Goal: Contribute content: Contribute content

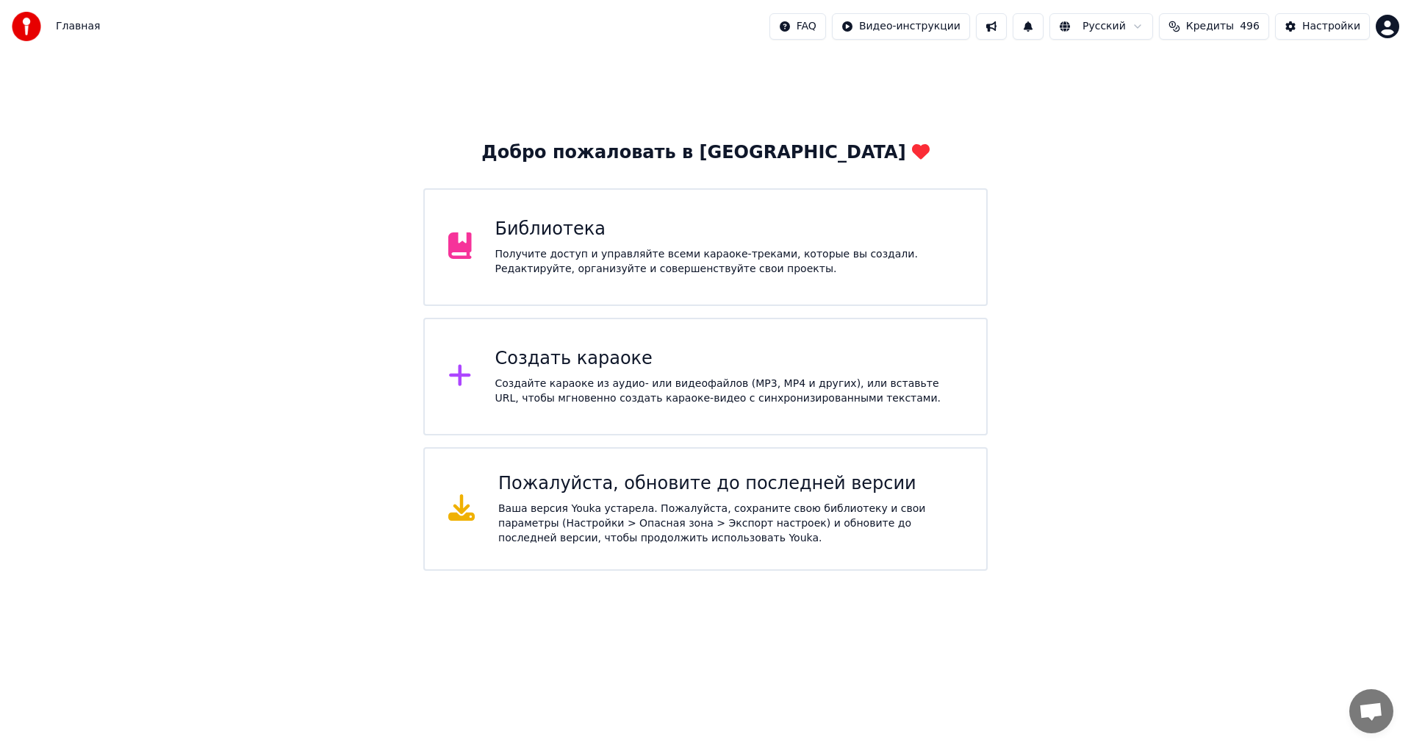
click at [583, 373] on div "Создать караоке Создайте караоке из аудио- или видеофайлов (MP3, MP4 и других),…" at bounding box center [729, 376] width 468 height 59
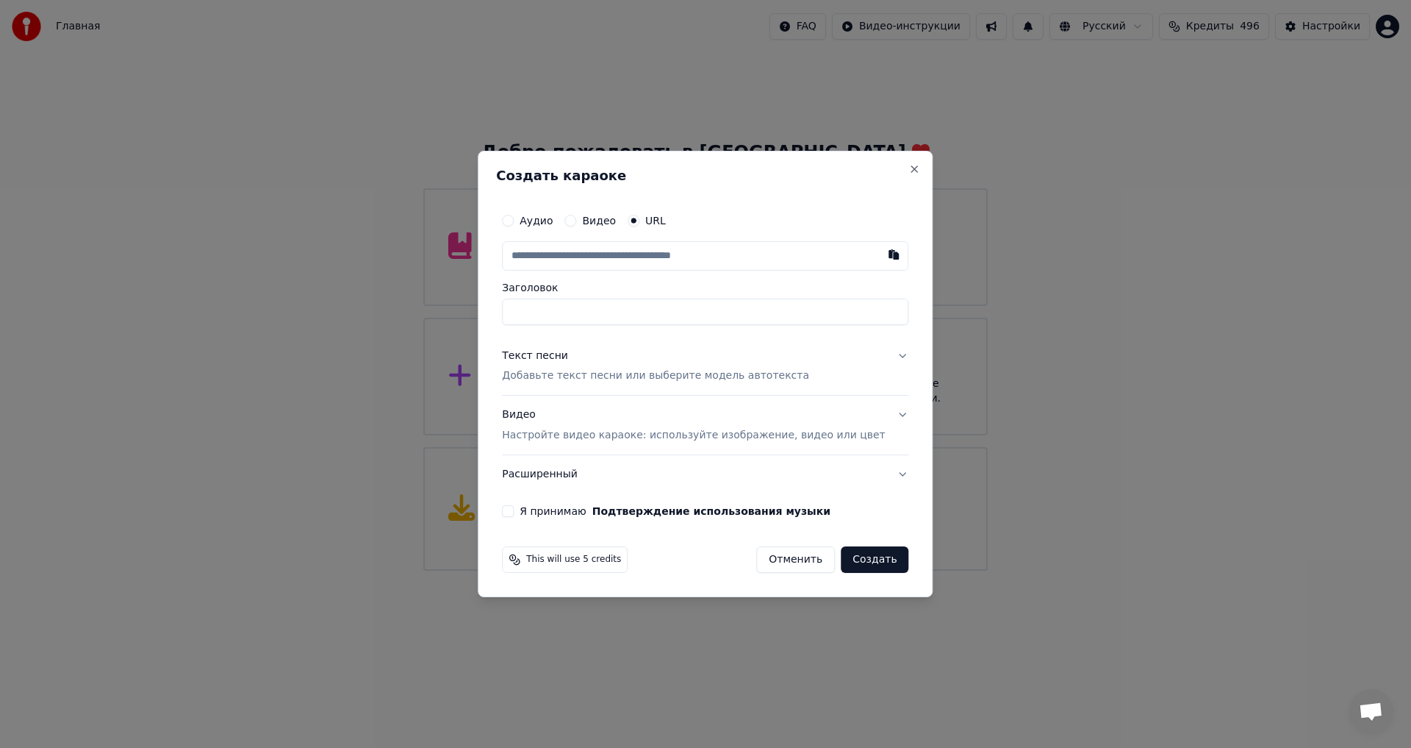
click at [590, 245] on input "text" at bounding box center [705, 255] width 407 height 29
type input "**********"
click at [584, 375] on p "Добавьте текст песни или выберите модель автотекста" at bounding box center [655, 376] width 307 height 15
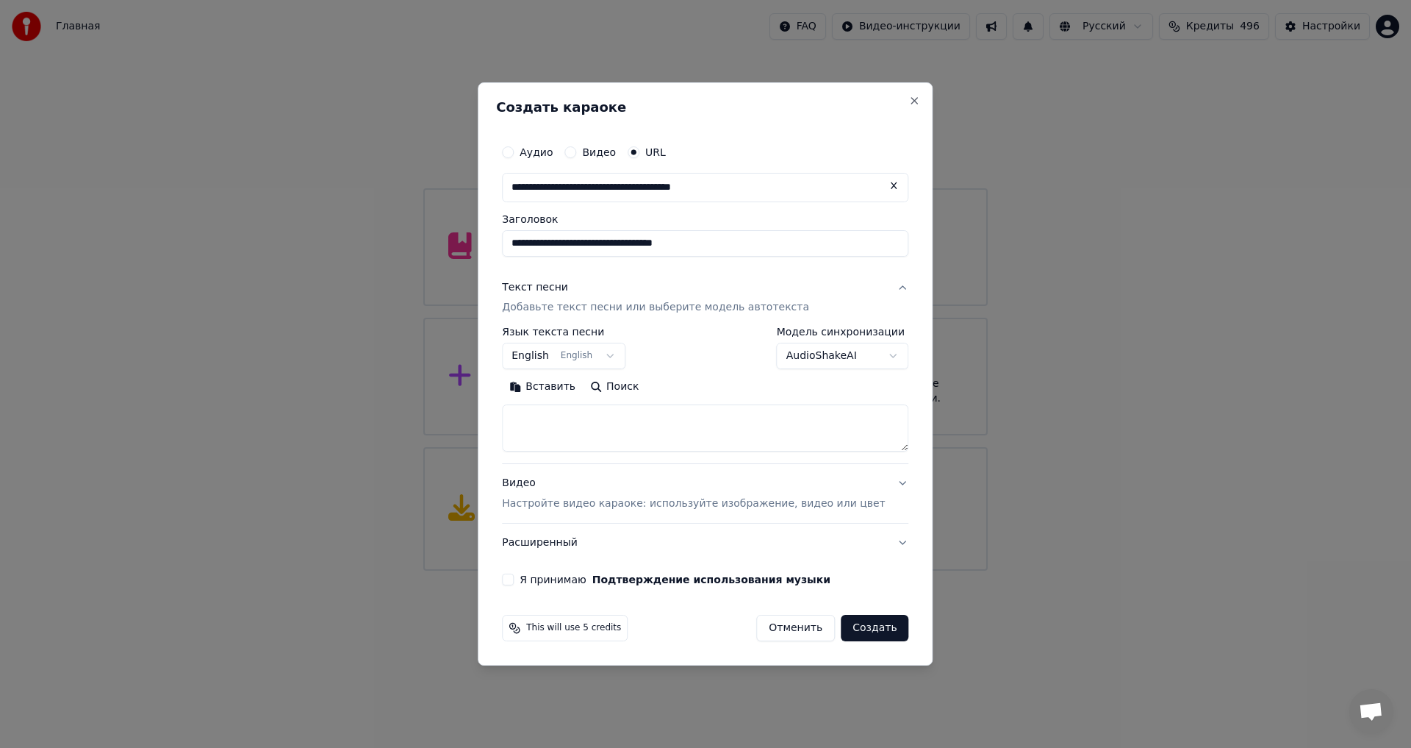
click at [595, 418] on textarea at bounding box center [705, 428] width 407 height 47
paste textarea "**********"
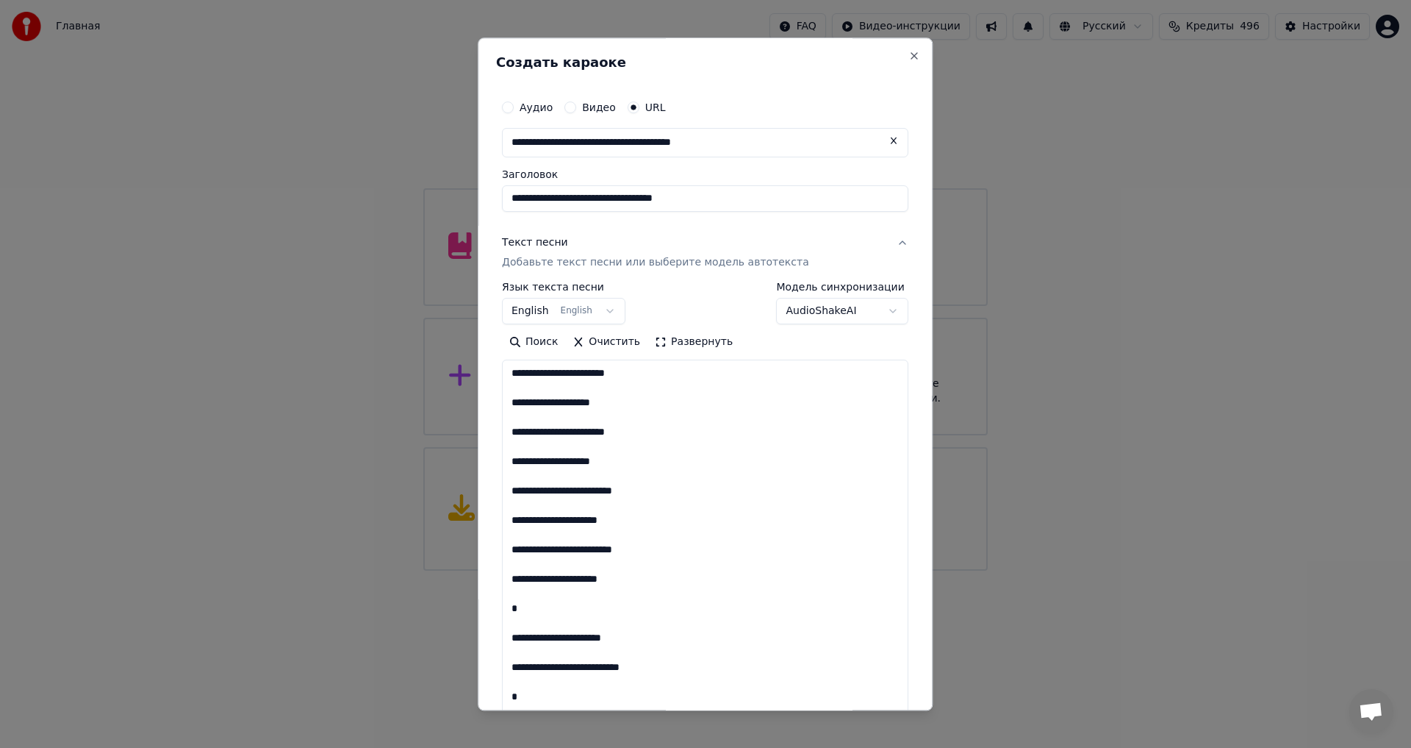
scroll to position [562, 0]
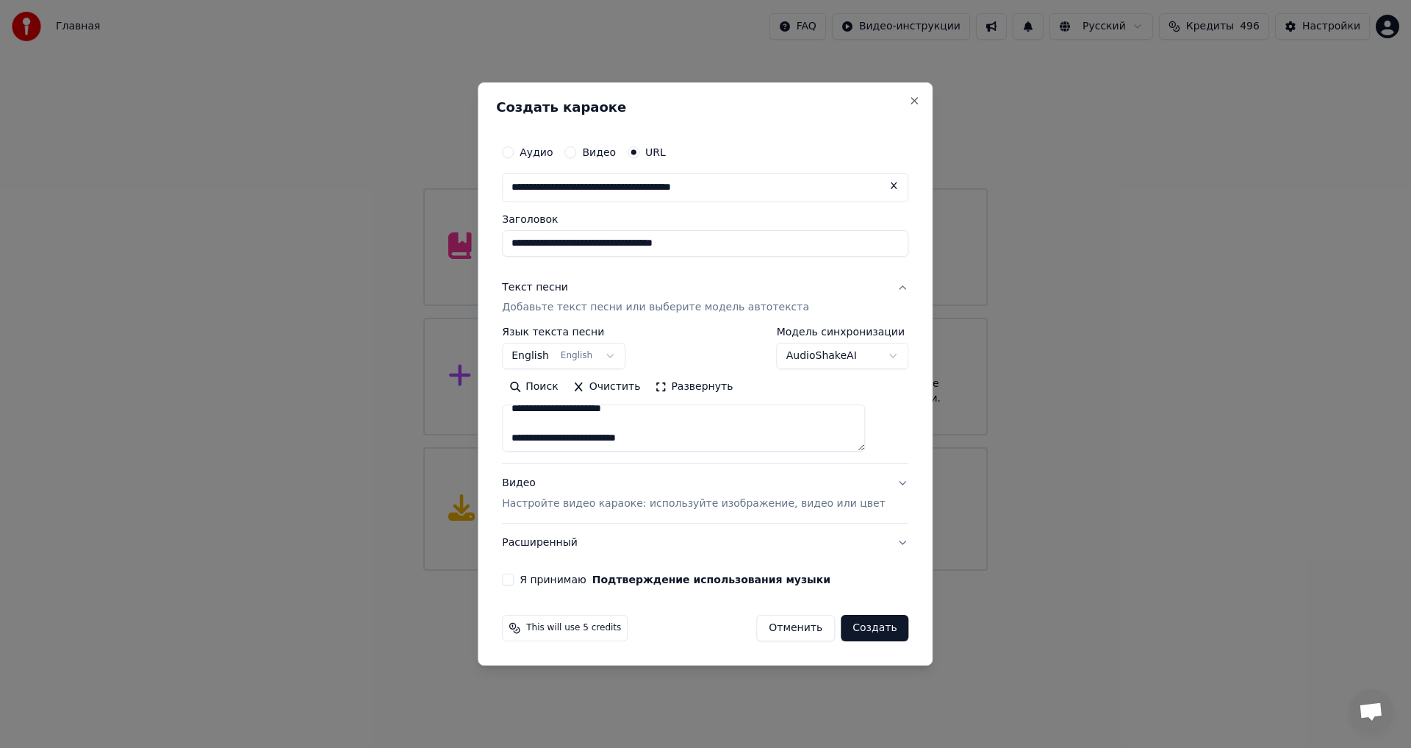
type textarea "**********"
click at [526, 571] on div "**********" at bounding box center [705, 362] width 418 height 460
click at [514, 579] on button "Я принимаю Подтверждение использования музыки" at bounding box center [508, 579] width 12 height 12
click at [860, 634] on button "Создать" at bounding box center [875, 628] width 68 height 26
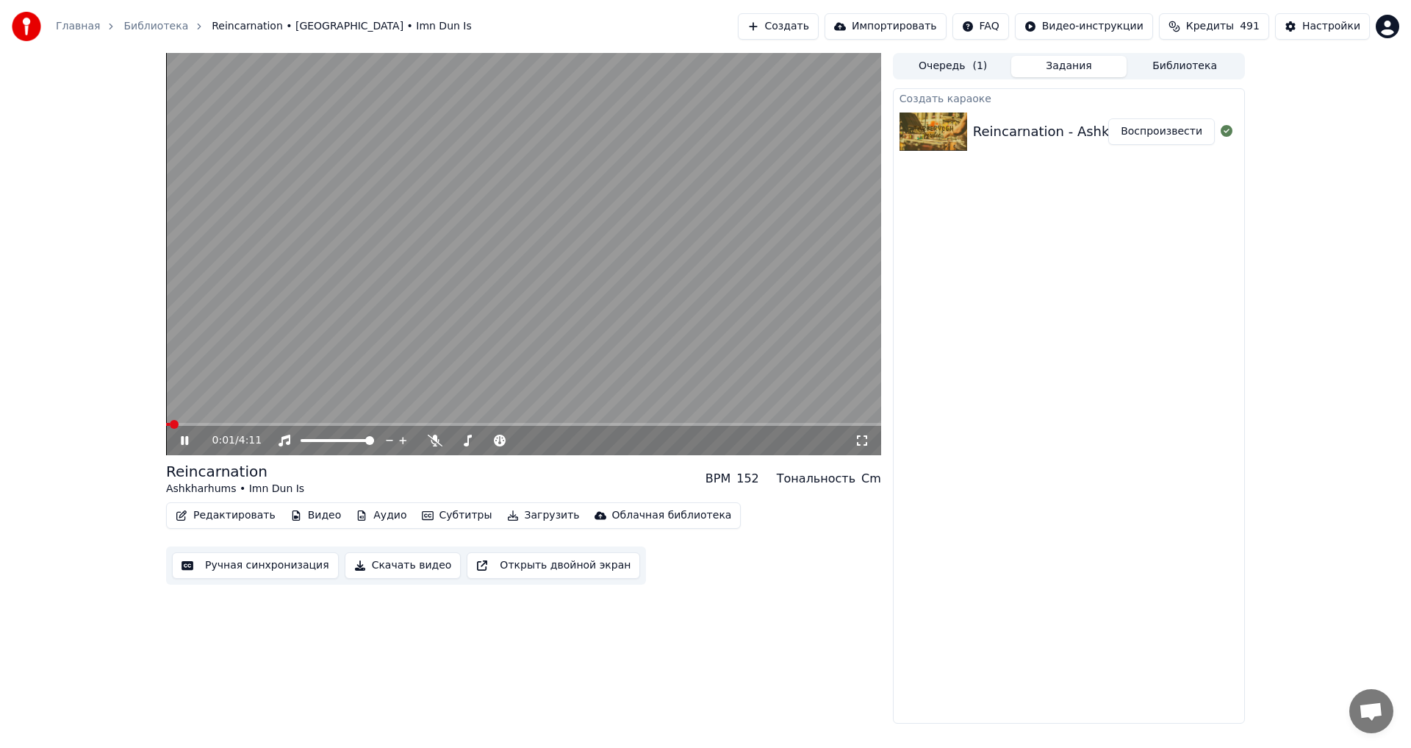
click at [1122, 137] on button "Воспроизвести" at bounding box center [1162, 131] width 107 height 26
click at [477, 208] on video at bounding box center [523, 254] width 715 height 402
click at [439, 320] on video at bounding box center [523, 254] width 715 height 402
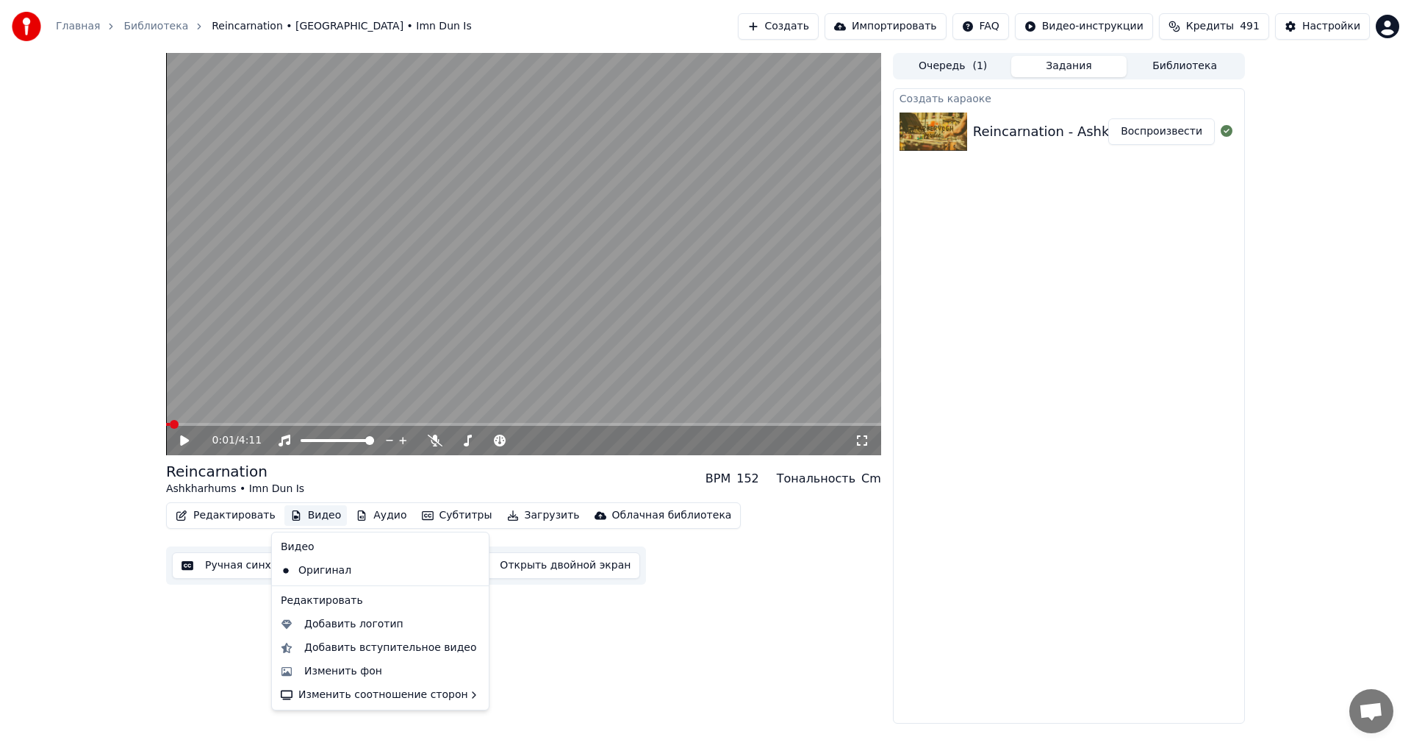
click at [303, 515] on button "Видео" at bounding box center [315, 515] width 63 height 21
click at [363, 665] on div "Изменить фон" at bounding box center [343, 671] width 78 height 15
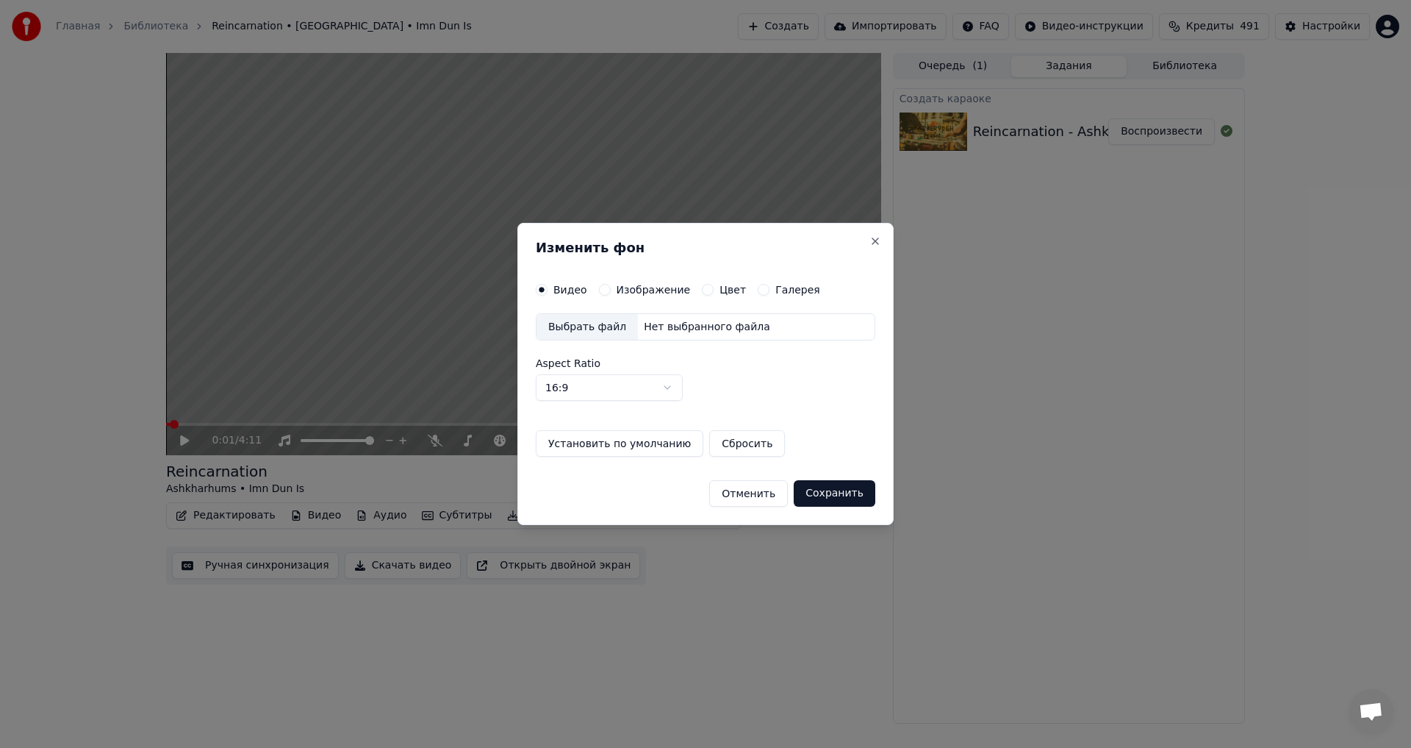
click at [607, 292] on div "Изображение" at bounding box center [645, 290] width 92 height 12
click at [602, 293] on button "Изображение" at bounding box center [605, 290] width 12 height 12
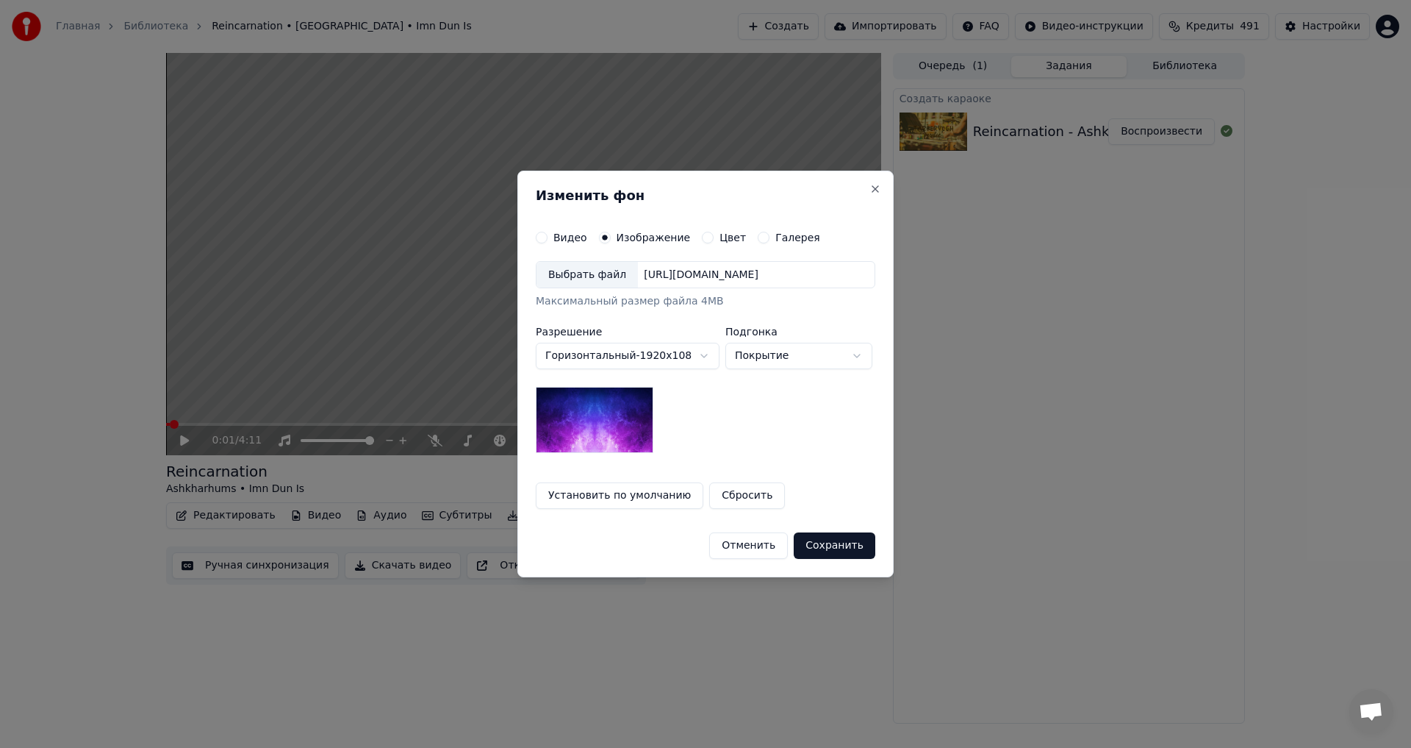
click at [603, 286] on div "Выбрать файл" at bounding box center [587, 275] width 101 height 26
click at [832, 547] on button "Сохранить" at bounding box center [835, 545] width 82 height 26
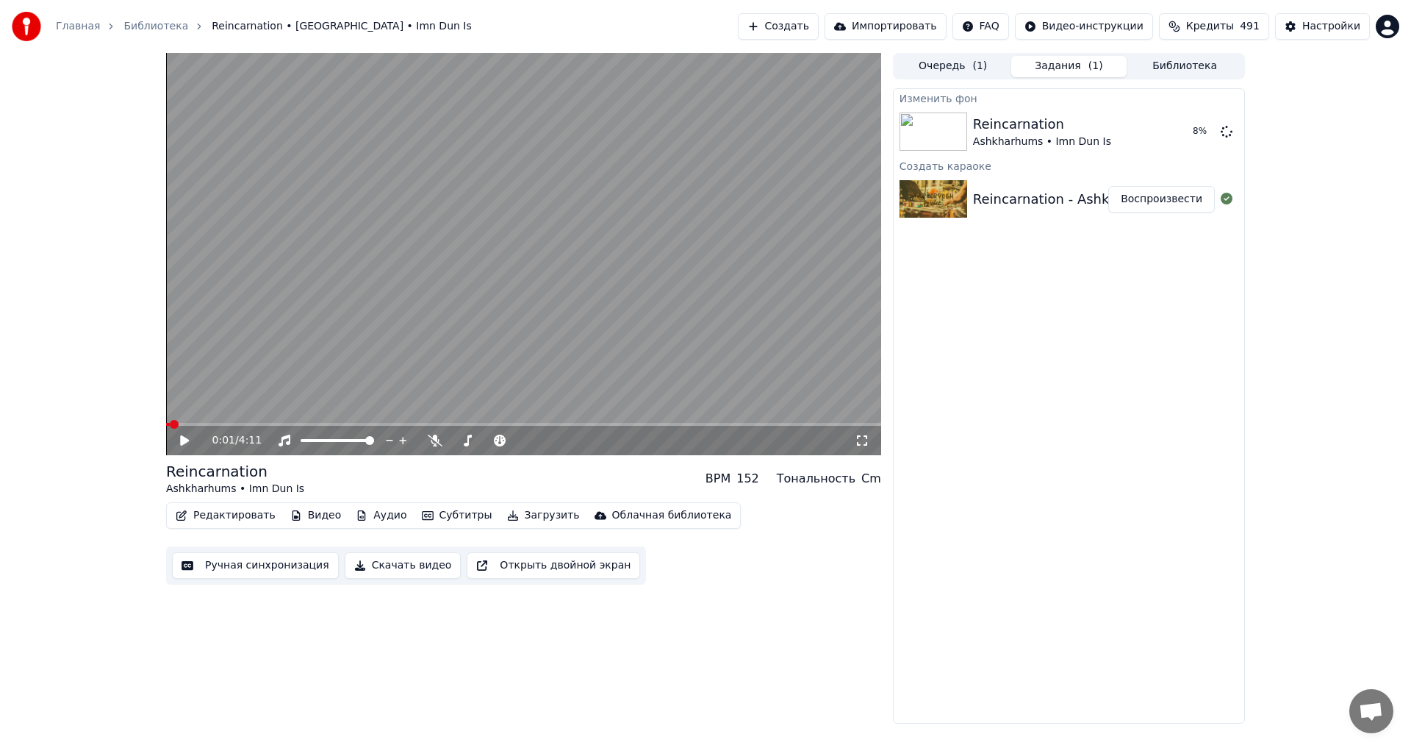
drag, startPoint x: 157, startPoint y: 465, endPoint x: 272, endPoint y: 486, distance: 117.2
click at [231, 486] on div "0:01 / 4:11 Reincarnation Ashkharhums • Imn Dun Is BPM 152 Тональность Cm Редак…" at bounding box center [705, 388] width 1103 height 670
click at [297, 485] on div "Reincarnation Ashkharhums • Imn Dun Is BPM 152 Тональность Cm" at bounding box center [523, 478] width 715 height 35
click at [1173, 134] on button "Воспроизвести" at bounding box center [1162, 131] width 107 height 26
click at [445, 302] on video at bounding box center [523, 254] width 715 height 402
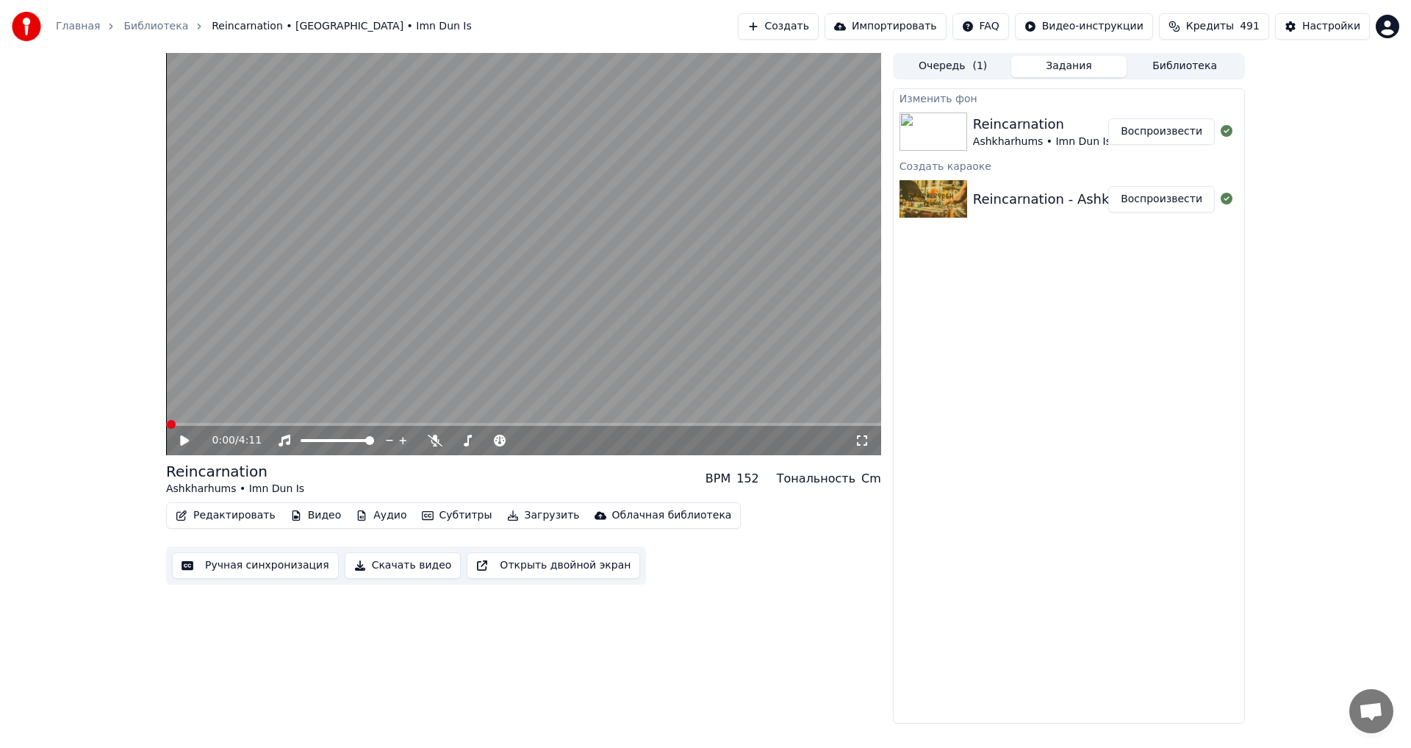
click at [197, 512] on button "Редактировать" at bounding box center [226, 515] width 112 height 21
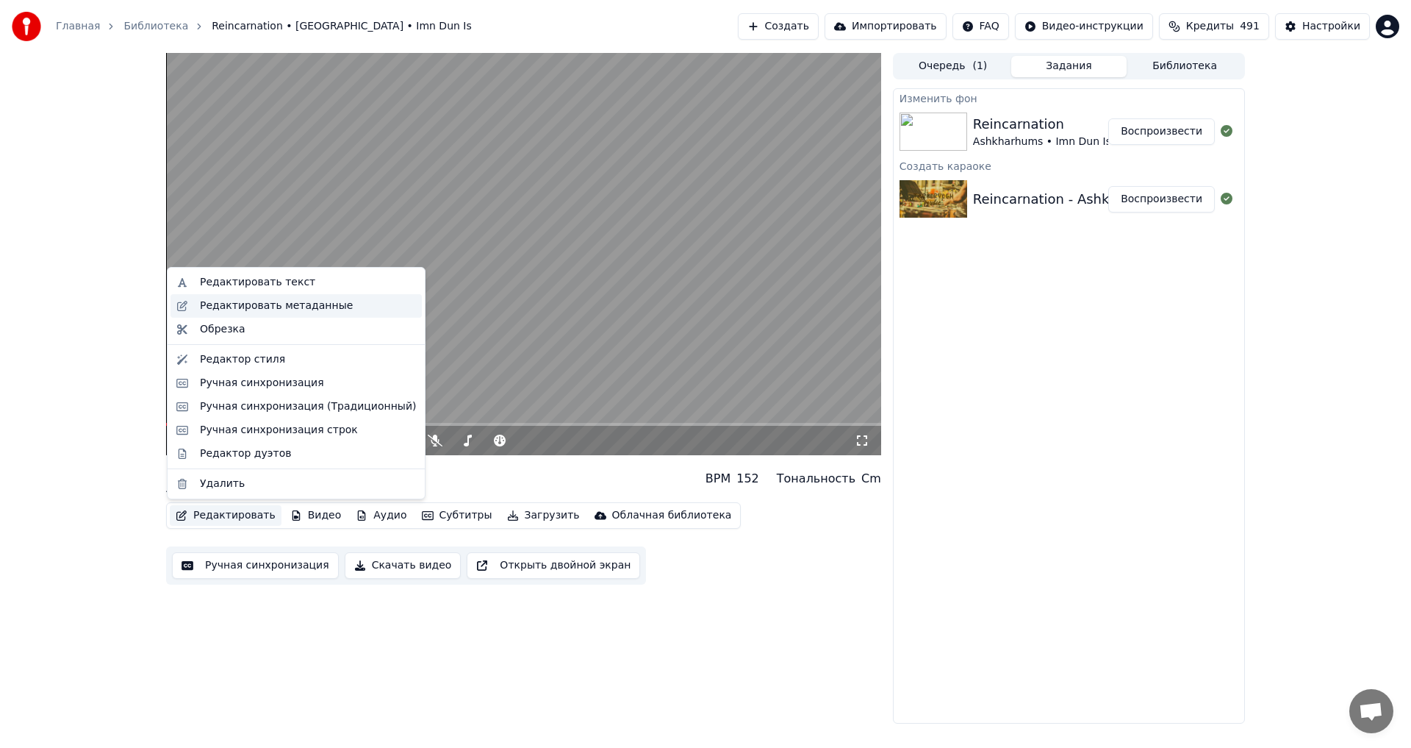
click at [265, 311] on div "Редактировать метаданные" at bounding box center [276, 305] width 153 height 15
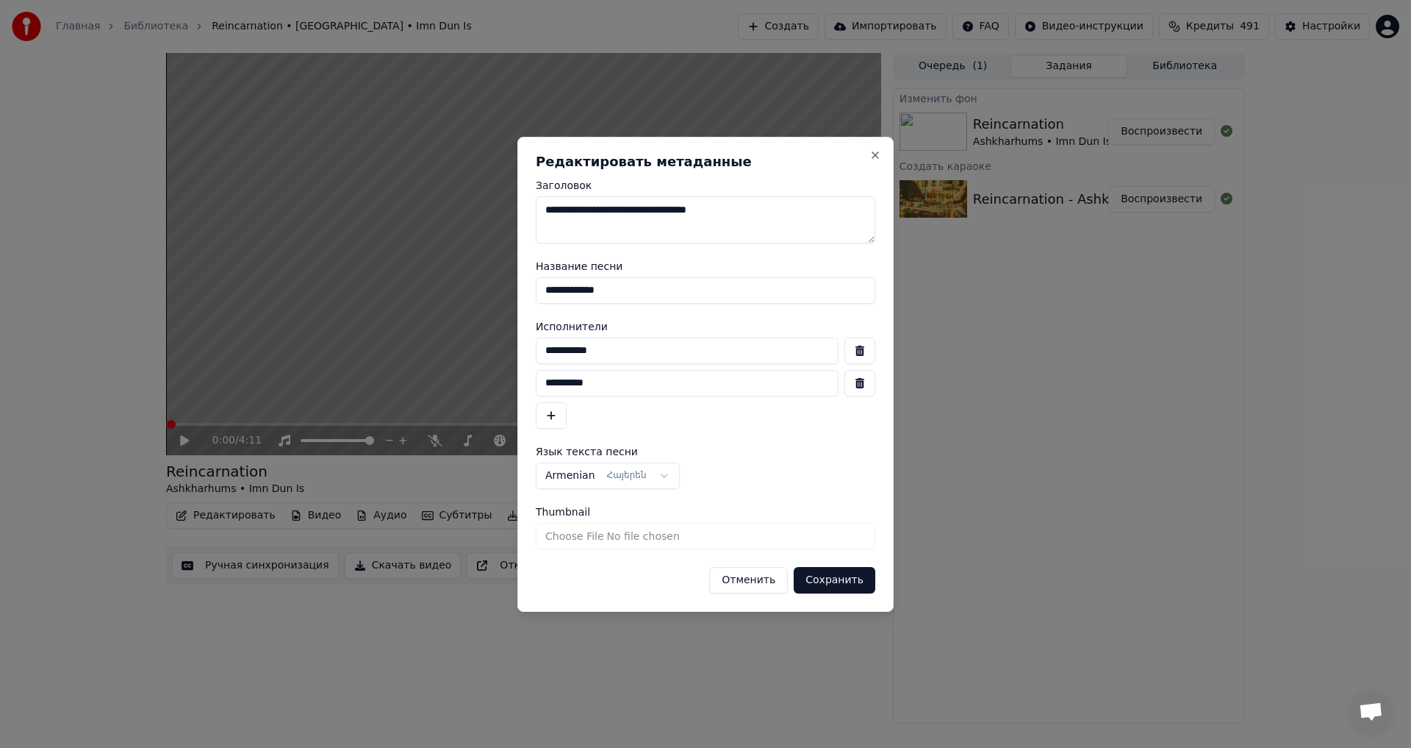
click at [859, 354] on button "button" at bounding box center [860, 350] width 31 height 26
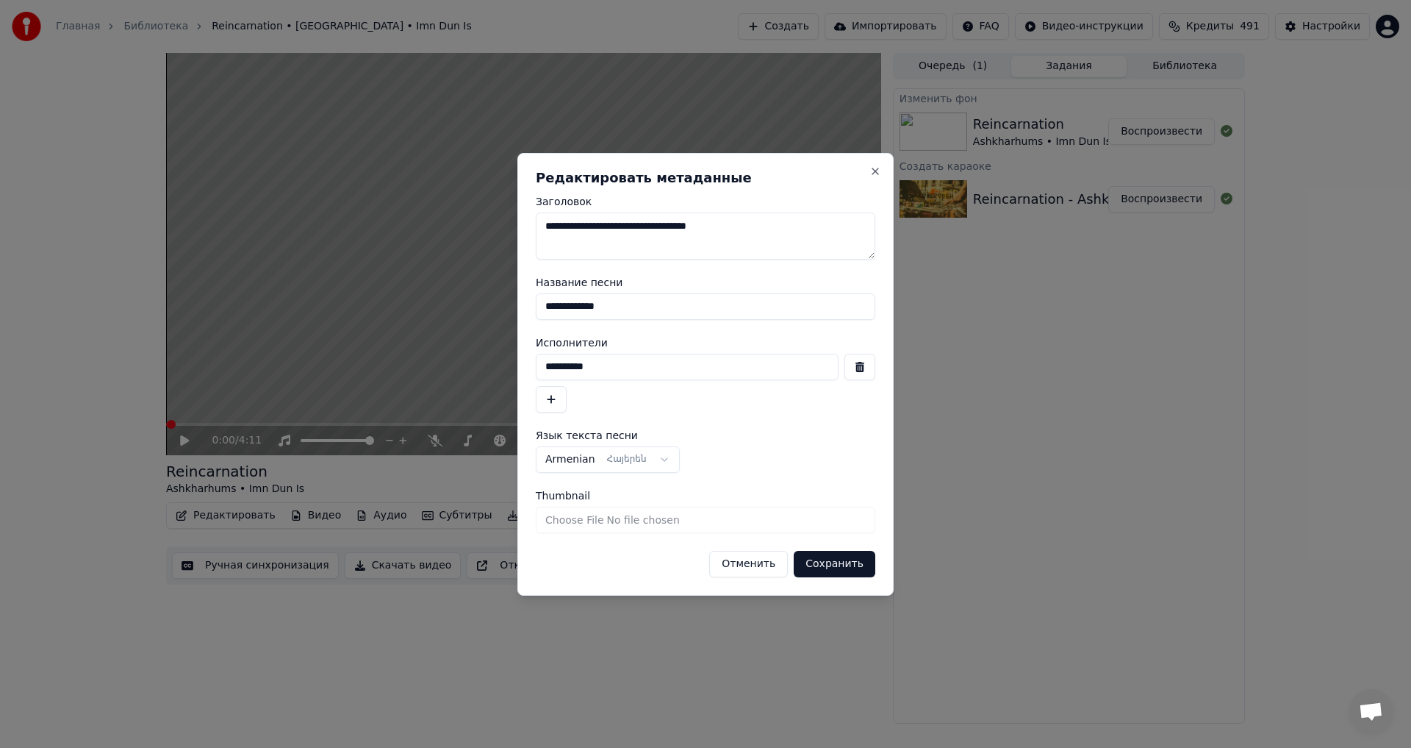
drag, startPoint x: 633, startPoint y: 361, endPoint x: 454, endPoint y: 369, distance: 178.8
click at [456, 369] on body "**********" at bounding box center [705, 374] width 1411 height 748
paste input "**********"
type input "**********"
click at [883, 566] on div "**********" at bounding box center [706, 374] width 376 height 443
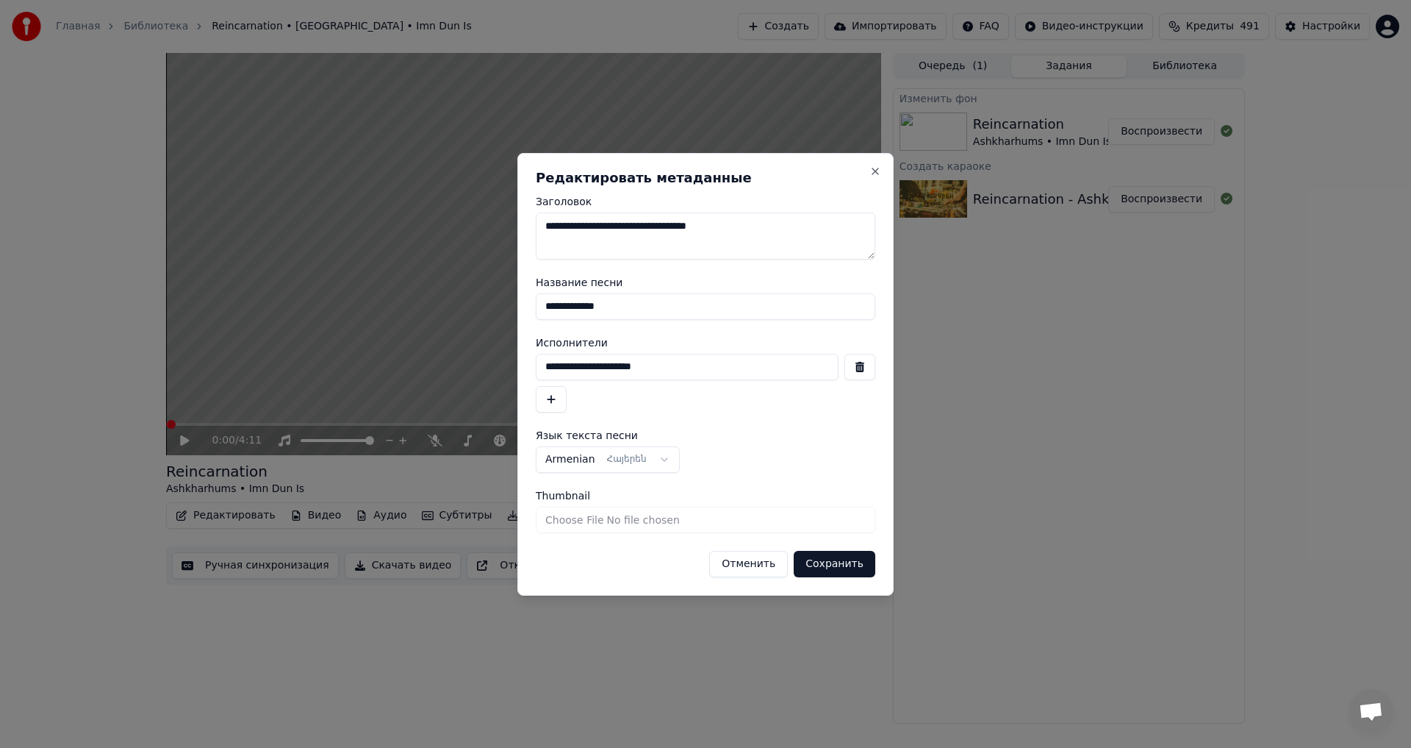
click at [866, 565] on button "Сохранить" at bounding box center [835, 564] width 82 height 26
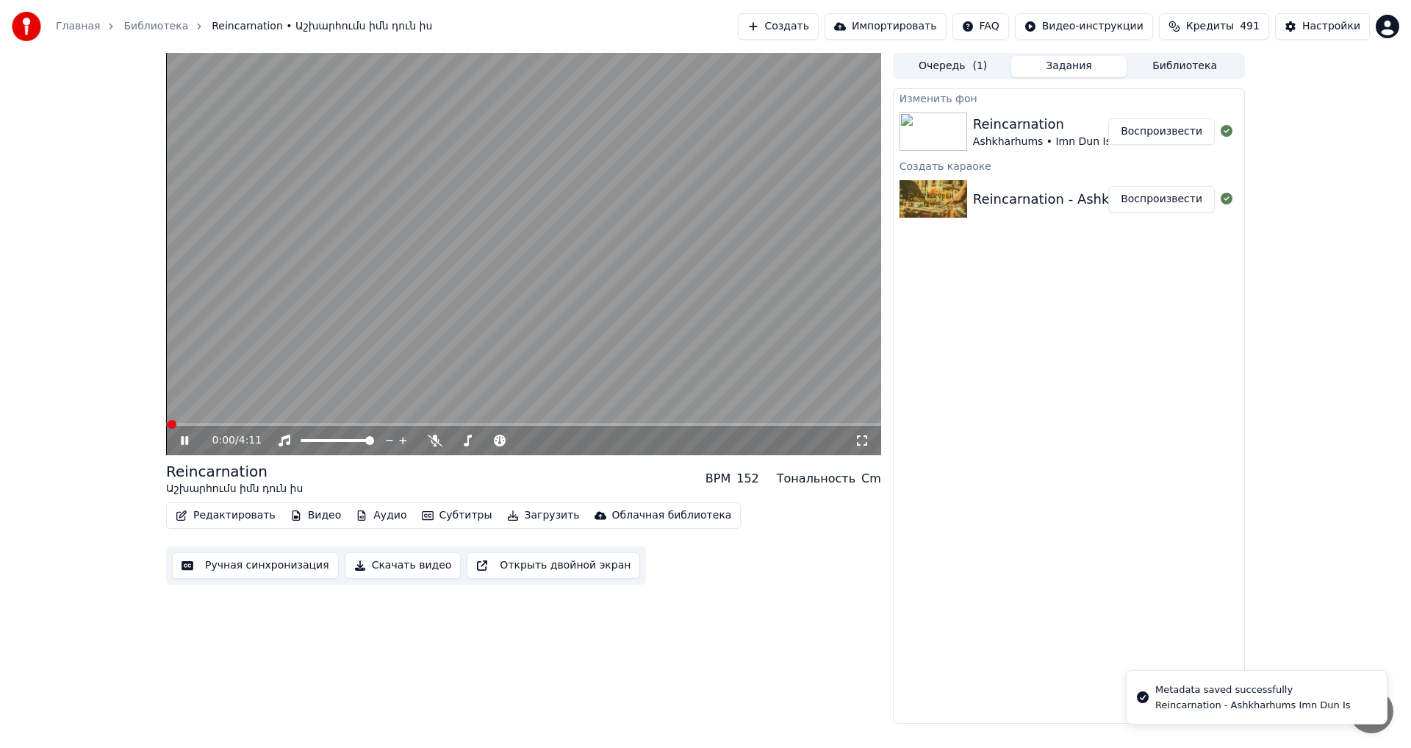
click at [187, 433] on div "0:00 / 4:11" at bounding box center [523, 440] width 703 height 15
click at [525, 445] on span at bounding box center [520, 440] width 9 height 9
click at [478, 276] on video at bounding box center [523, 254] width 715 height 402
click at [479, 268] on video at bounding box center [523, 254] width 715 height 402
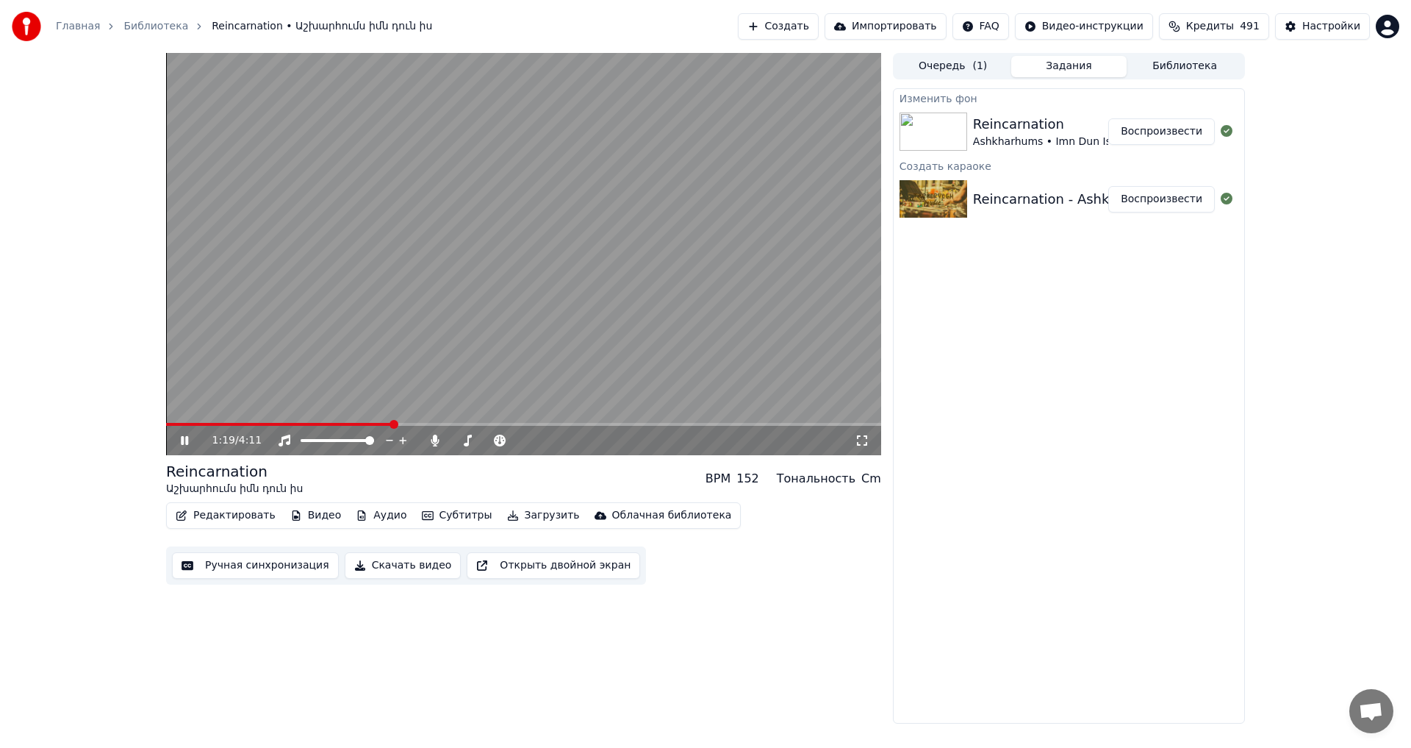
click at [400, 298] on video at bounding box center [523, 254] width 715 height 402
click at [241, 567] on button "Ручная синхронизация" at bounding box center [255, 565] width 167 height 26
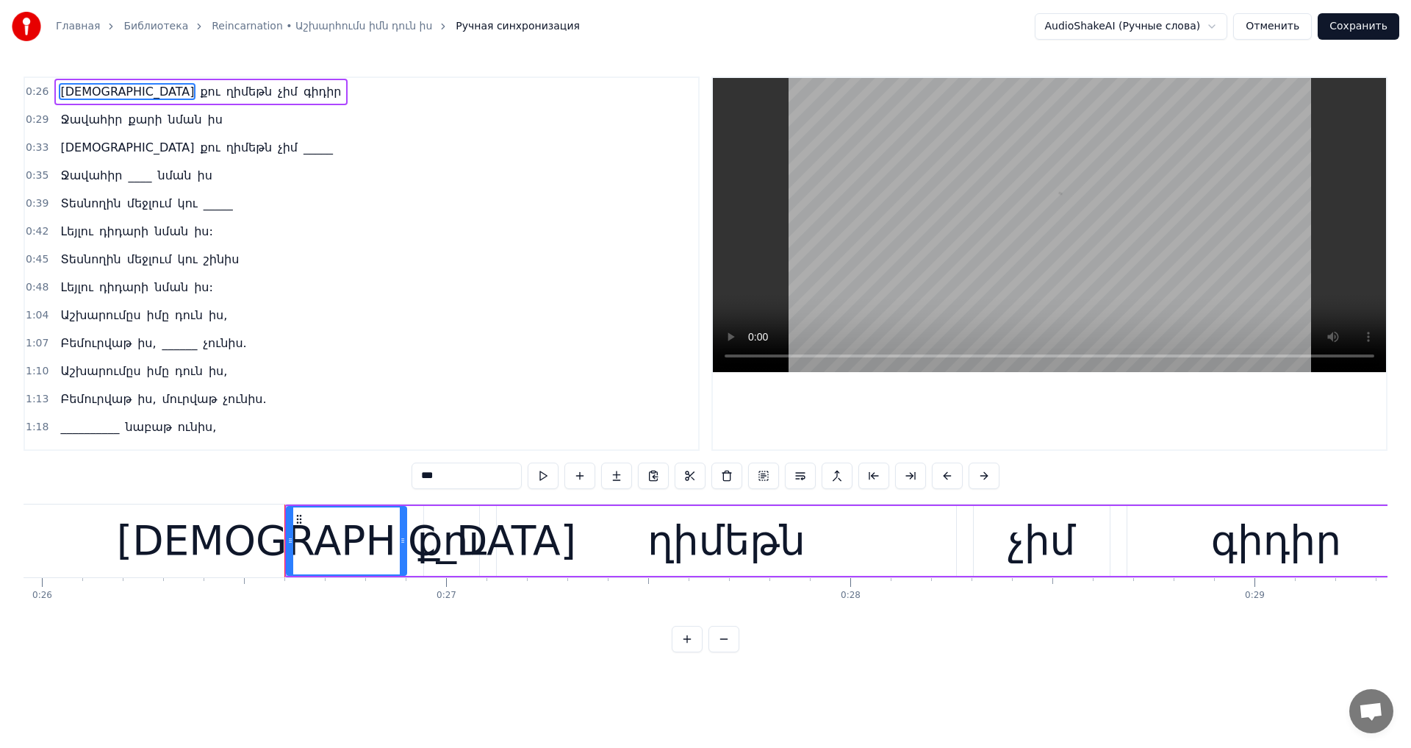
scroll to position [0, 10680]
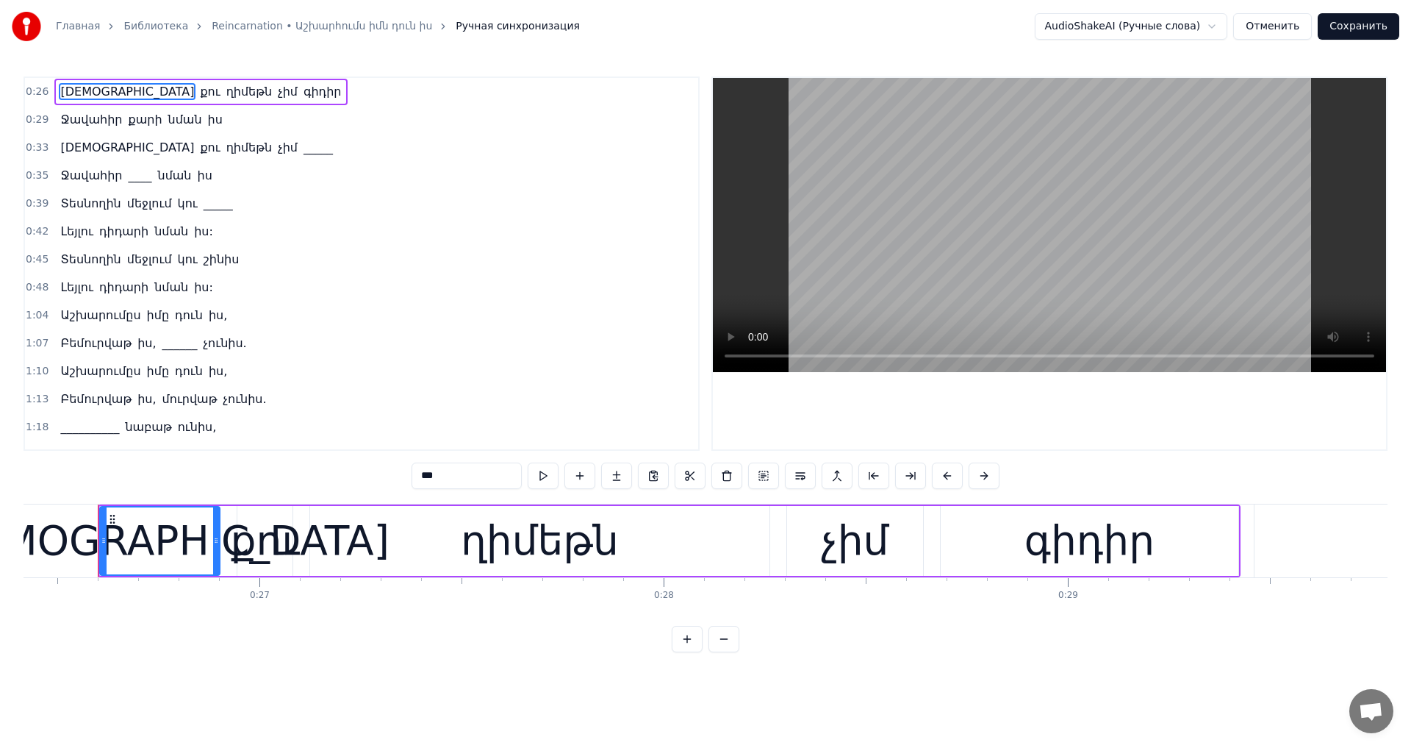
click at [96, 426] on span "__________" at bounding box center [90, 426] width 62 height 17
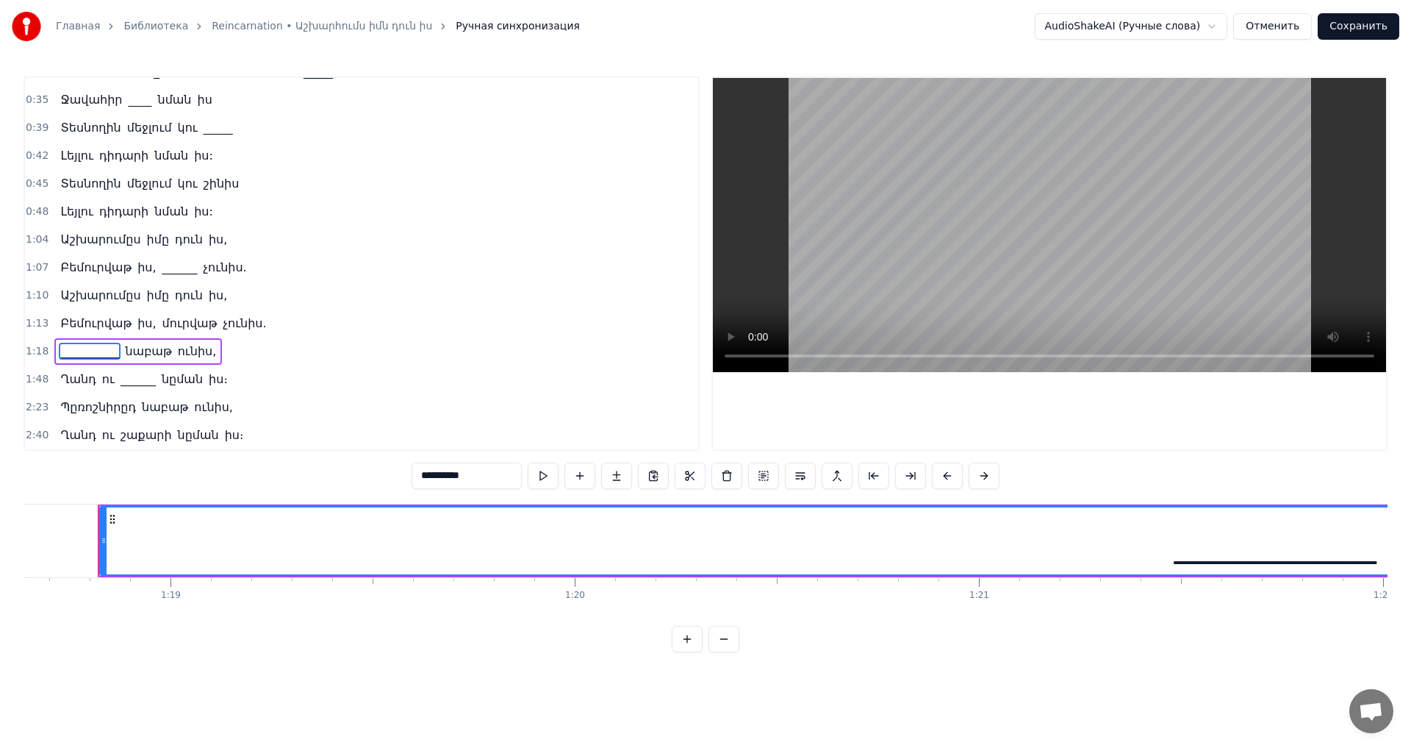
scroll to position [0, 30895]
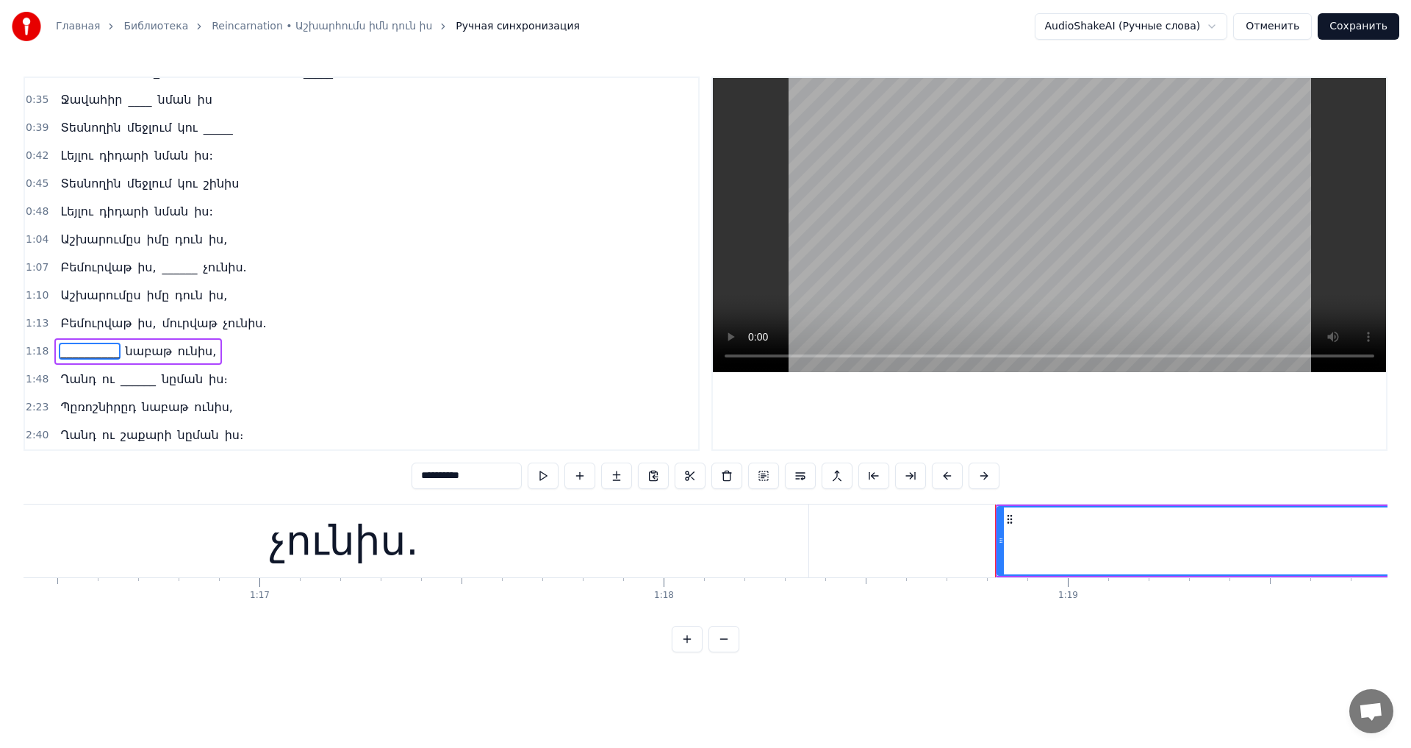
click at [565, 548] on div "չունիս." at bounding box center [344, 540] width 928 height 73
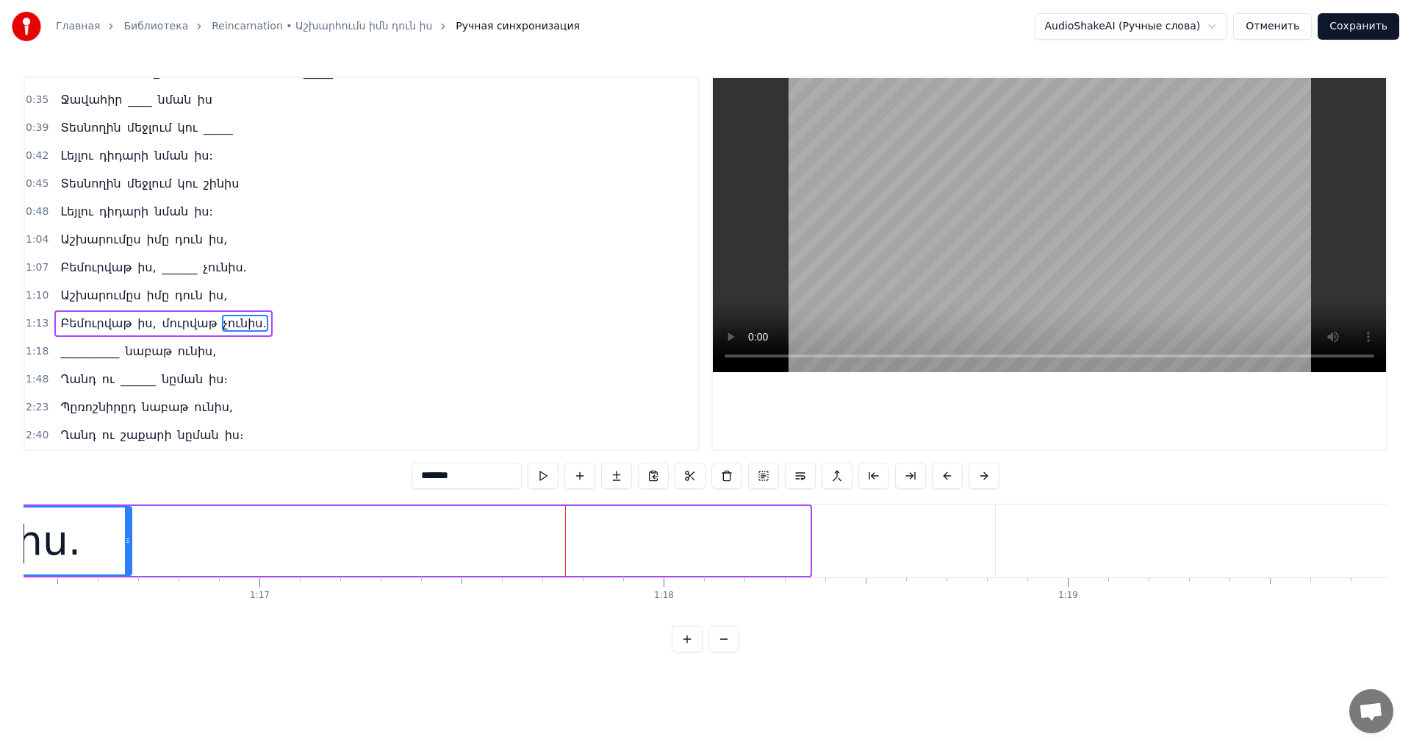
drag, startPoint x: 809, startPoint y: 540, endPoint x: 130, endPoint y: 531, distance: 678.6
click at [130, 531] on div at bounding box center [128, 540] width 6 height 67
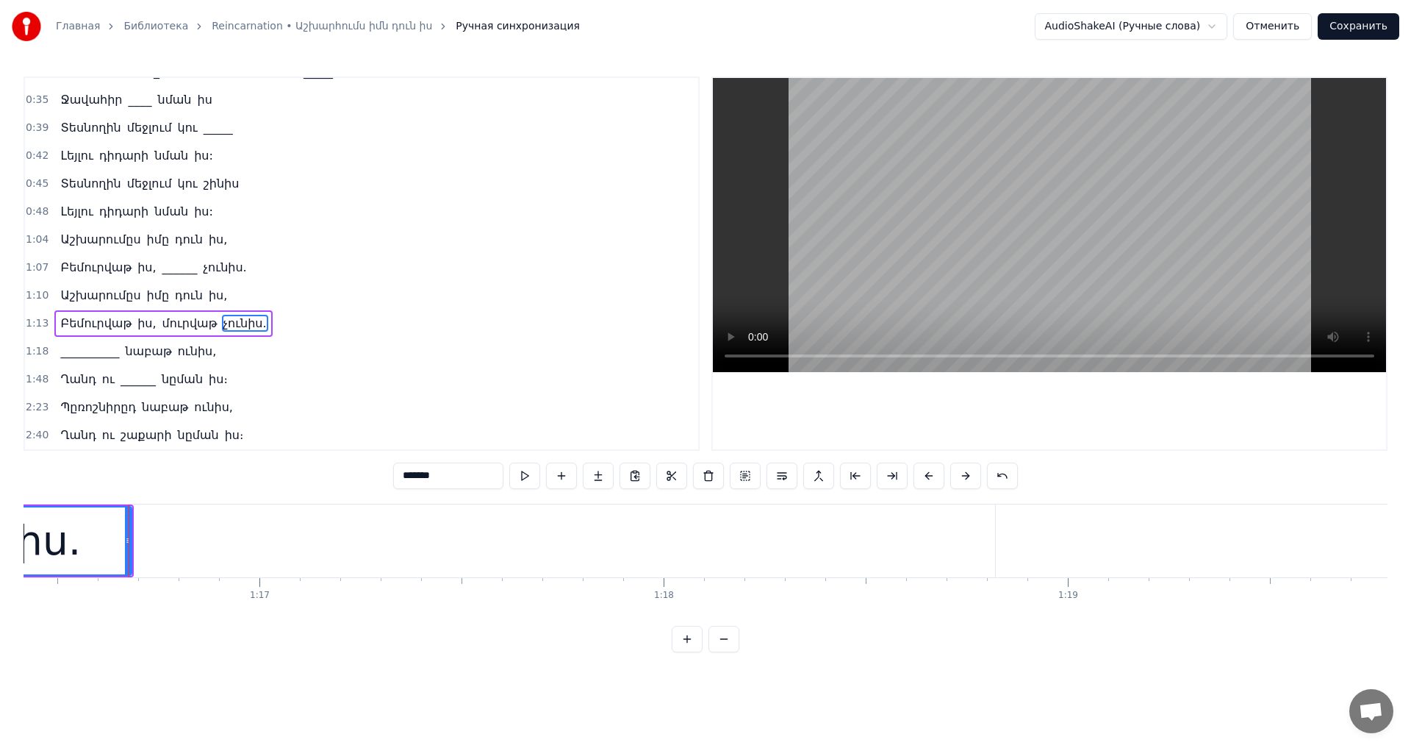
type input "**********"
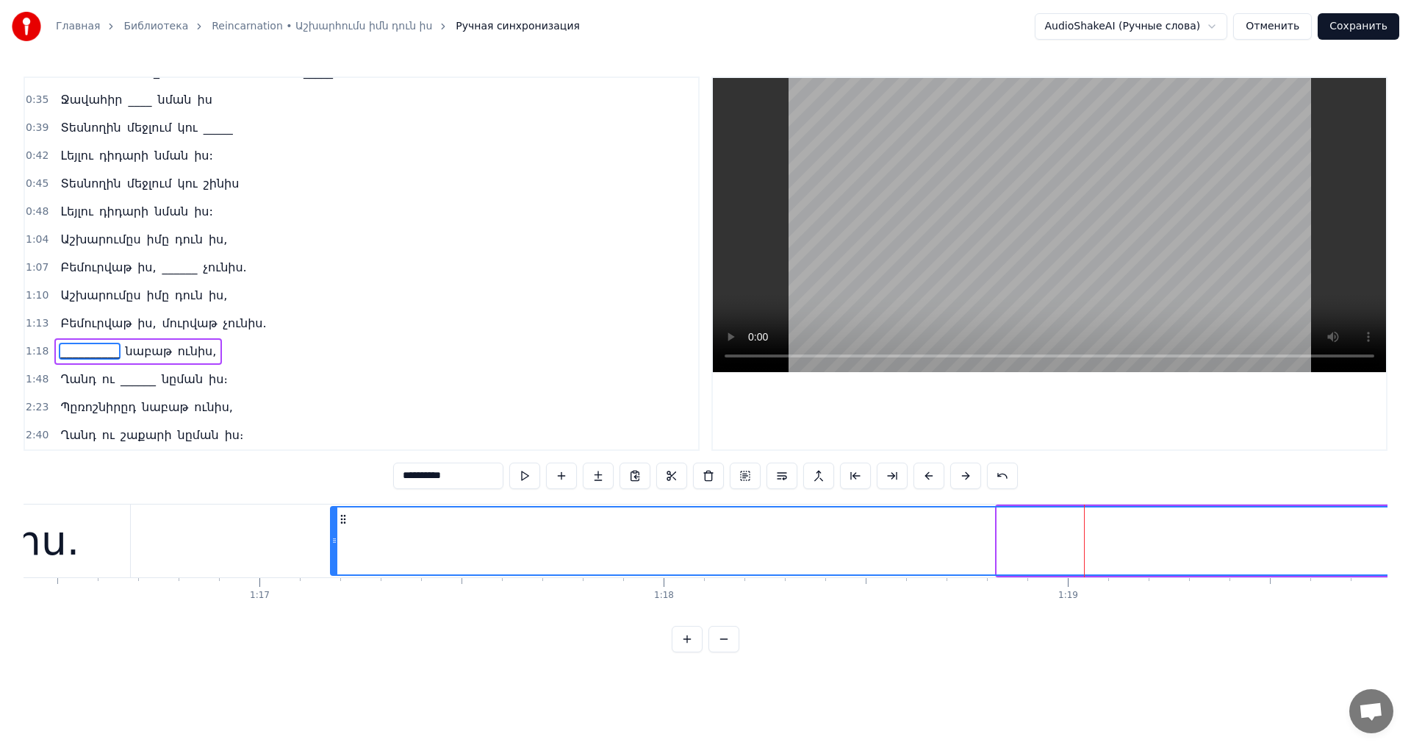
drag, startPoint x: 998, startPoint y: 535, endPoint x: 332, endPoint y: 546, distance: 666.8
click at [332, 546] on div at bounding box center [335, 540] width 6 height 67
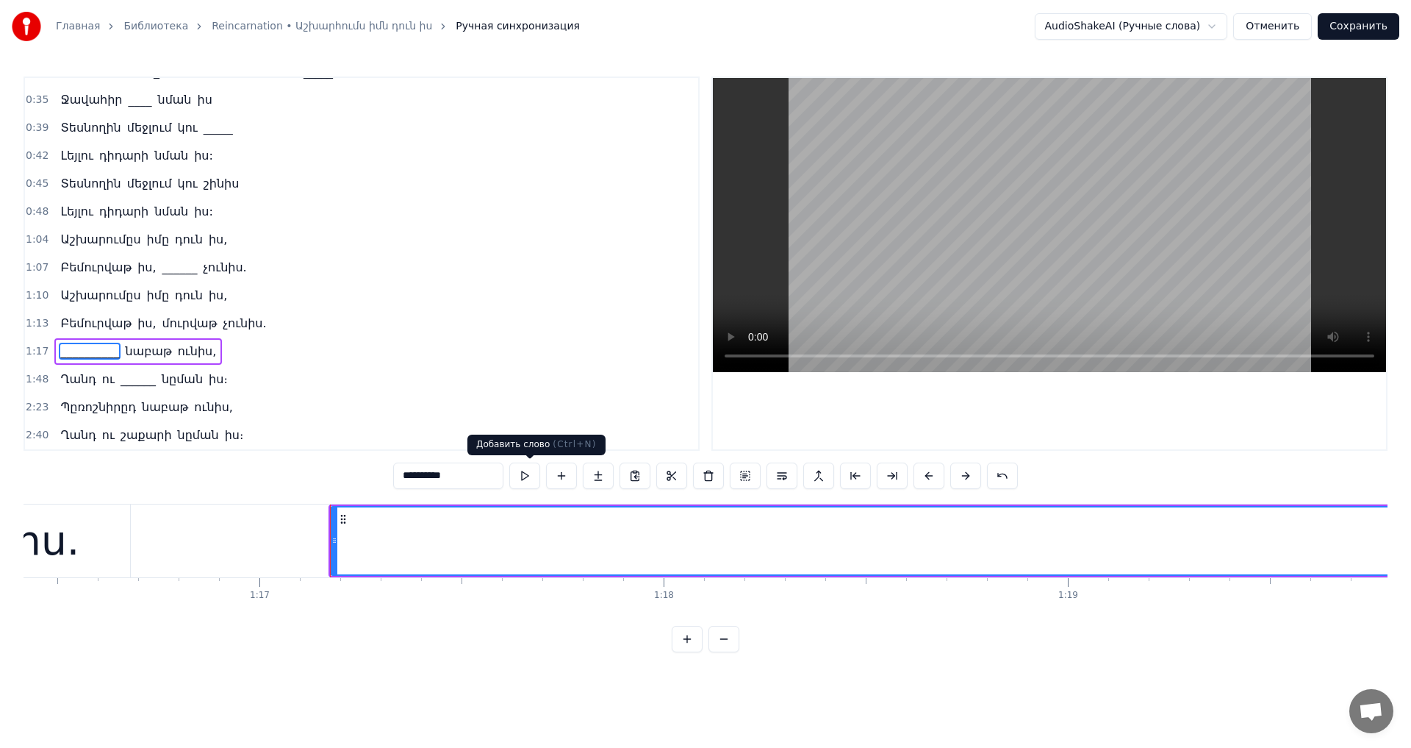
click at [955, 258] on video at bounding box center [1049, 225] width 673 height 294
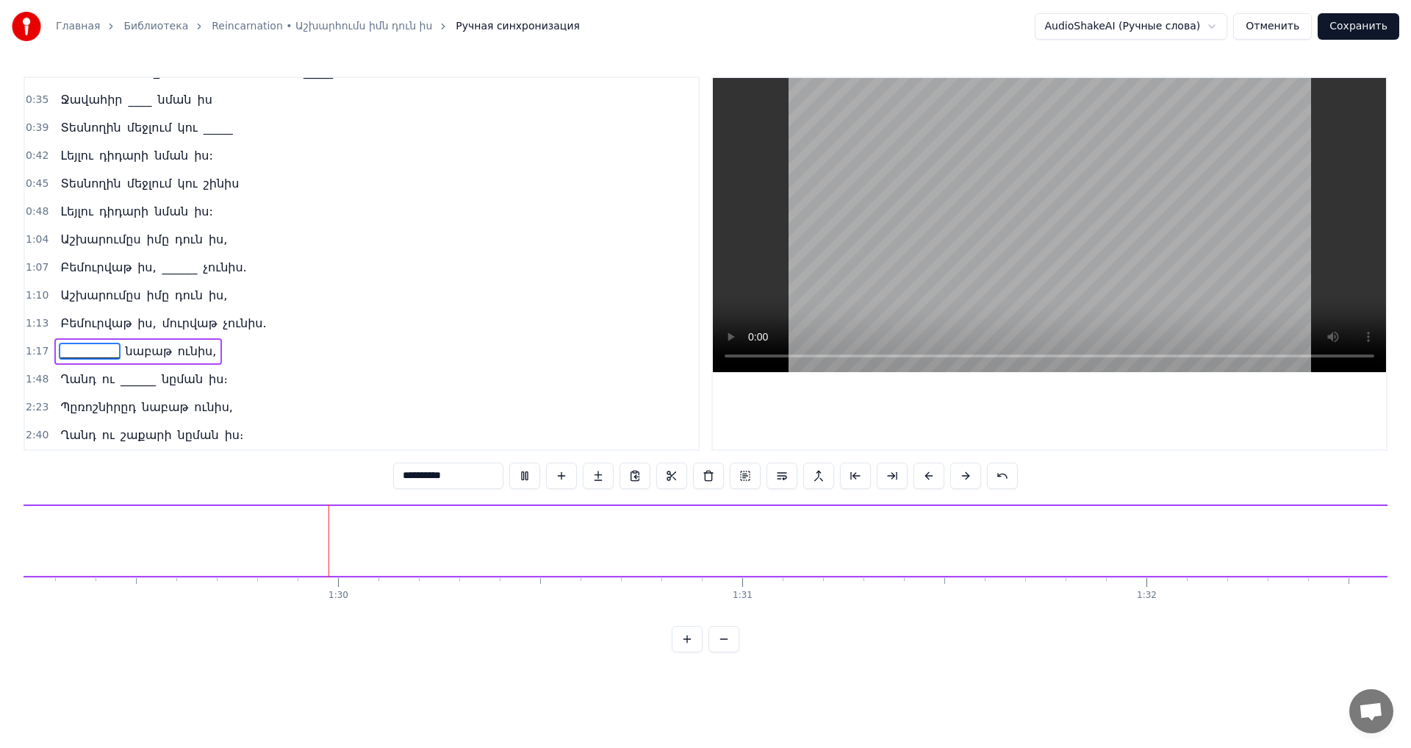
scroll to position [0, 36077]
click at [1095, 262] on video at bounding box center [1049, 225] width 673 height 294
click at [1269, 23] on button "Отменить" at bounding box center [1272, 26] width 79 height 26
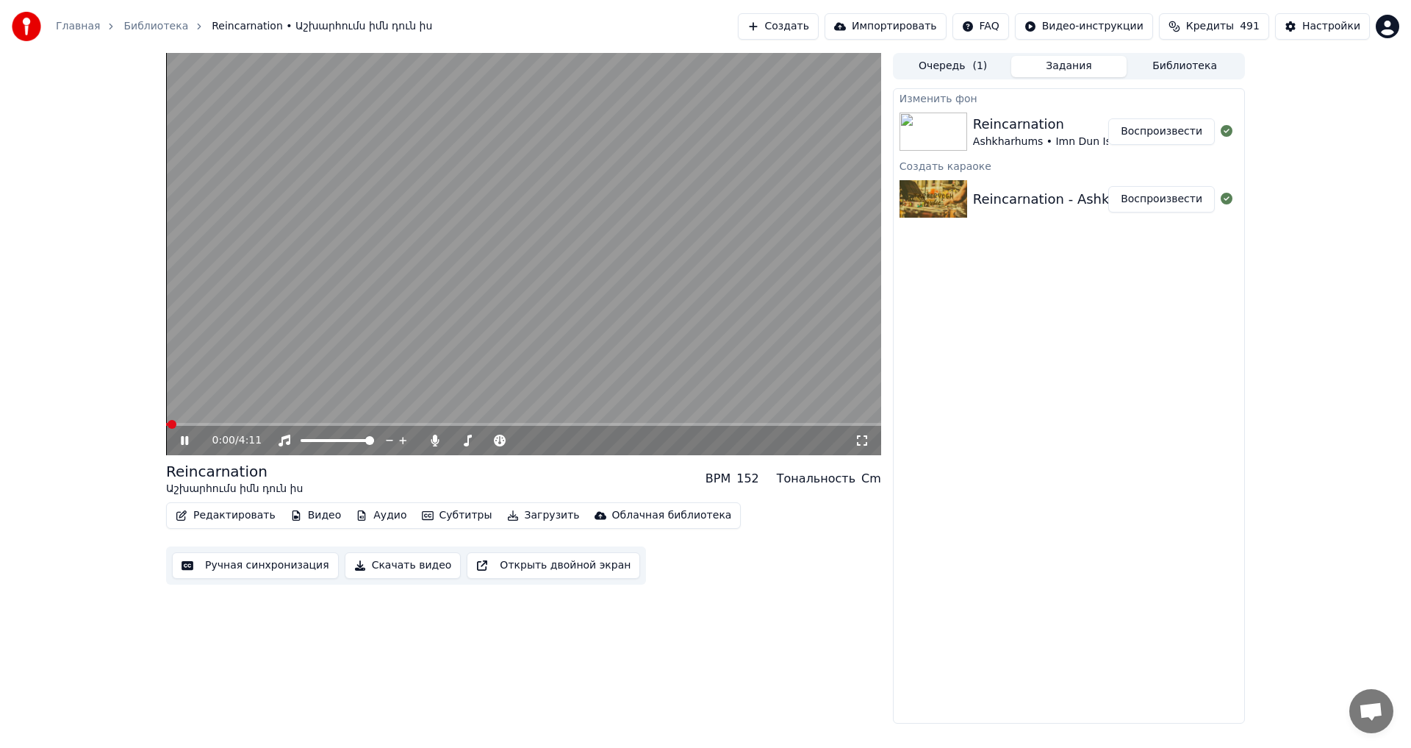
click at [187, 442] on icon at bounding box center [184, 440] width 7 height 9
click at [229, 510] on button "Редактировать" at bounding box center [226, 515] width 112 height 21
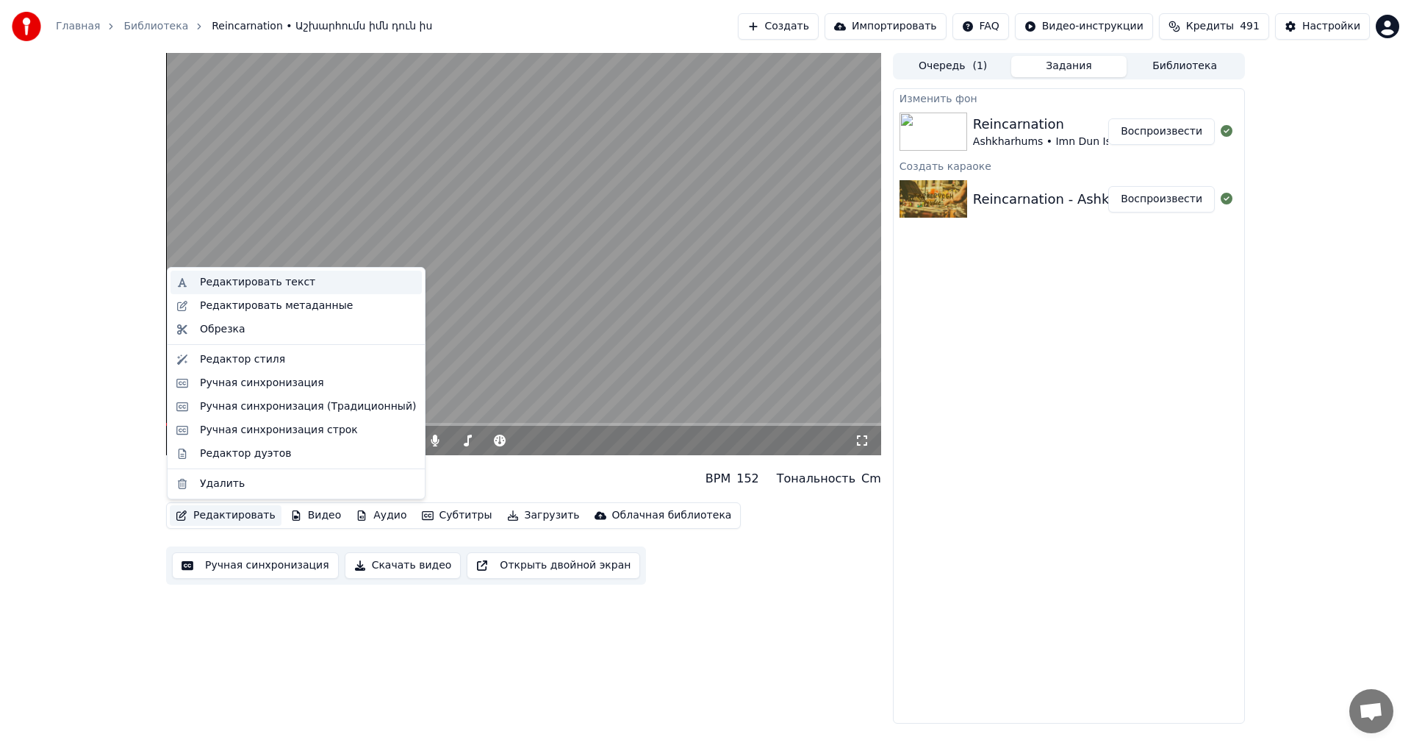
click at [288, 279] on div "Редактировать текст" at bounding box center [257, 282] width 115 height 15
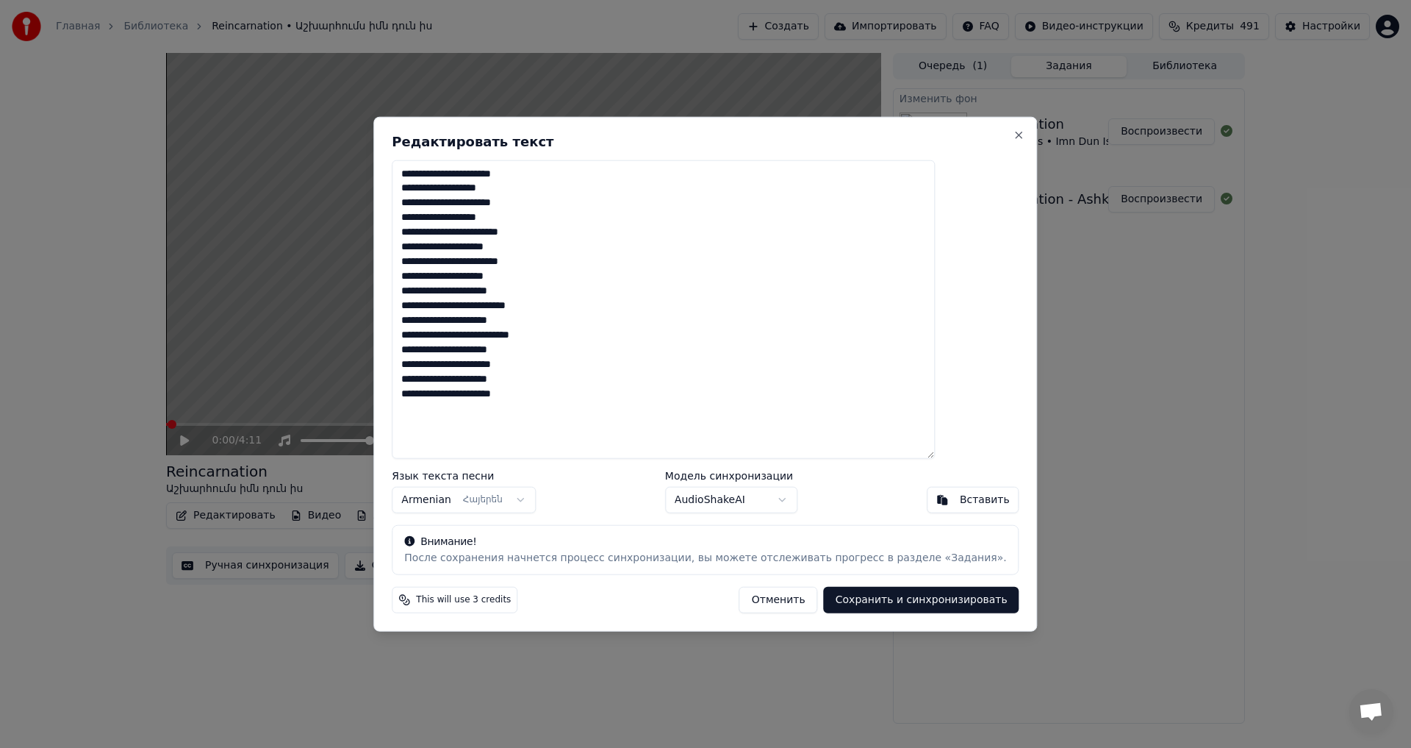
click at [490, 407] on textarea "**********" at bounding box center [663, 309] width 543 height 299
click at [479, 413] on textarea "**********" at bounding box center [663, 309] width 543 height 299
drag, startPoint x: 591, startPoint y: 410, endPoint x: 602, endPoint y: 398, distance: 16.1
click at [594, 409] on textarea "**********" at bounding box center [663, 309] width 543 height 299
paste textarea "**********"
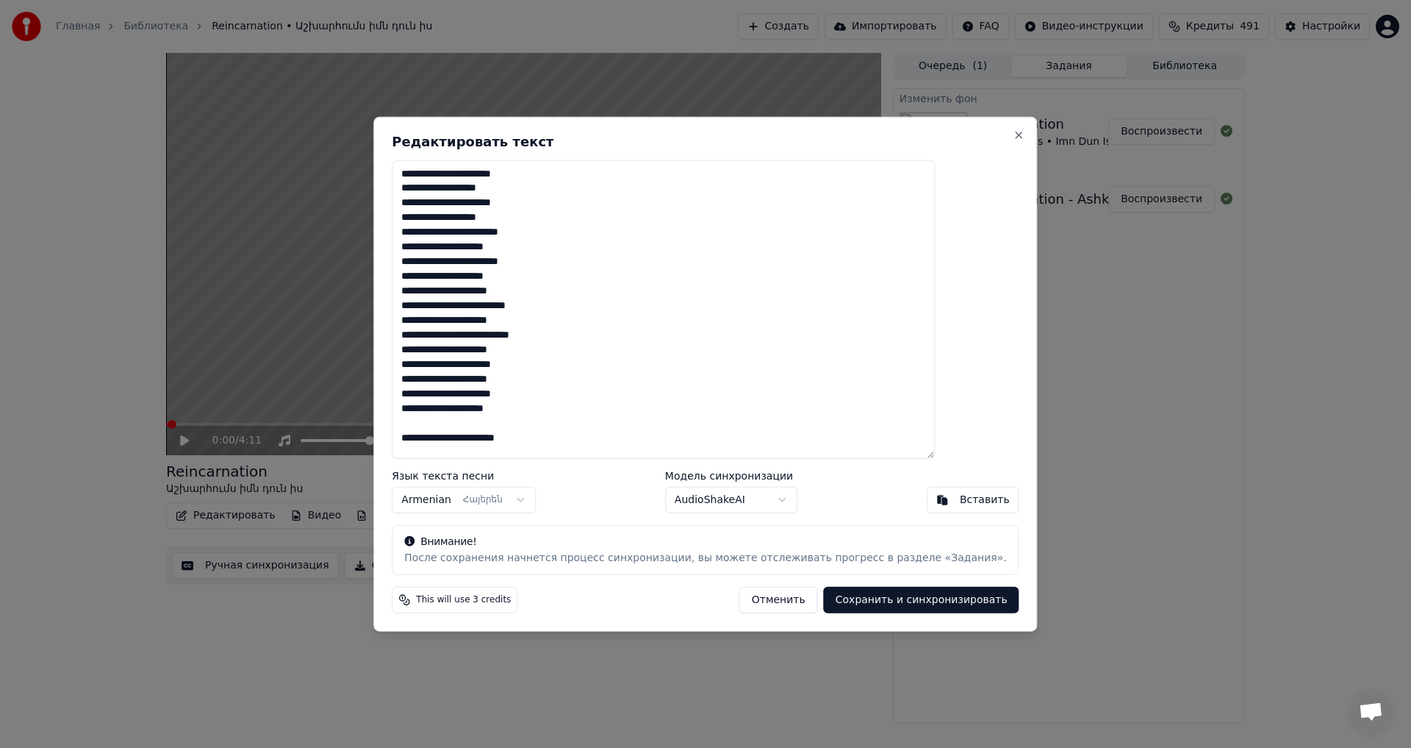
scroll to position [193, 0]
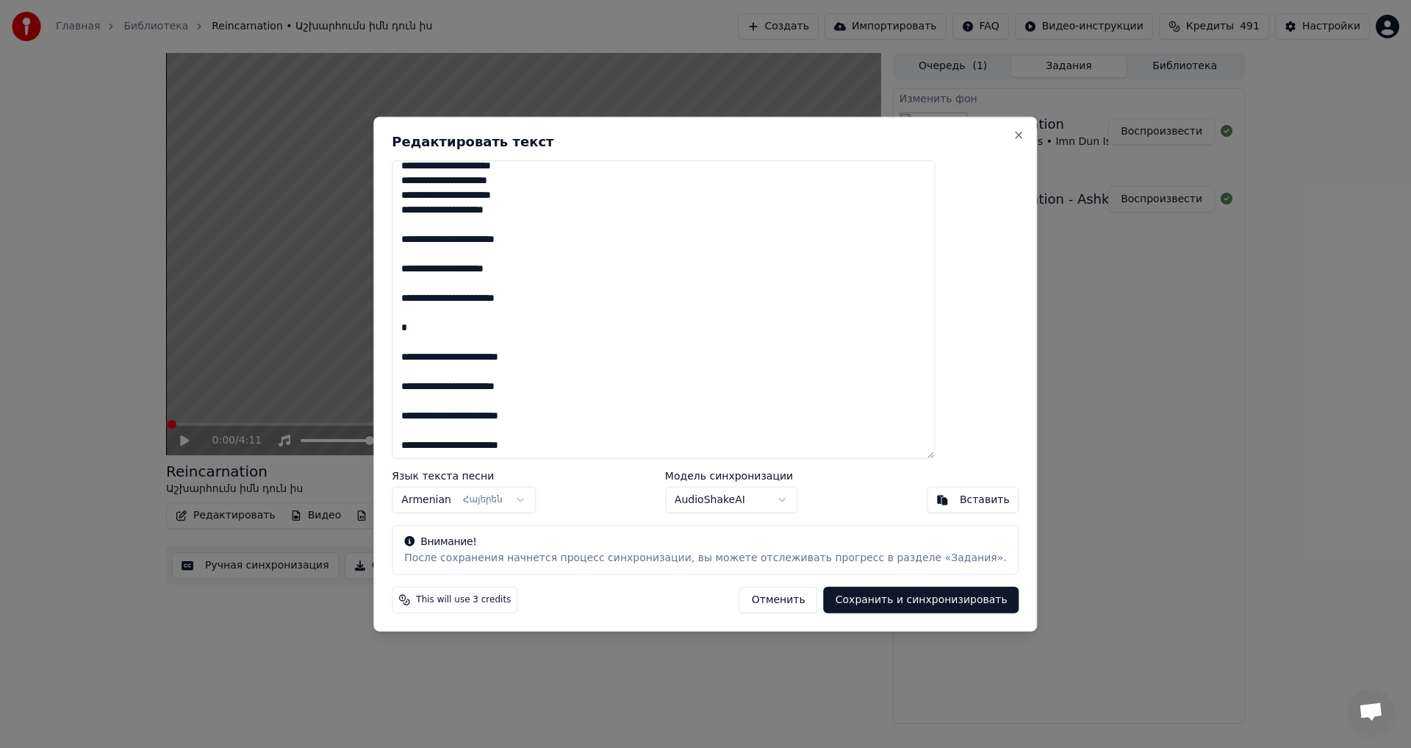
paste textarea "**********"
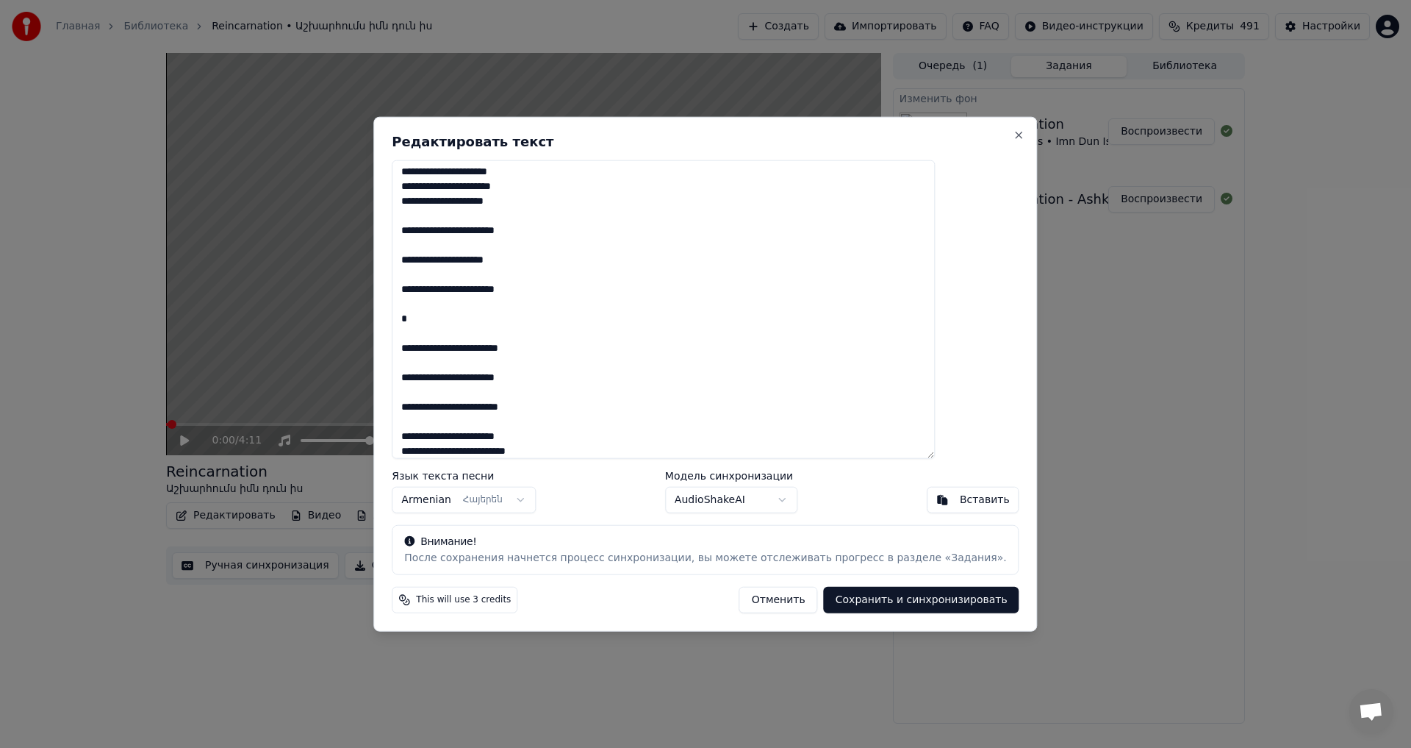
scroll to position [413, 0]
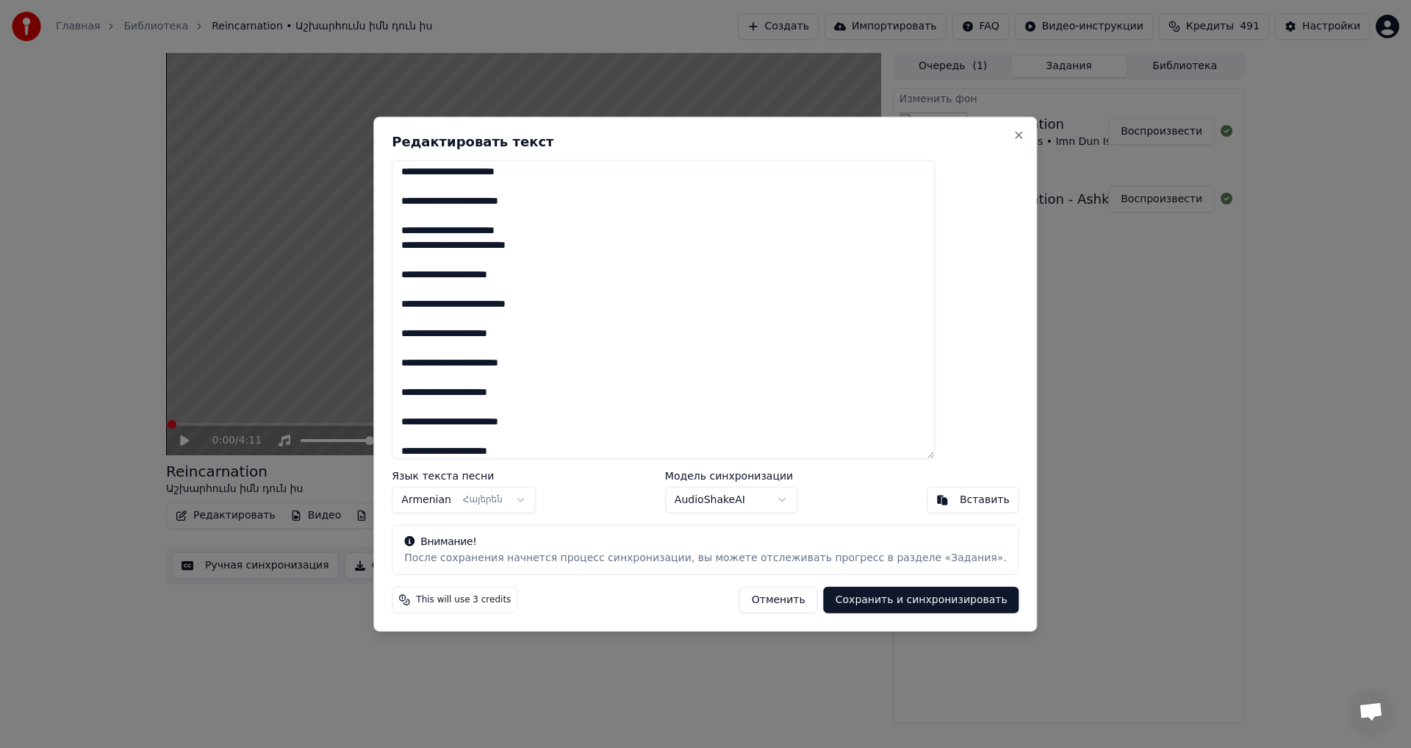
click at [877, 606] on button "Сохранить и синхронизировать" at bounding box center [922, 600] width 196 height 26
type textarea "**********"
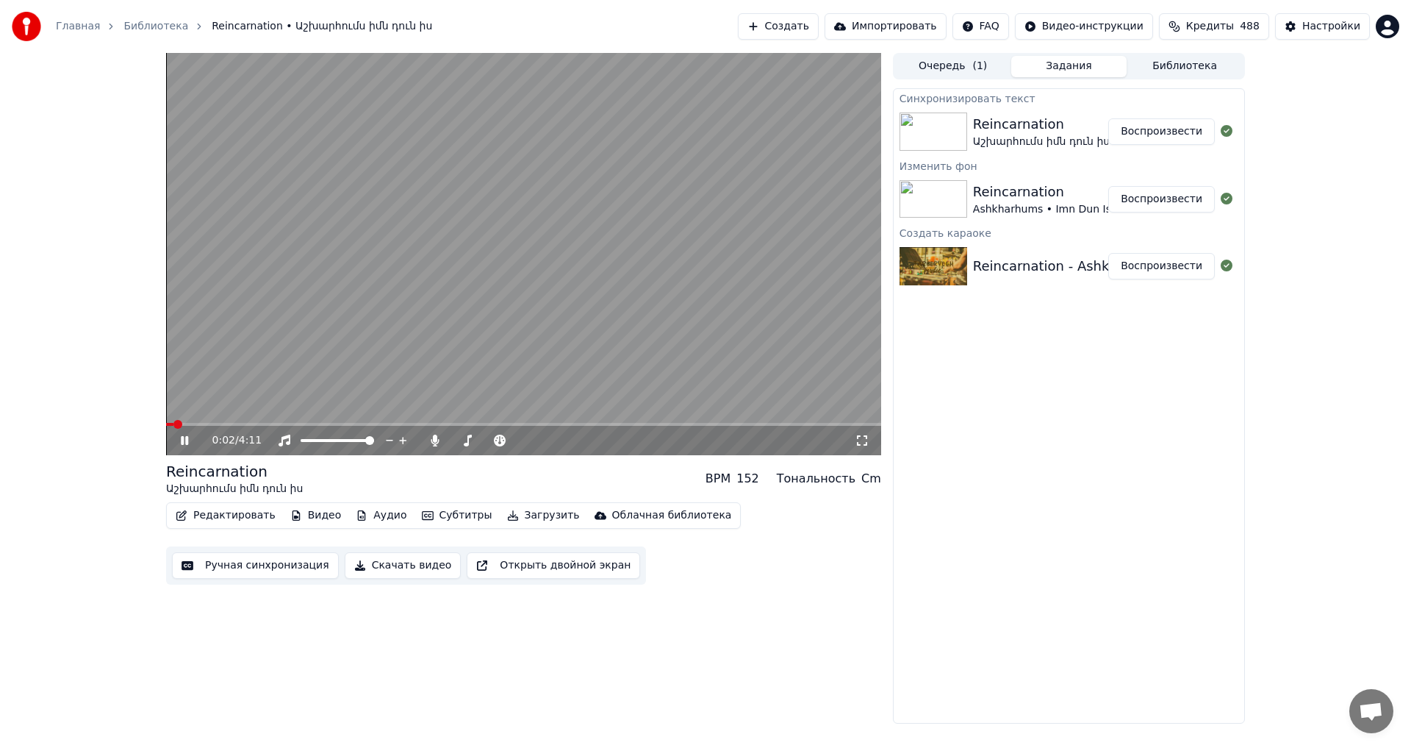
click at [359, 228] on video at bounding box center [523, 254] width 715 height 402
click at [352, 228] on video at bounding box center [523, 254] width 715 height 402
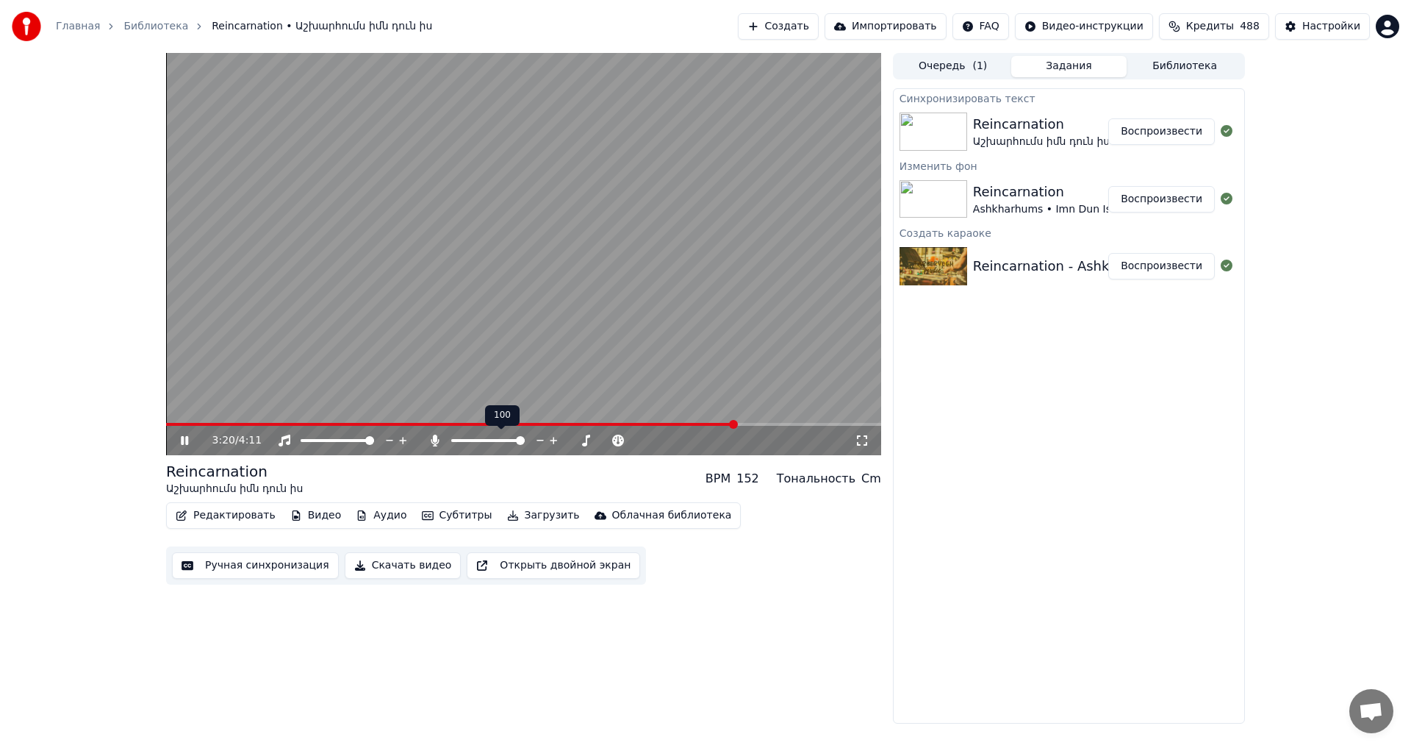
click at [452, 441] on span at bounding box center [488, 440] width 74 height 3
click at [550, 443] on icon at bounding box center [554, 440] width 14 height 15
click at [340, 422] on video at bounding box center [523, 254] width 715 height 402
click at [340, 424] on span at bounding box center [456, 424] width 581 height 3
click at [397, 359] on video at bounding box center [523, 254] width 715 height 402
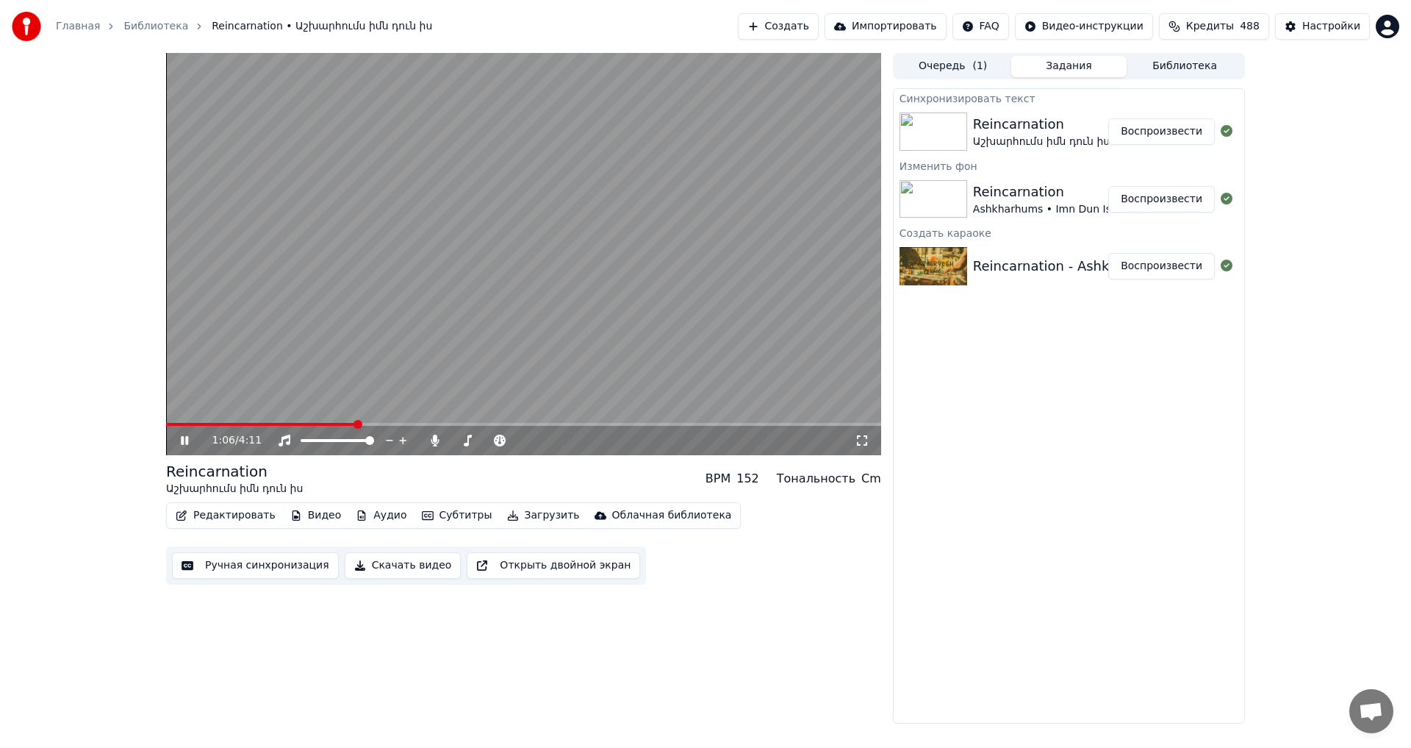
click at [592, 226] on video at bounding box center [523, 254] width 715 height 402
click at [514, 518] on button "Загрузить" at bounding box center [543, 515] width 85 height 21
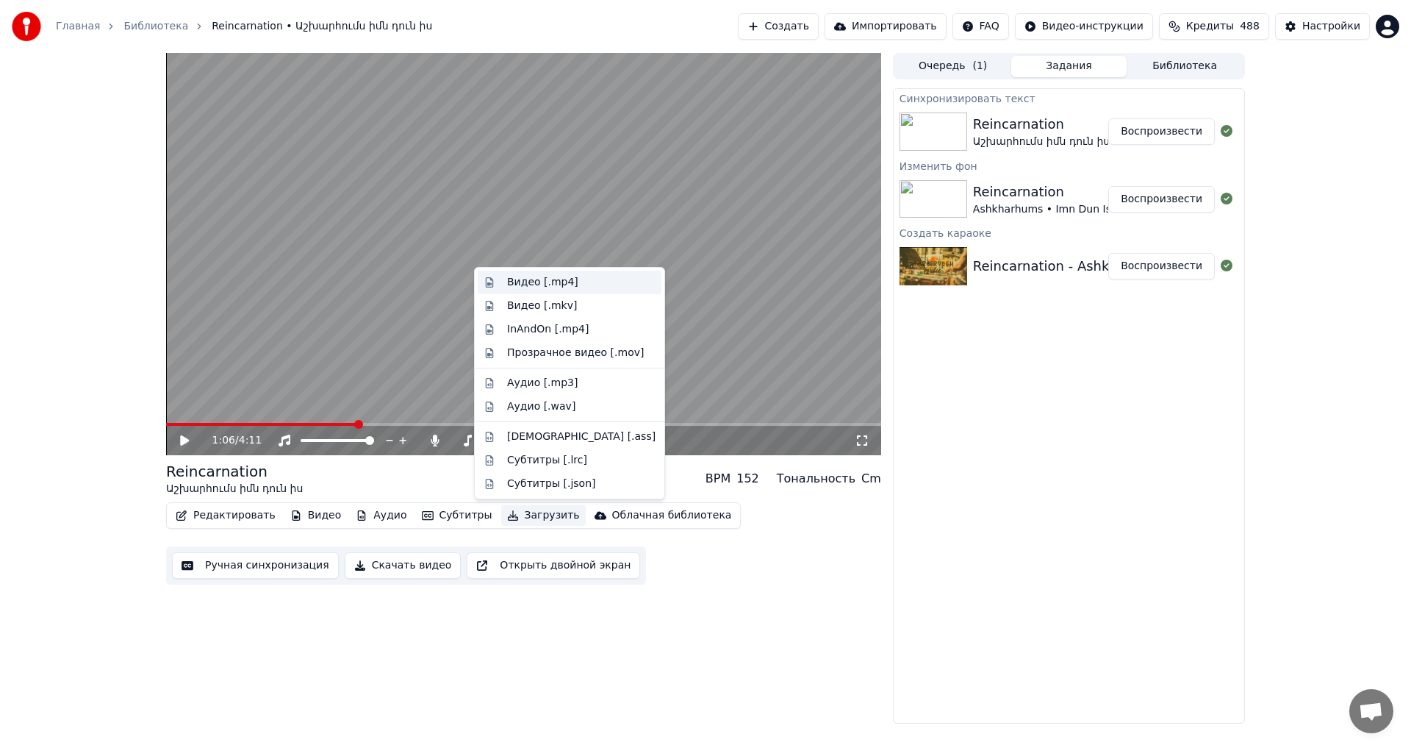
click at [564, 286] on div "Видео [.mp4]" at bounding box center [542, 282] width 71 height 15
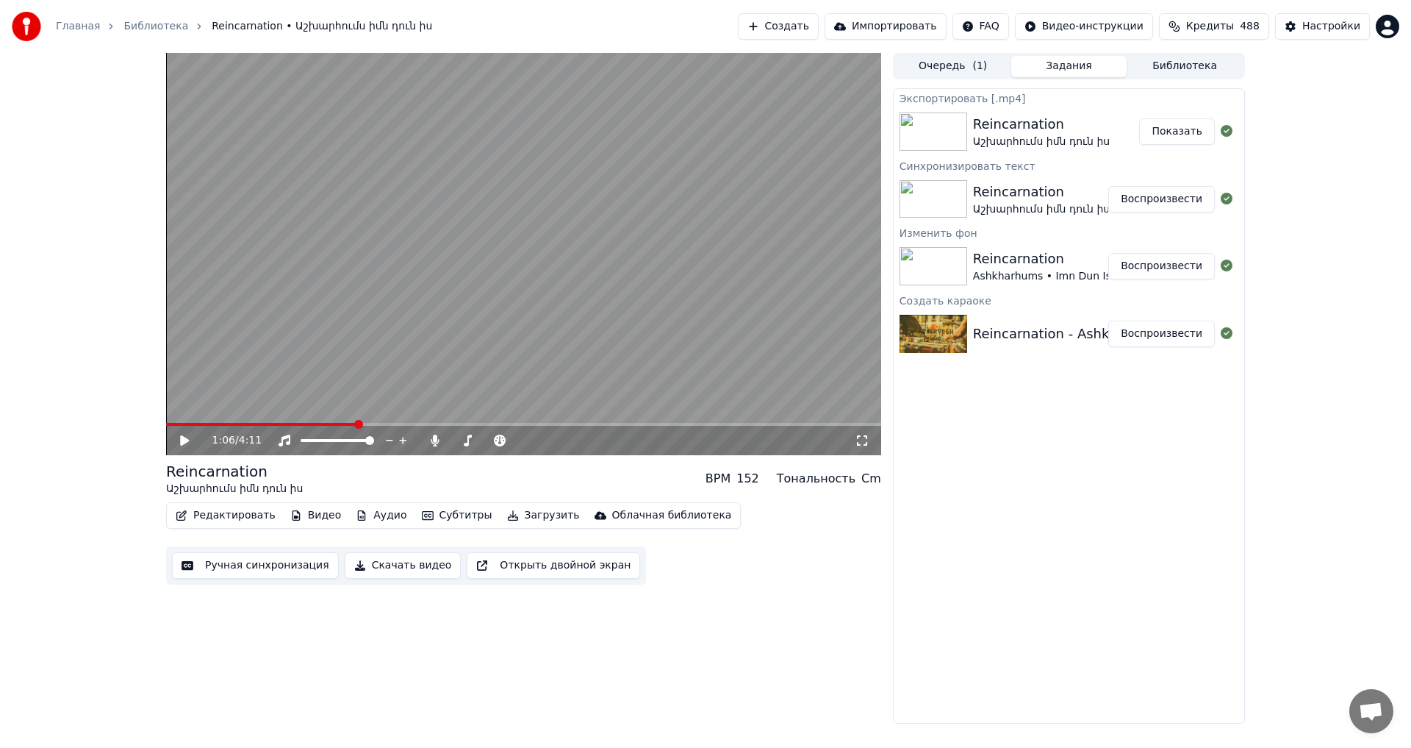
click at [1161, 136] on button "Показать" at bounding box center [1177, 131] width 76 height 26
click at [778, 35] on button "Создать" at bounding box center [778, 26] width 81 height 26
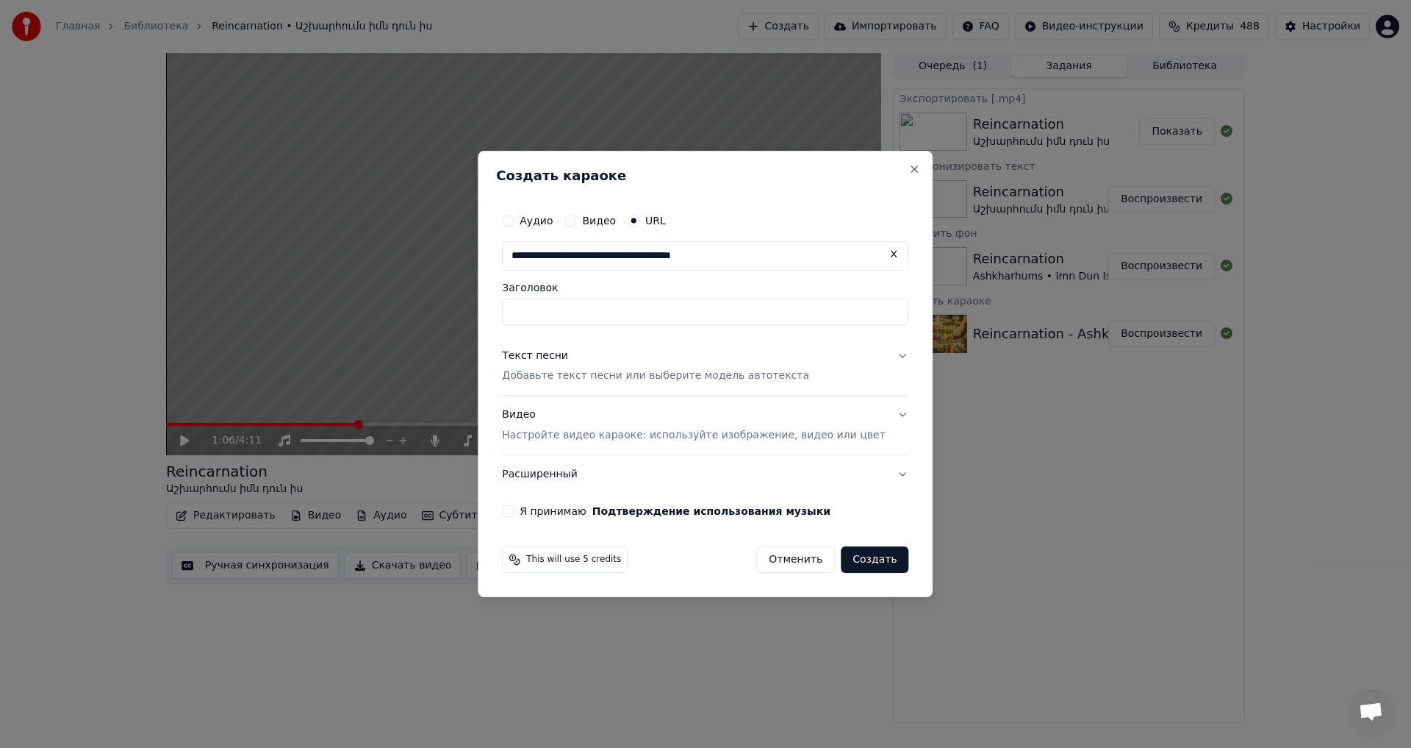
type input "**********"
click at [584, 374] on p "Добавьте текст песни или выберите модель автотекста" at bounding box center [655, 376] width 307 height 15
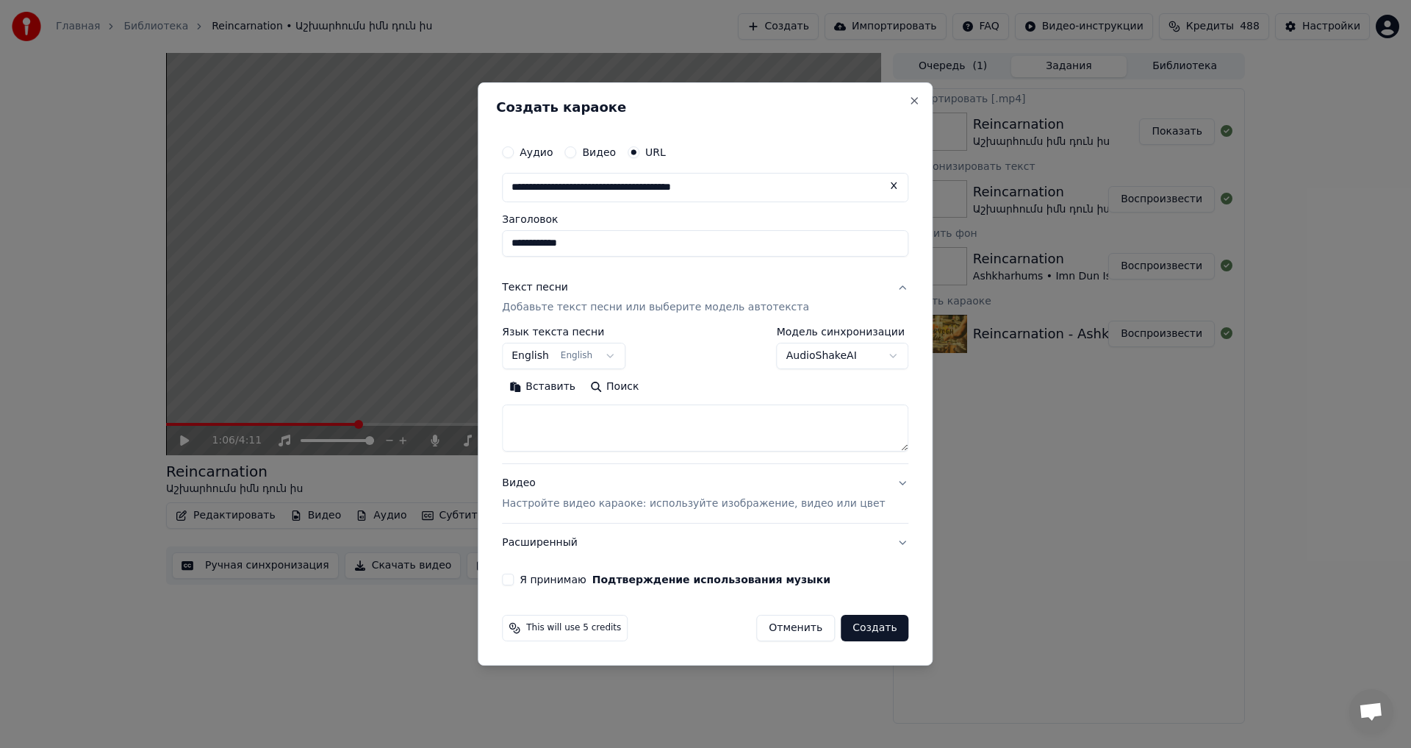
click at [578, 422] on textarea at bounding box center [705, 428] width 407 height 47
paste textarea "**********"
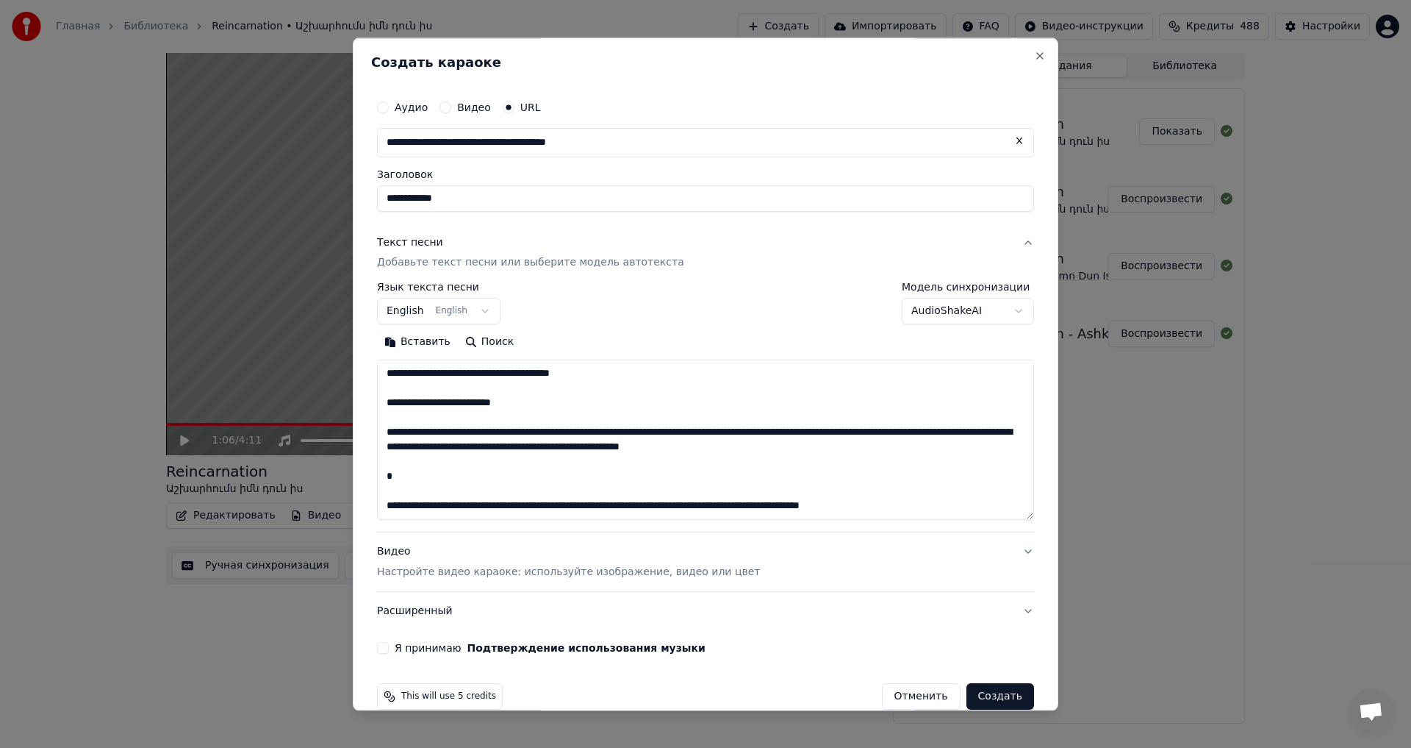
scroll to position [151, 0]
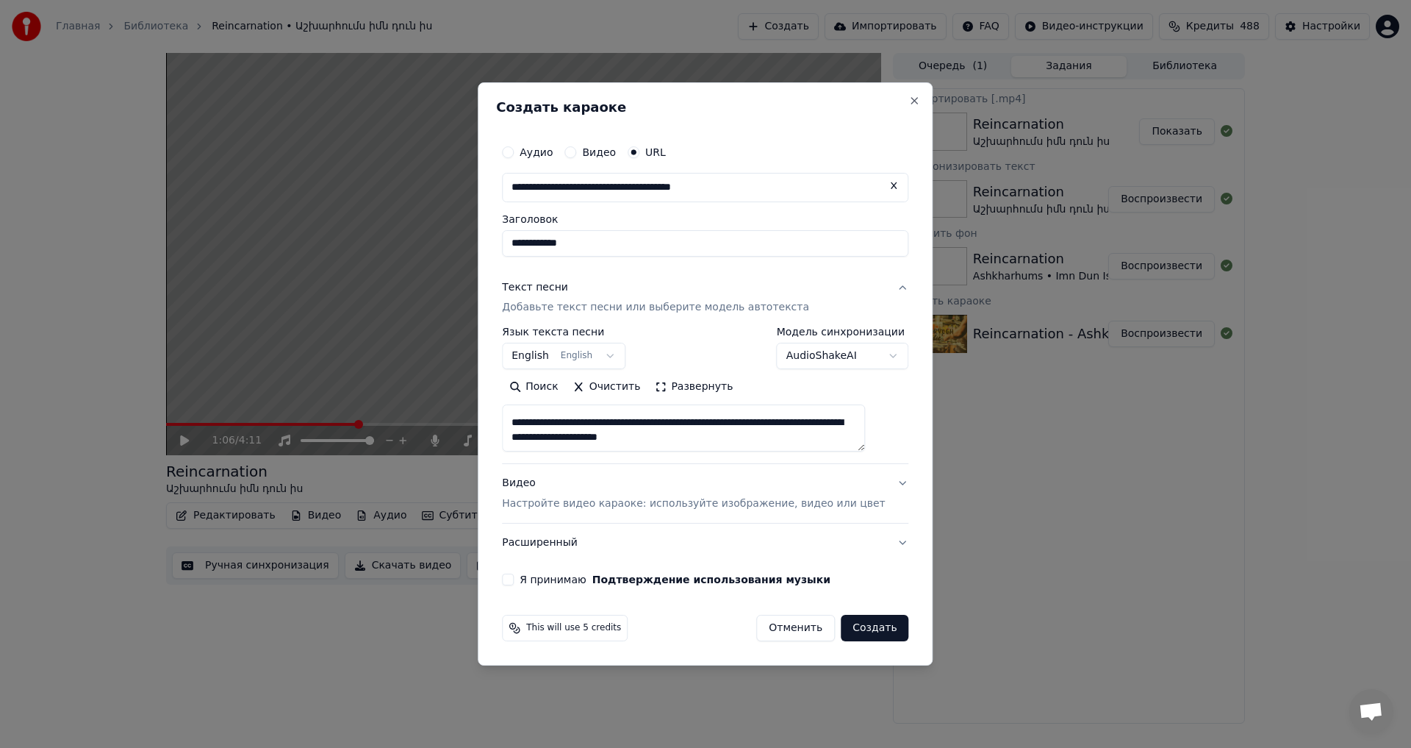
paste textarea "**********"
type textarea "**********"
click at [514, 577] on button "Я принимаю Подтверждение использования музыки" at bounding box center [508, 579] width 12 height 12
click at [858, 637] on button "Создать" at bounding box center [875, 628] width 68 height 26
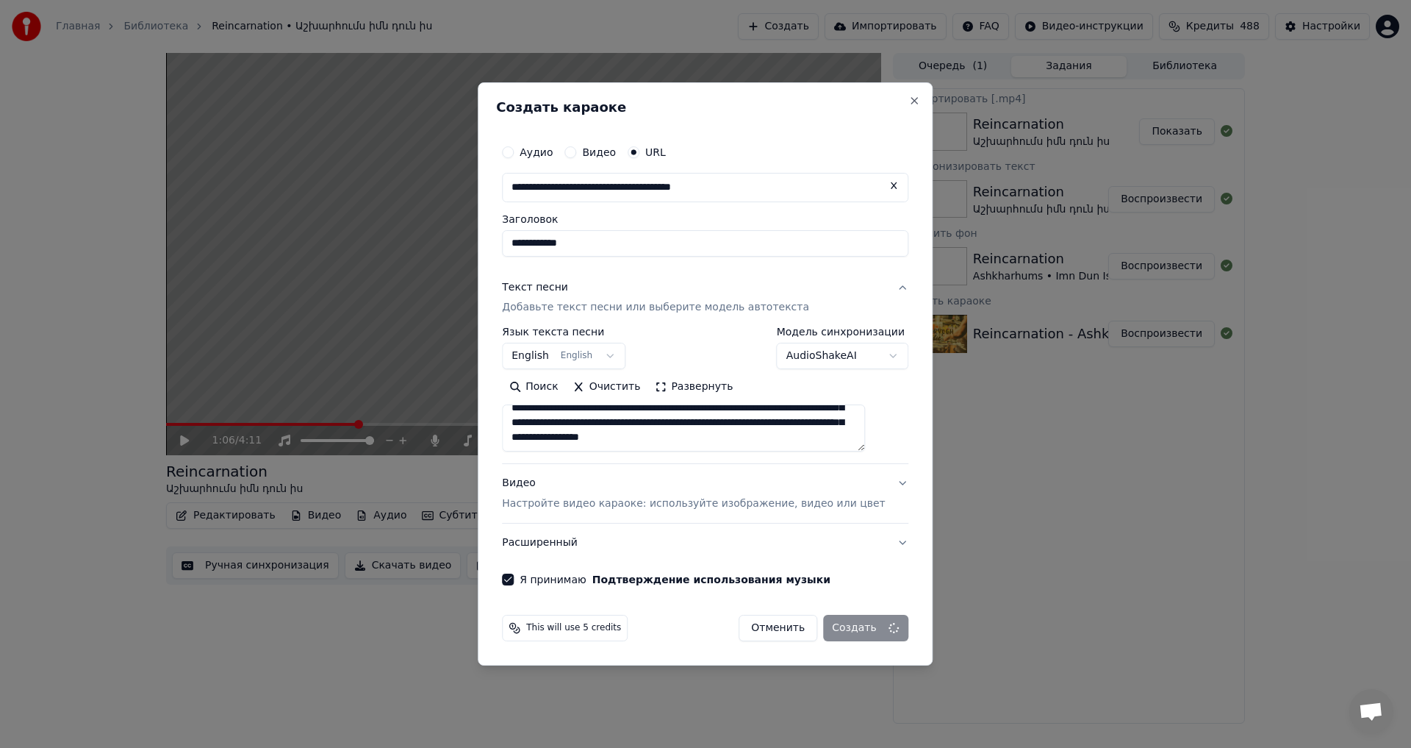
select select "**"
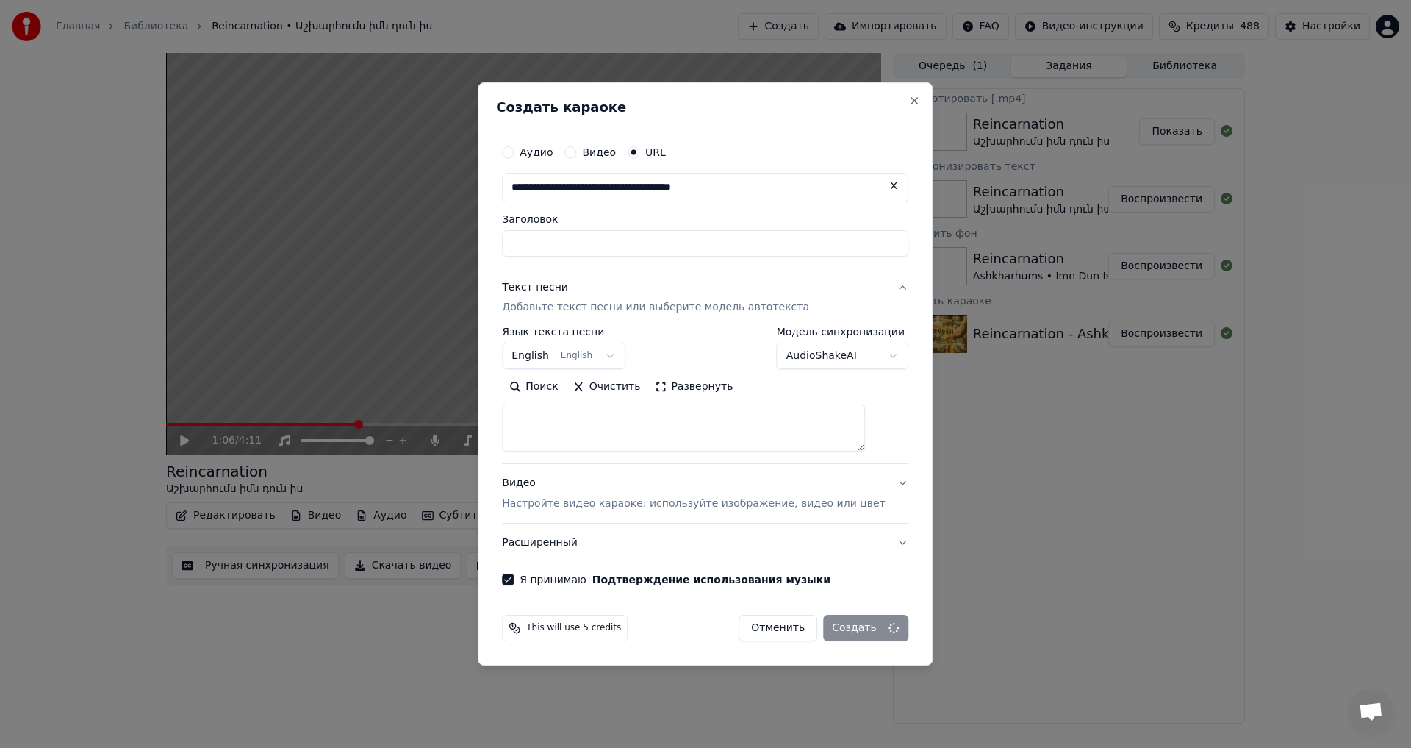
select select
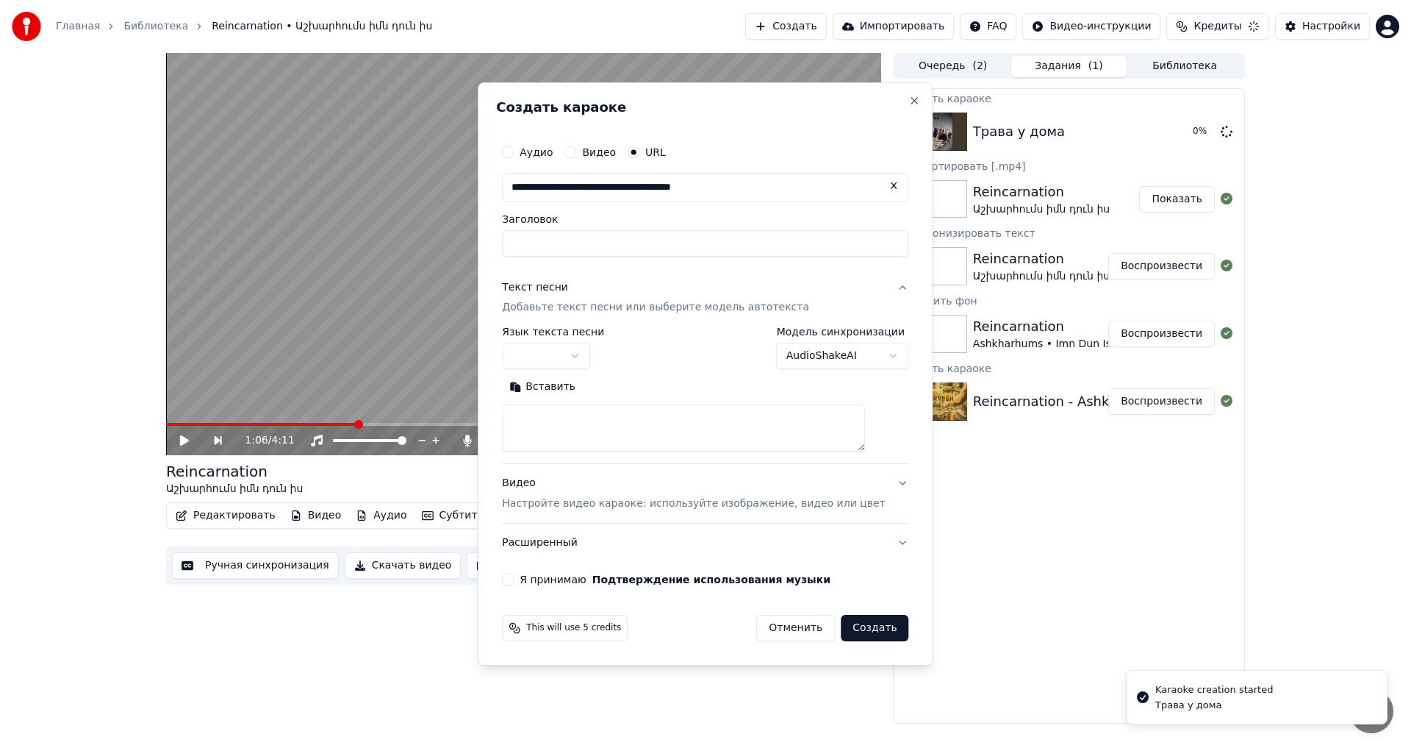
scroll to position [0, 0]
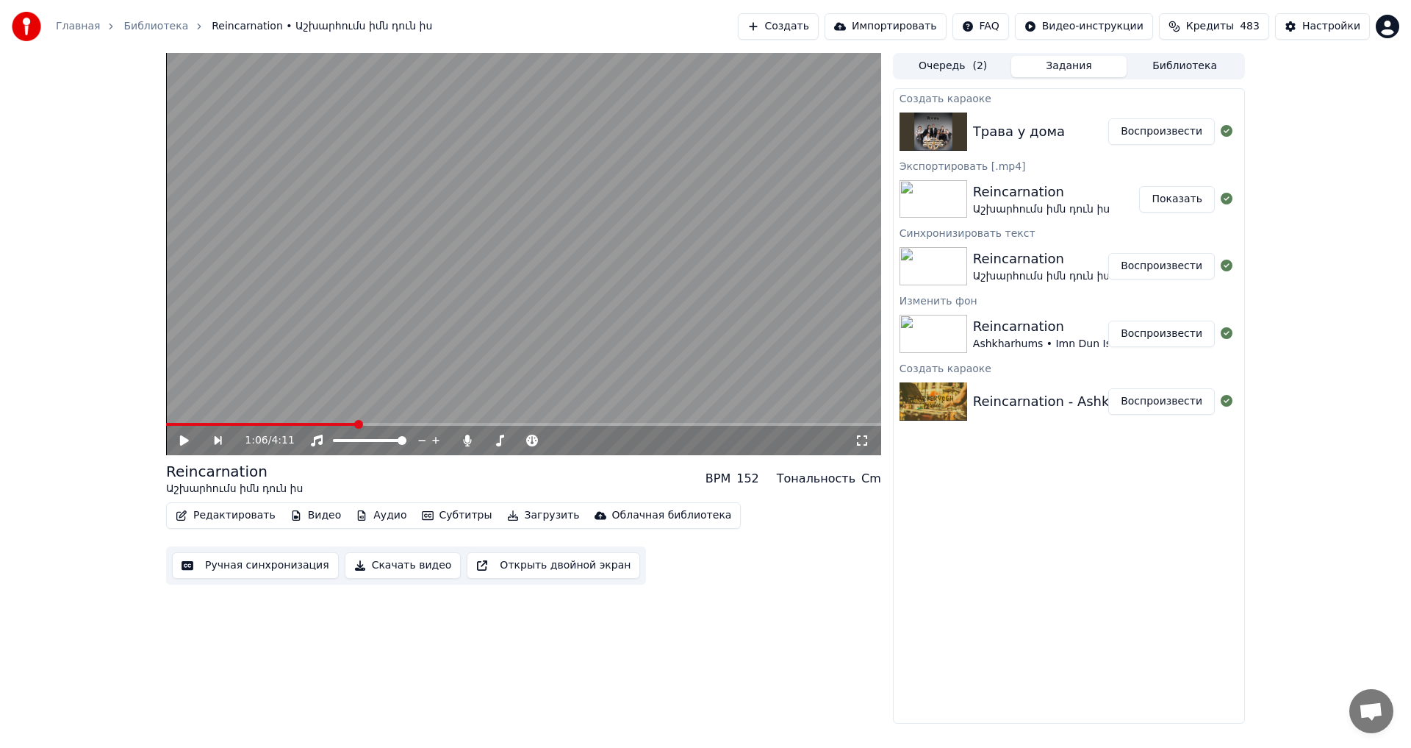
click at [1192, 134] on button "Воспроизвести" at bounding box center [1162, 131] width 107 height 26
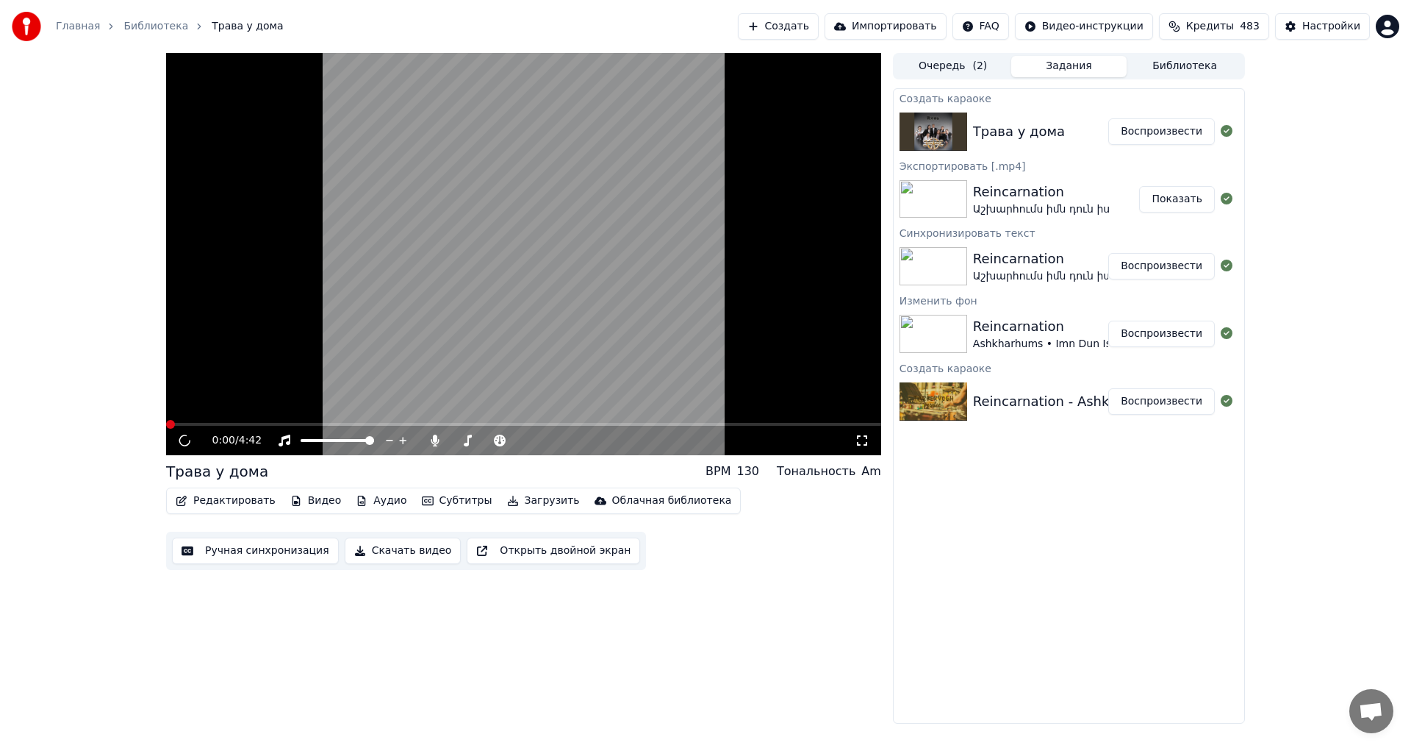
click at [471, 208] on video at bounding box center [523, 254] width 715 height 402
click at [181, 437] on icon at bounding box center [195, 440] width 35 height 12
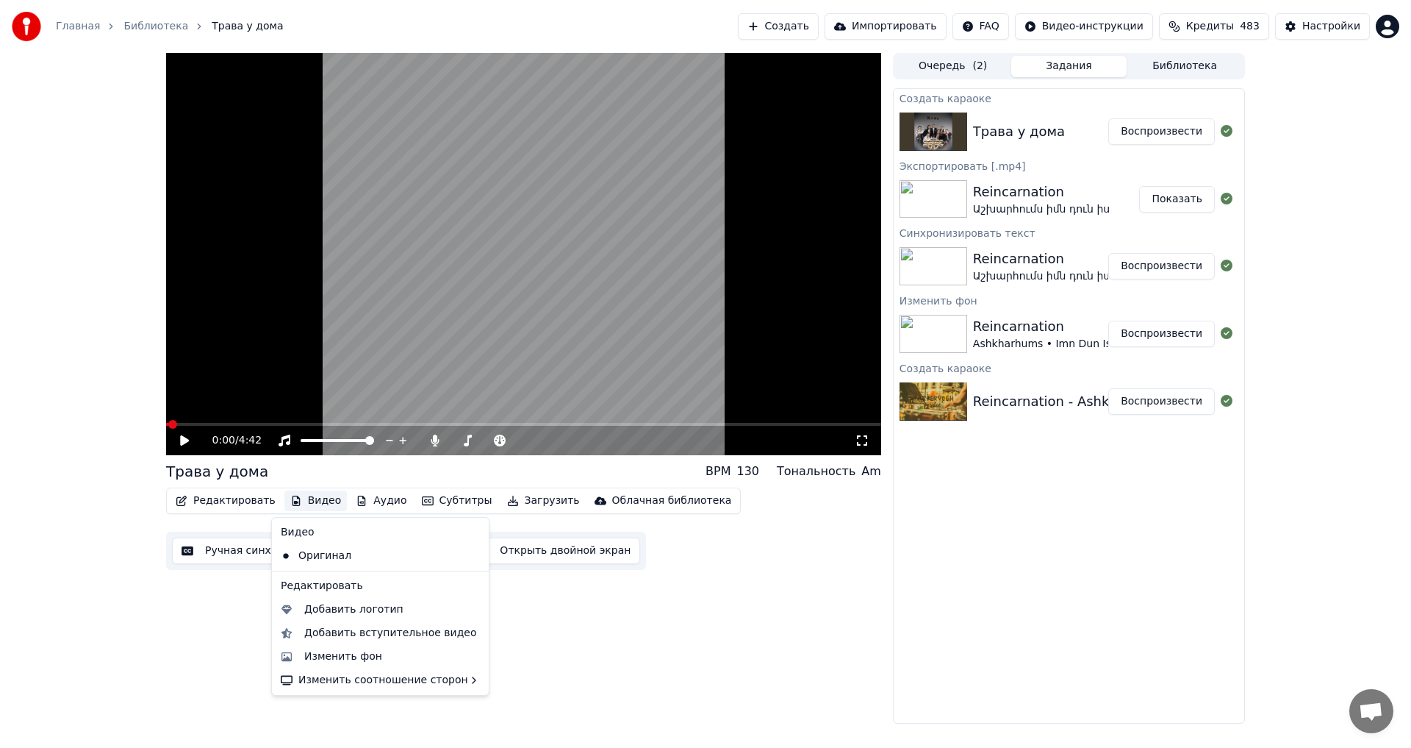
click at [323, 510] on button "Видео" at bounding box center [315, 500] width 63 height 21
click at [327, 658] on div "Изменить фон" at bounding box center [343, 656] width 78 height 15
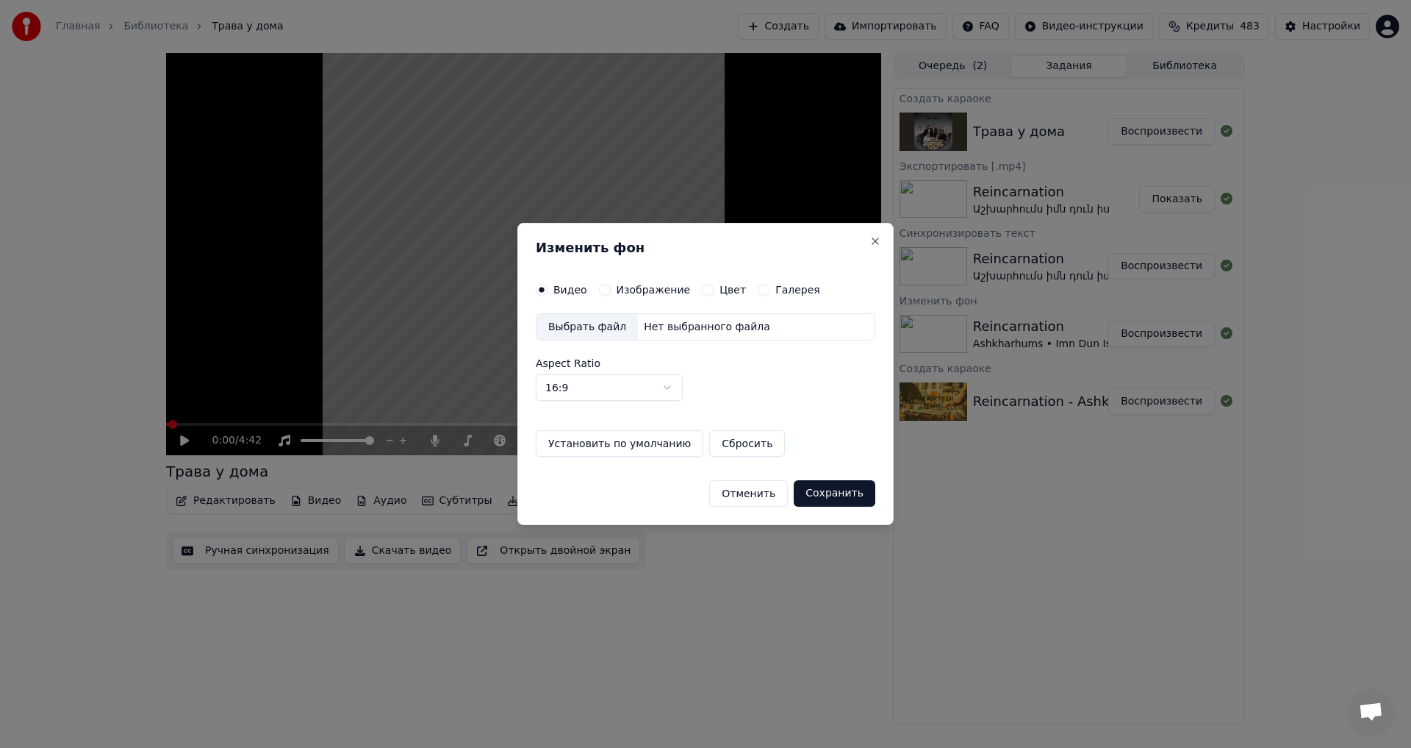
click at [599, 288] on button "Изображение" at bounding box center [605, 290] width 12 height 12
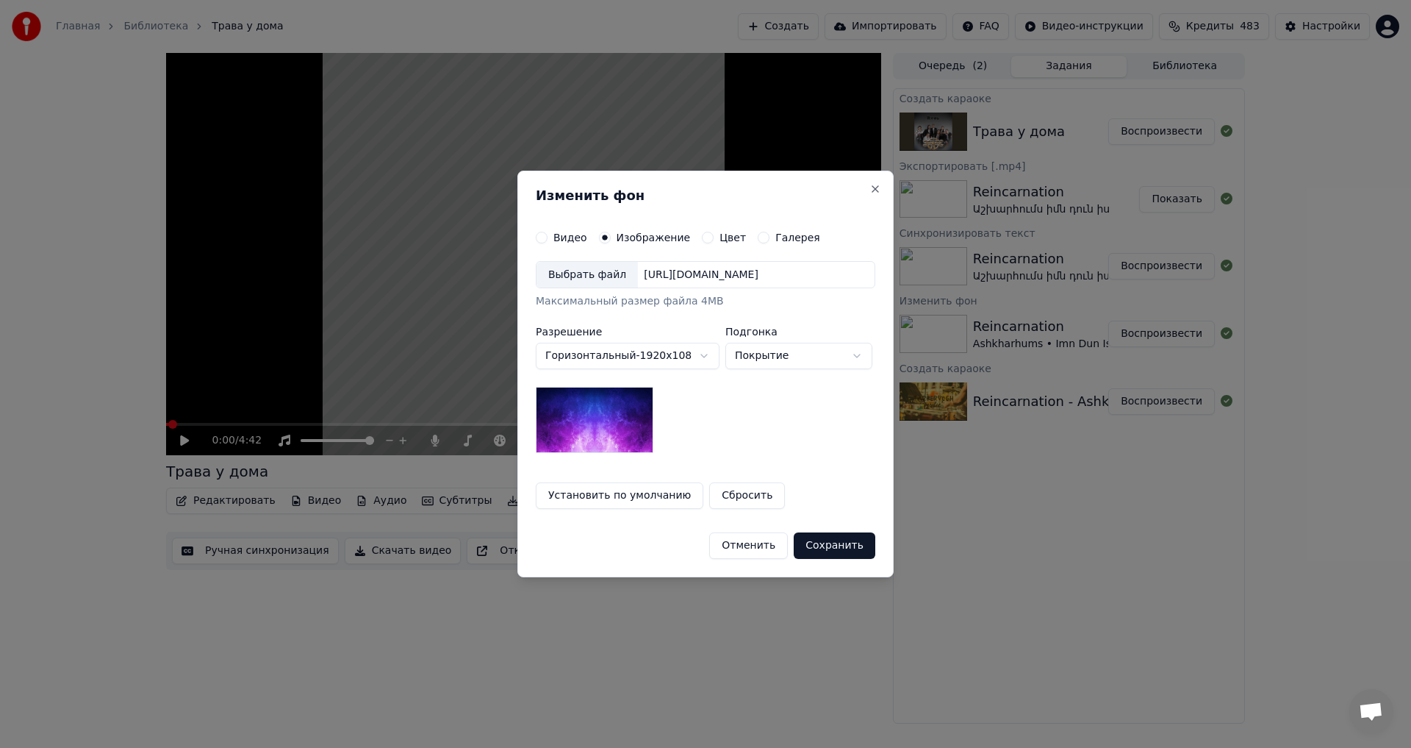
click at [584, 276] on div "Выбрать файл" at bounding box center [587, 275] width 101 height 26
click at [837, 542] on button "Сохранить" at bounding box center [835, 545] width 82 height 26
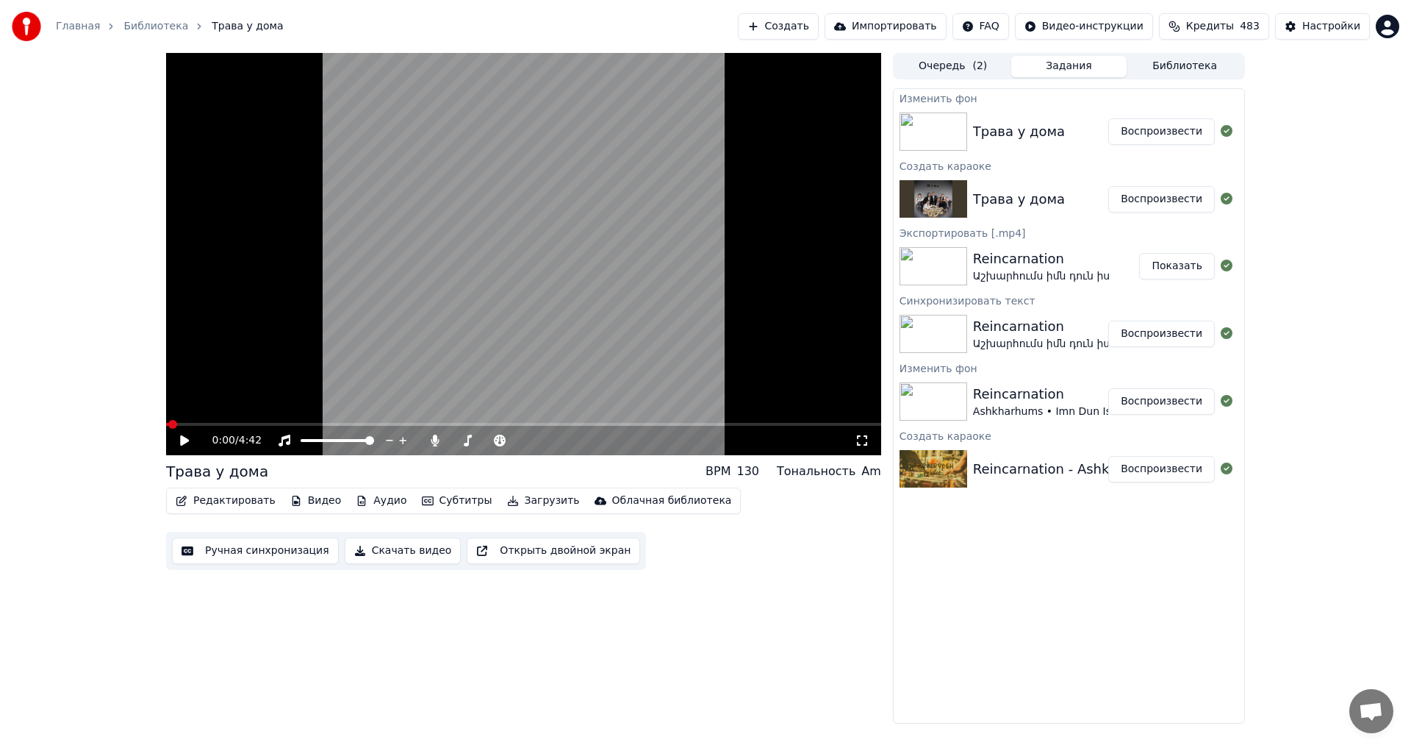
click at [1161, 143] on button "Воспроизвести" at bounding box center [1162, 131] width 107 height 26
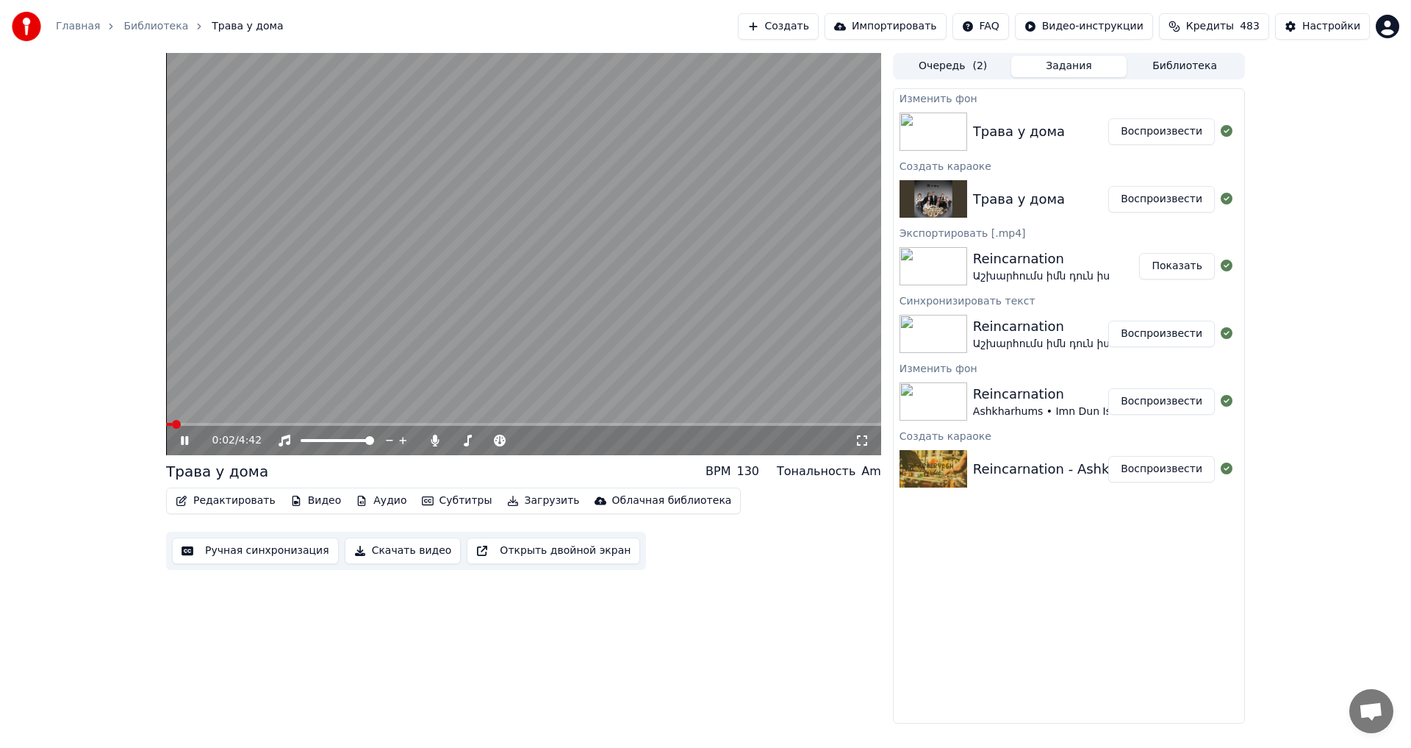
click at [379, 285] on video at bounding box center [523, 254] width 715 height 402
click at [194, 496] on button "Редактировать" at bounding box center [226, 500] width 112 height 21
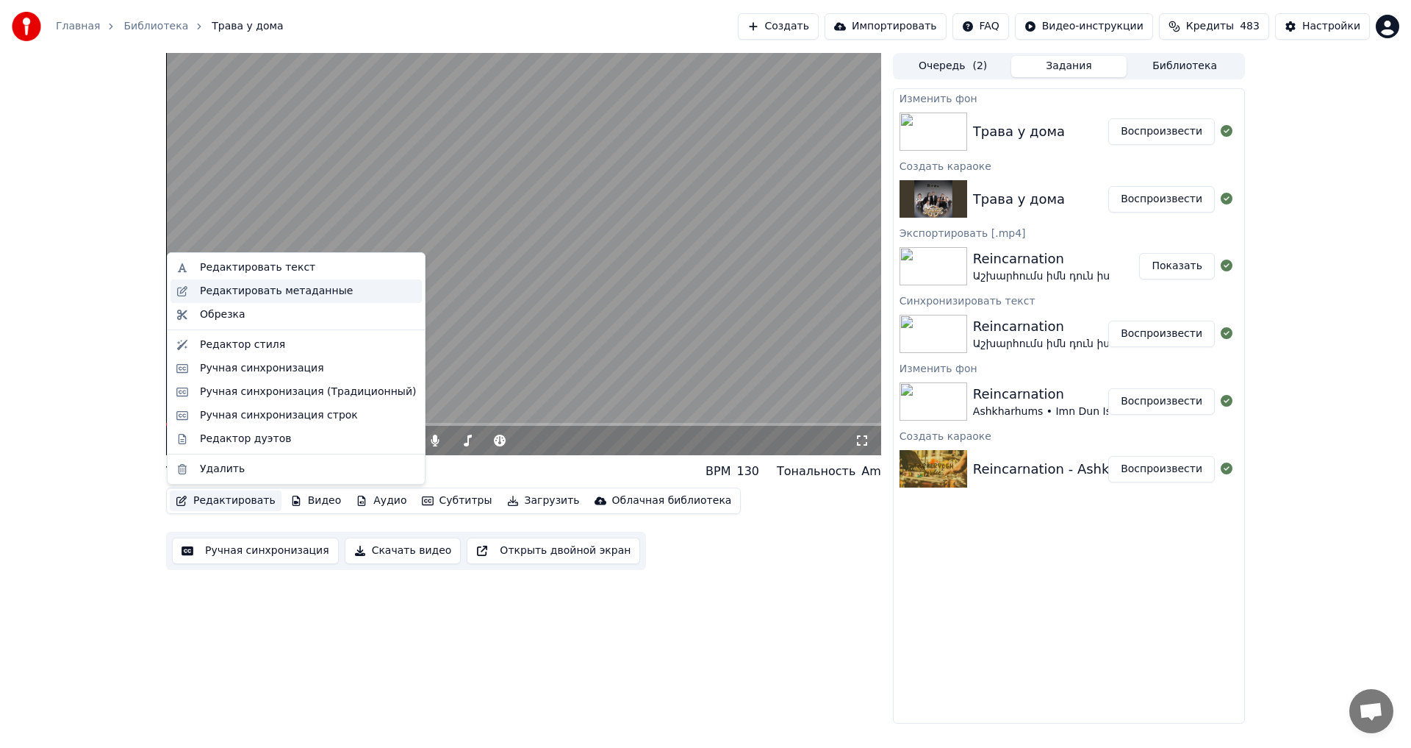
click at [246, 296] on div "Редактировать метаданные" at bounding box center [276, 291] width 153 height 15
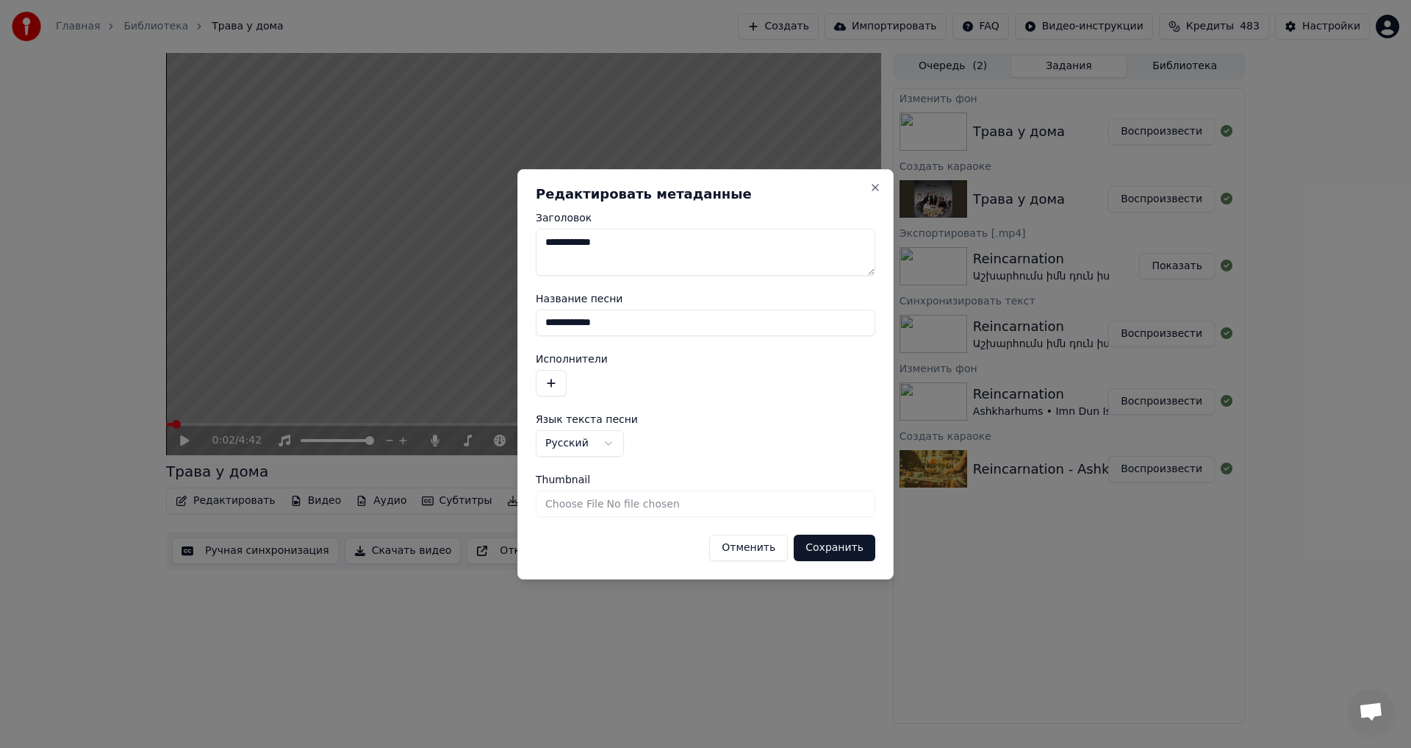
click at [554, 379] on button "button" at bounding box center [551, 383] width 31 height 26
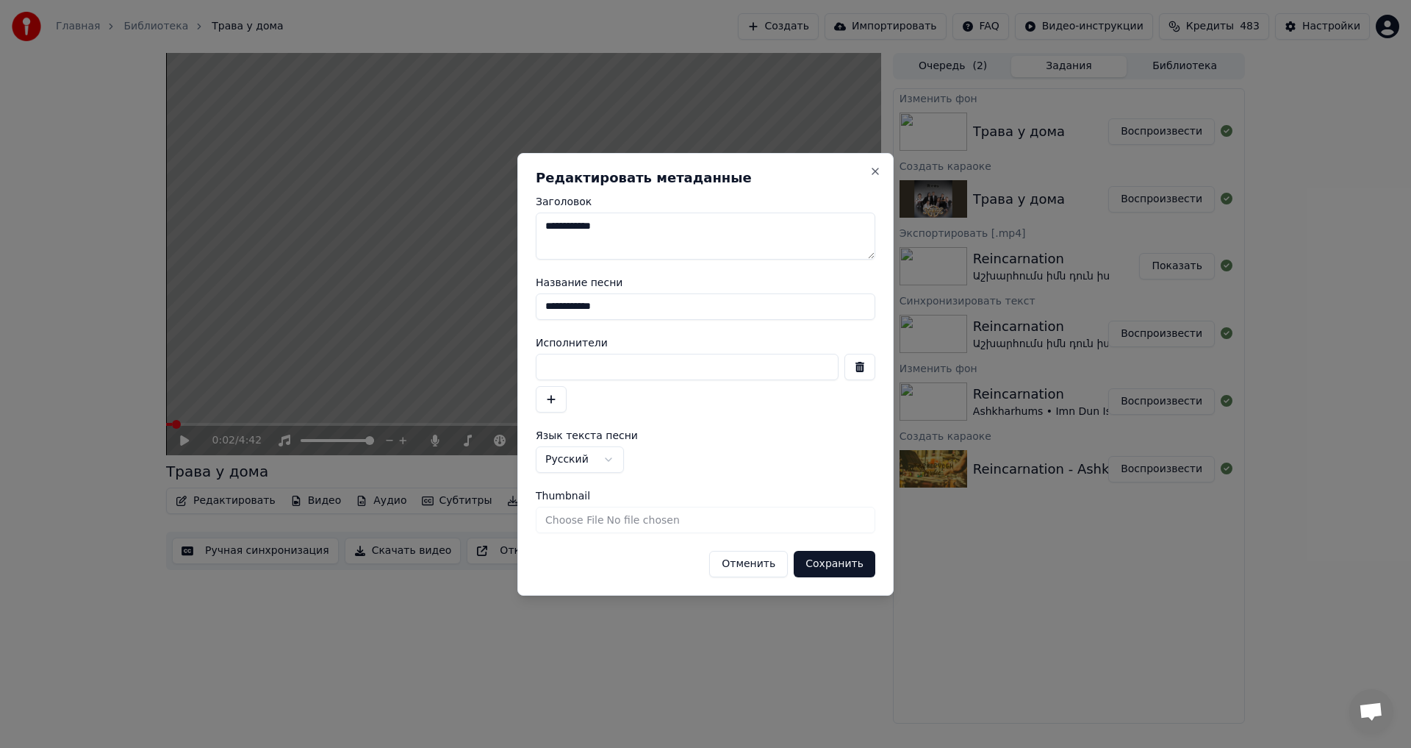
drag, startPoint x: 631, startPoint y: 363, endPoint x: 635, endPoint y: 374, distance: 11.6
paste input "*******"
type input "*******"
click at [826, 566] on button "Сохранить" at bounding box center [835, 564] width 82 height 26
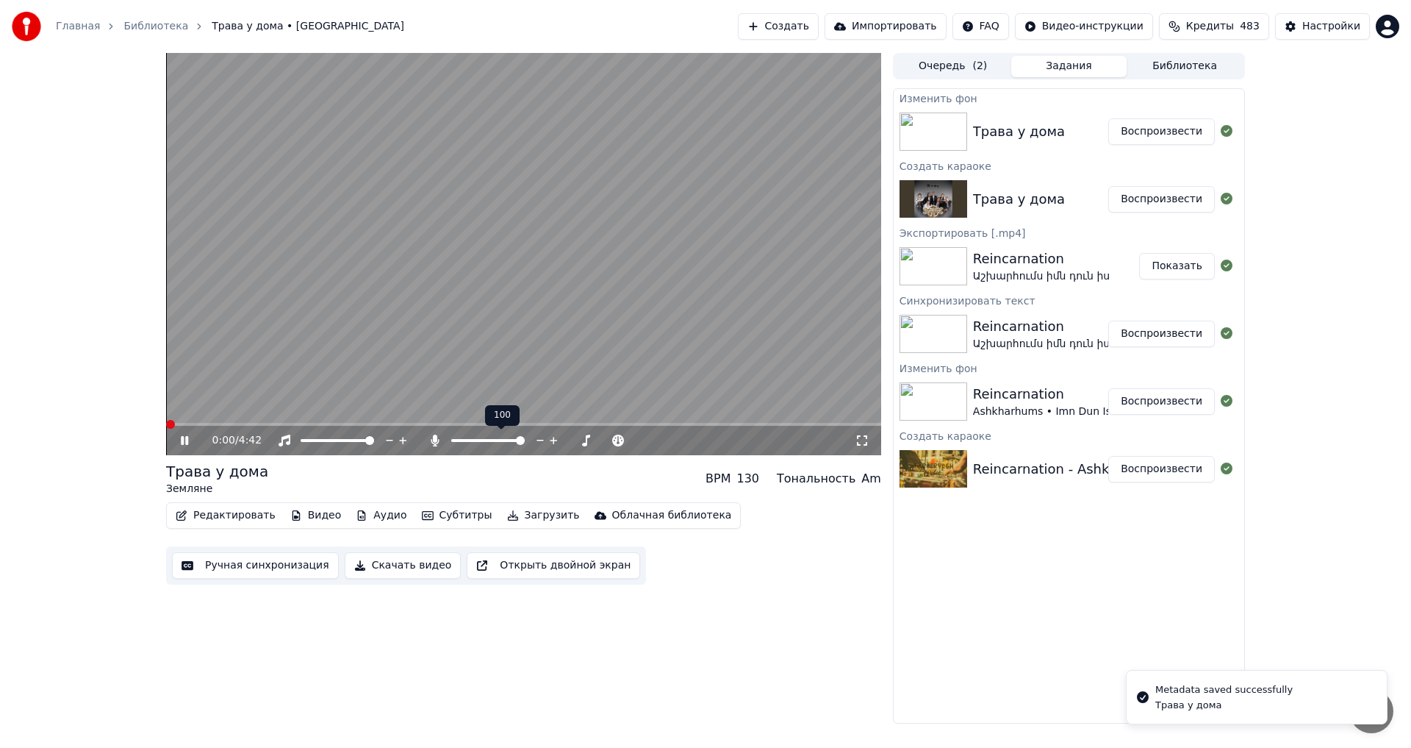
click at [525, 442] on span at bounding box center [520, 440] width 9 height 9
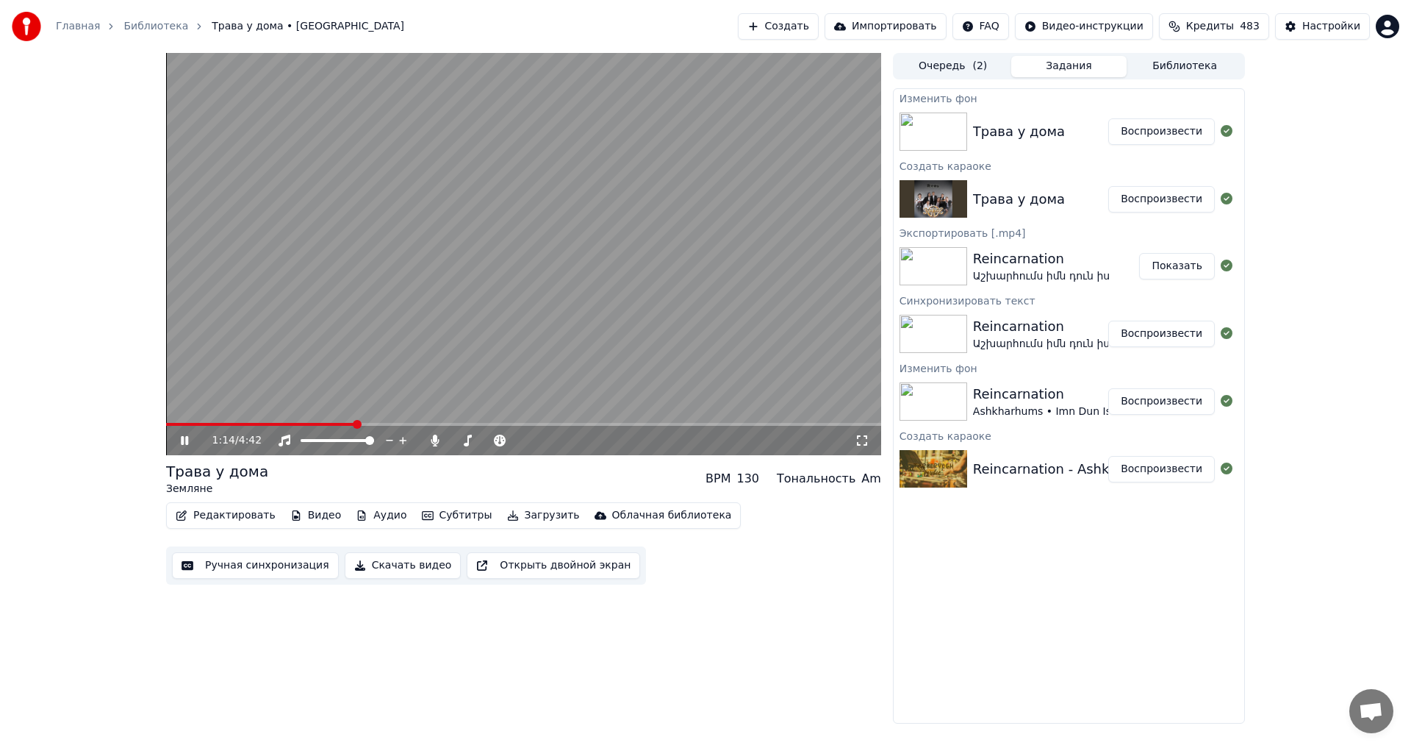
click at [393, 325] on video at bounding box center [523, 254] width 715 height 402
click at [215, 523] on button "Редактировать" at bounding box center [226, 515] width 112 height 21
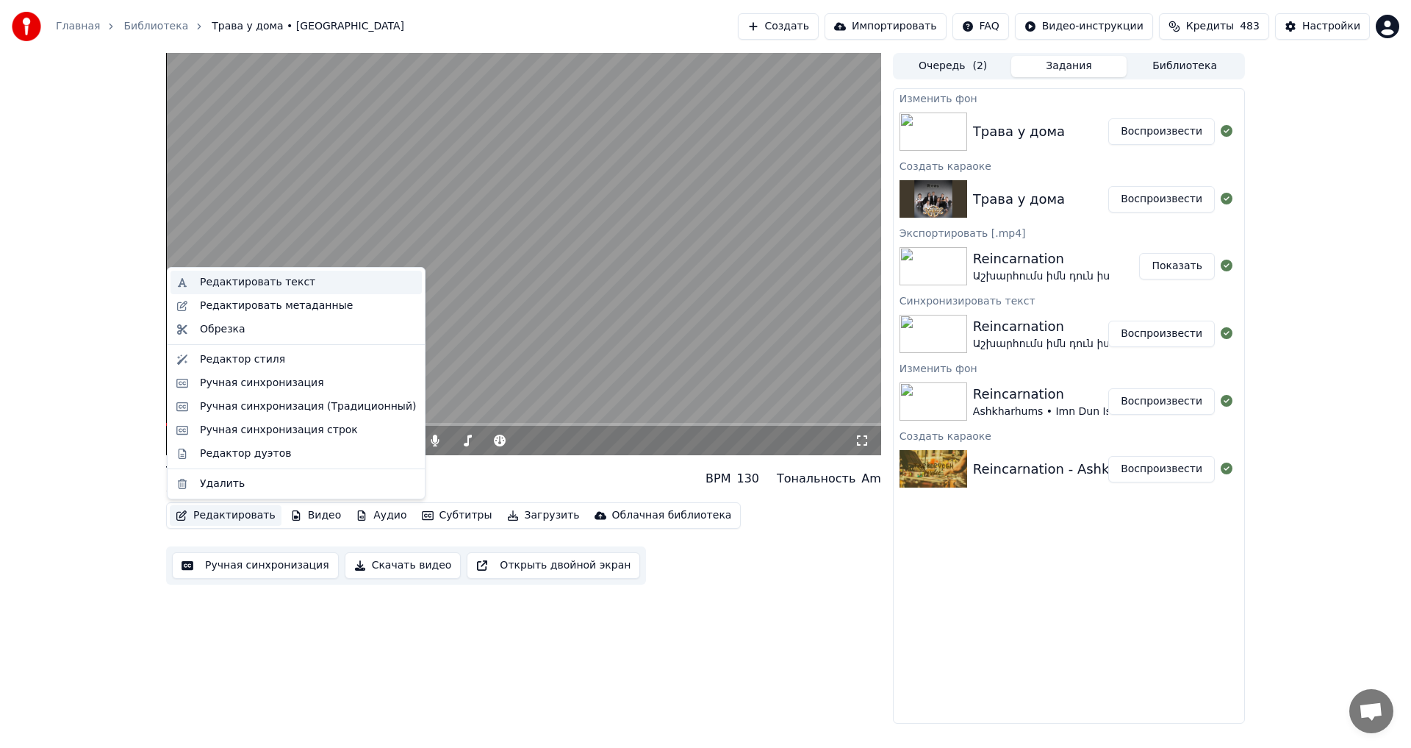
click at [232, 280] on div "Редактировать текст" at bounding box center [257, 282] width 115 height 15
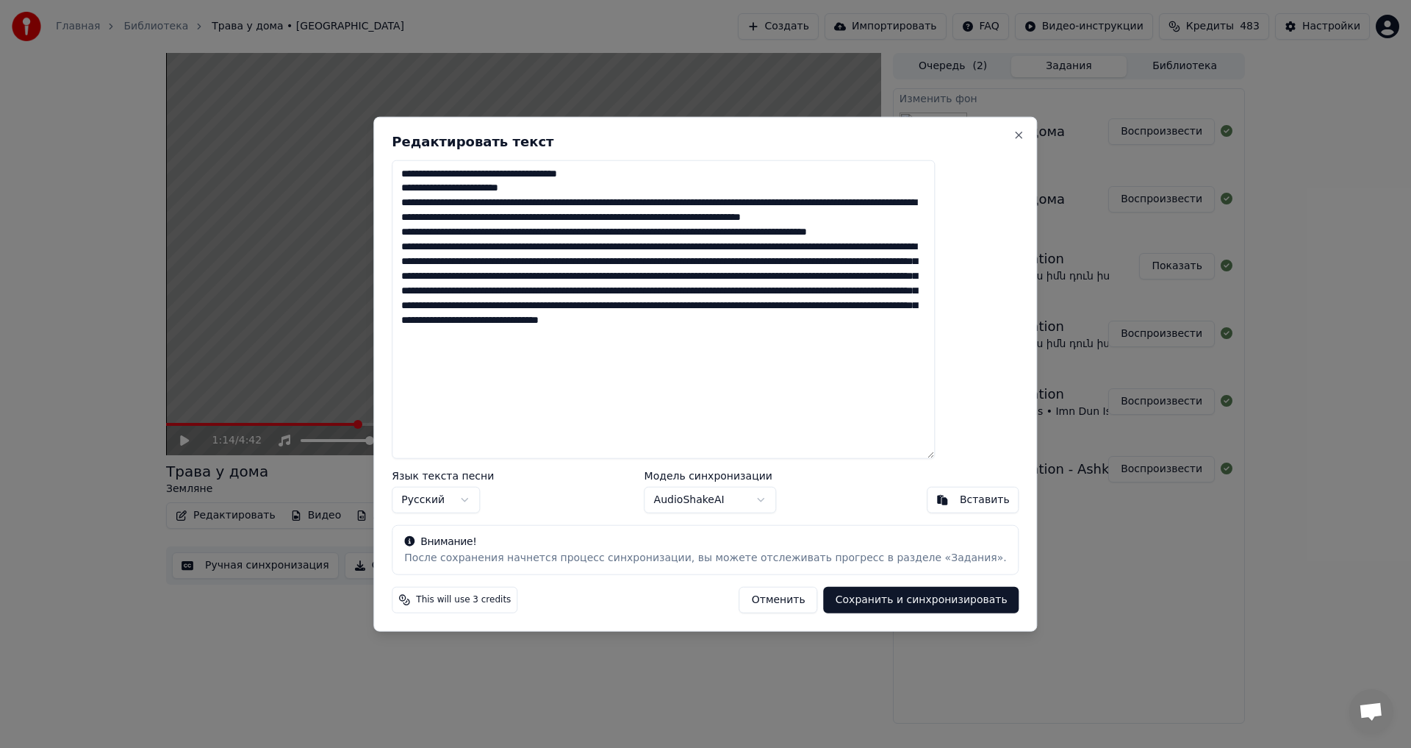
click at [567, 175] on textarea at bounding box center [663, 309] width 543 height 299
click at [451, 190] on textarea at bounding box center [663, 309] width 543 height 299
click at [691, 206] on textarea at bounding box center [663, 309] width 543 height 299
click at [756, 201] on textarea at bounding box center [663, 309] width 543 height 299
click at [556, 217] on textarea at bounding box center [663, 309] width 543 height 299
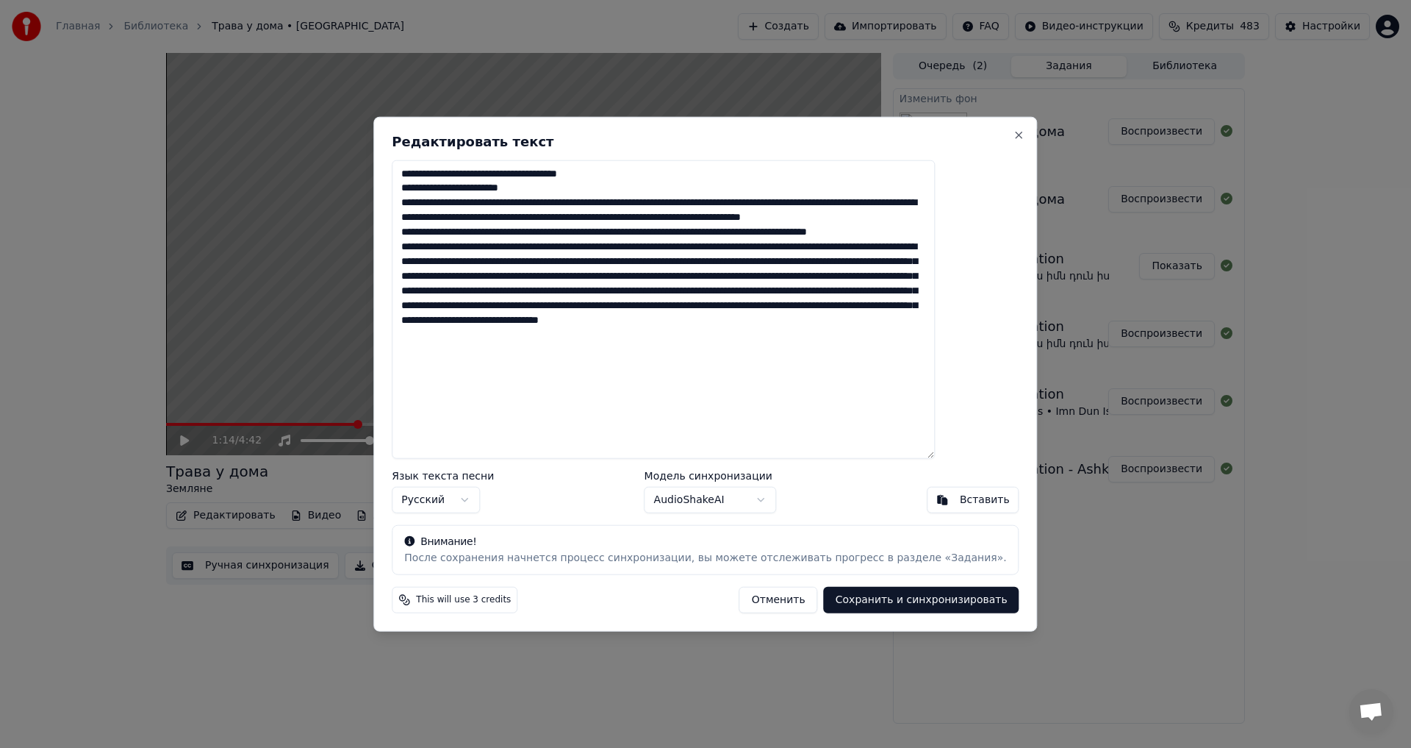
click at [700, 221] on textarea at bounding box center [663, 309] width 543 height 299
click at [912, 220] on textarea at bounding box center [663, 309] width 543 height 299
type textarea "**********"
click at [889, 595] on button "Сохранить и синхронизировать" at bounding box center [922, 600] width 196 height 26
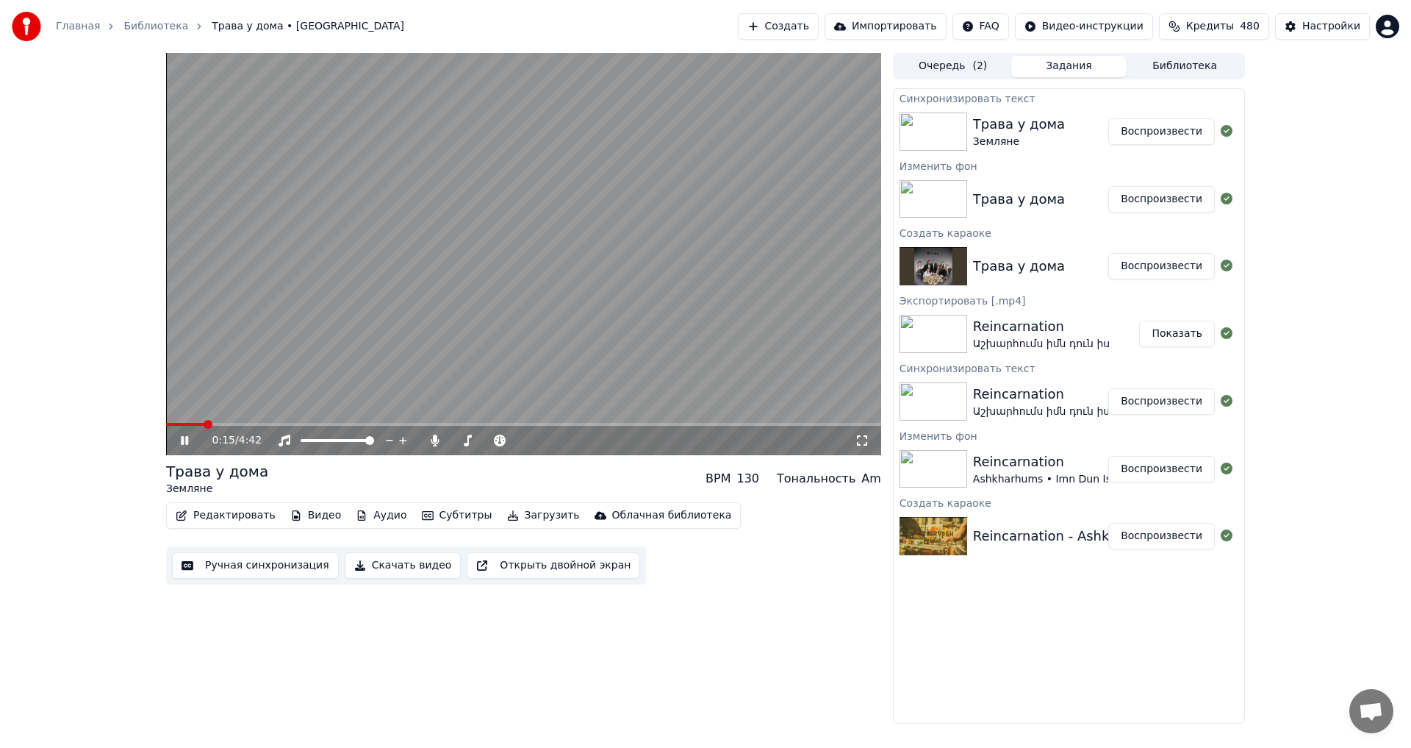
click at [203, 423] on span at bounding box center [185, 424] width 38 height 3
click at [644, 129] on video at bounding box center [523, 254] width 715 height 402
click at [221, 572] on button "Ручная синхронизация" at bounding box center [255, 565] width 167 height 26
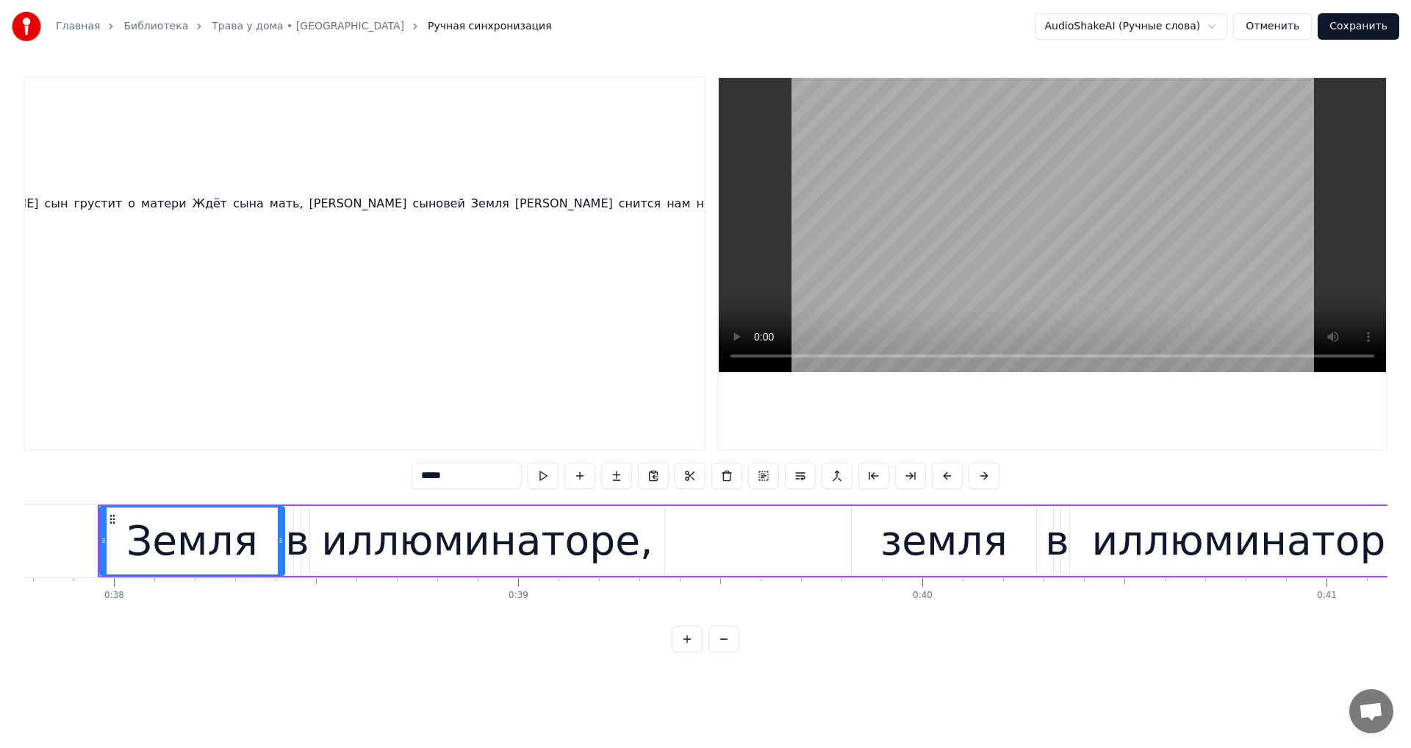
scroll to position [0, 2109]
click at [218, 551] on div "Земля" at bounding box center [192, 540] width 132 height 61
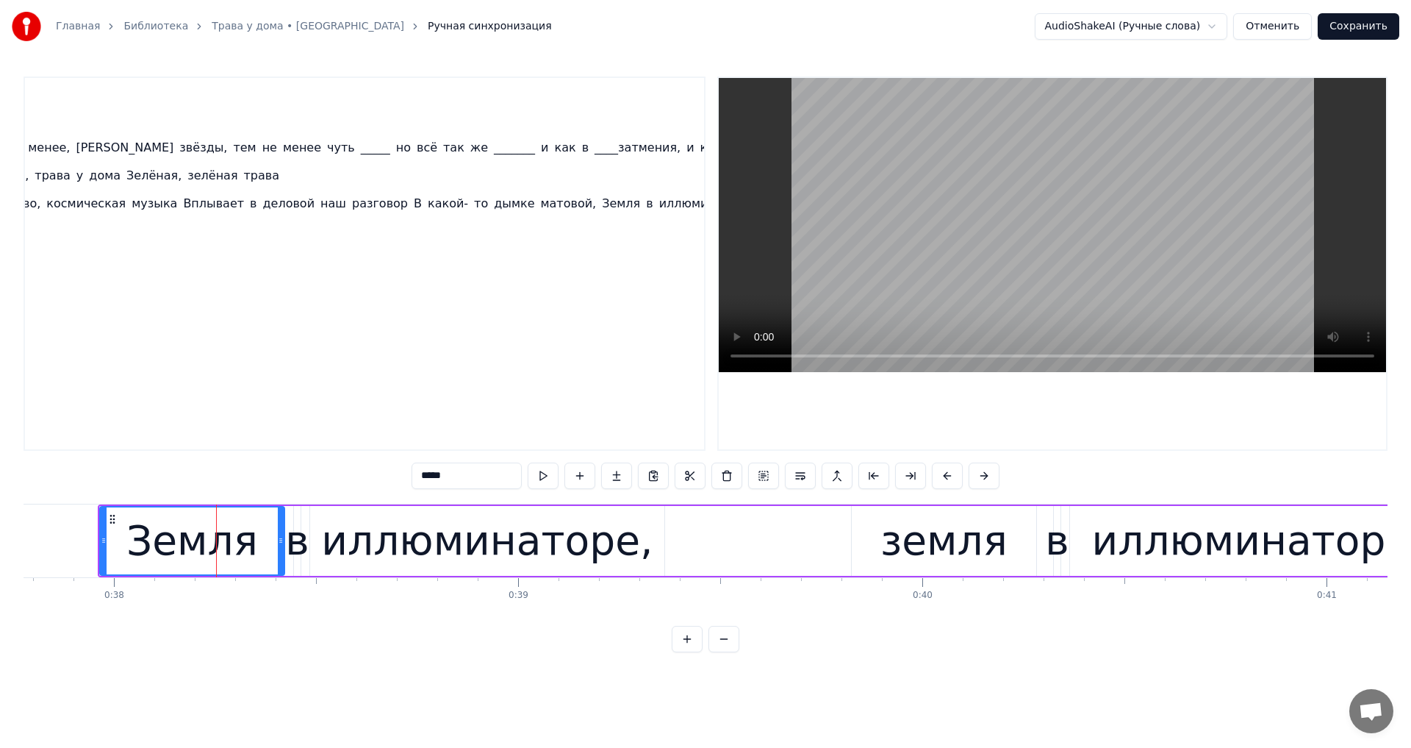
scroll to position [0, 718]
click at [475, 204] on span "В" at bounding box center [480, 203] width 11 height 17
type input "*"
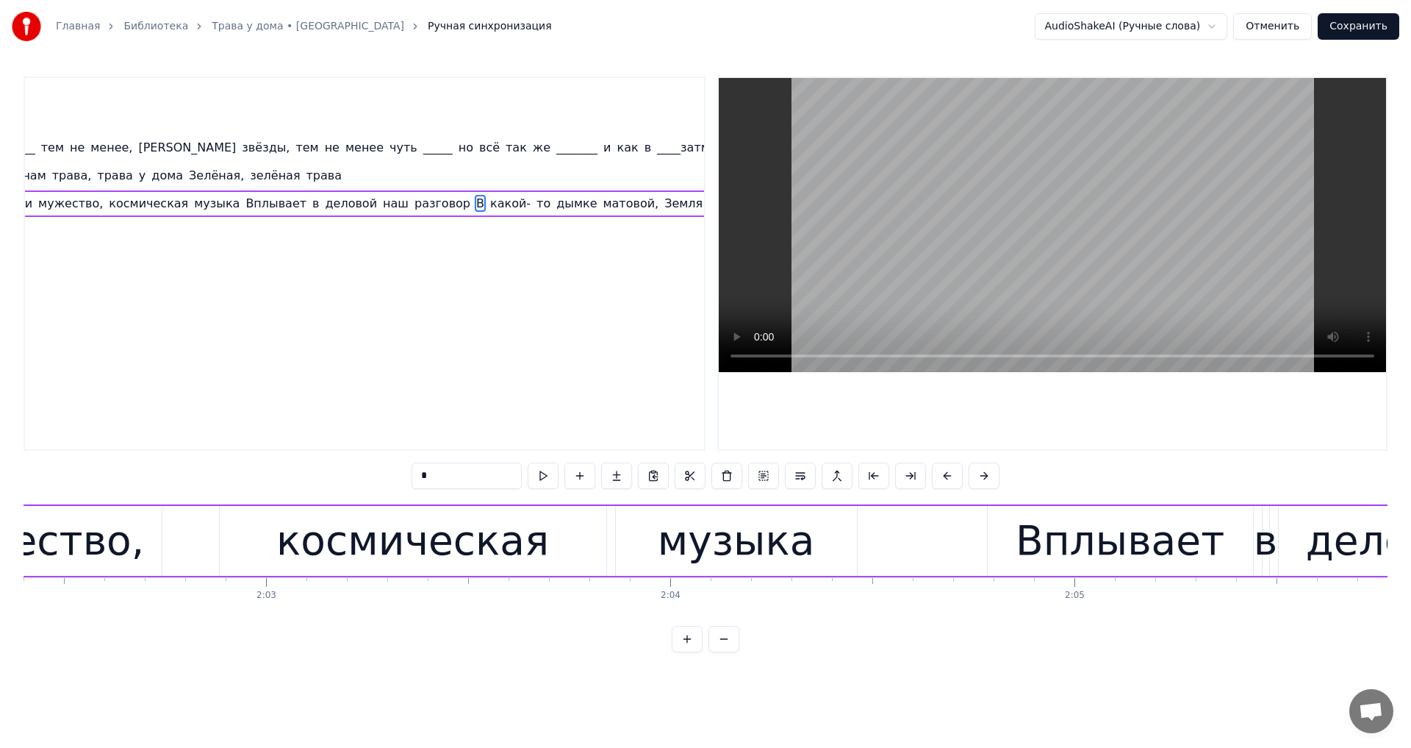
scroll to position [0, 51499]
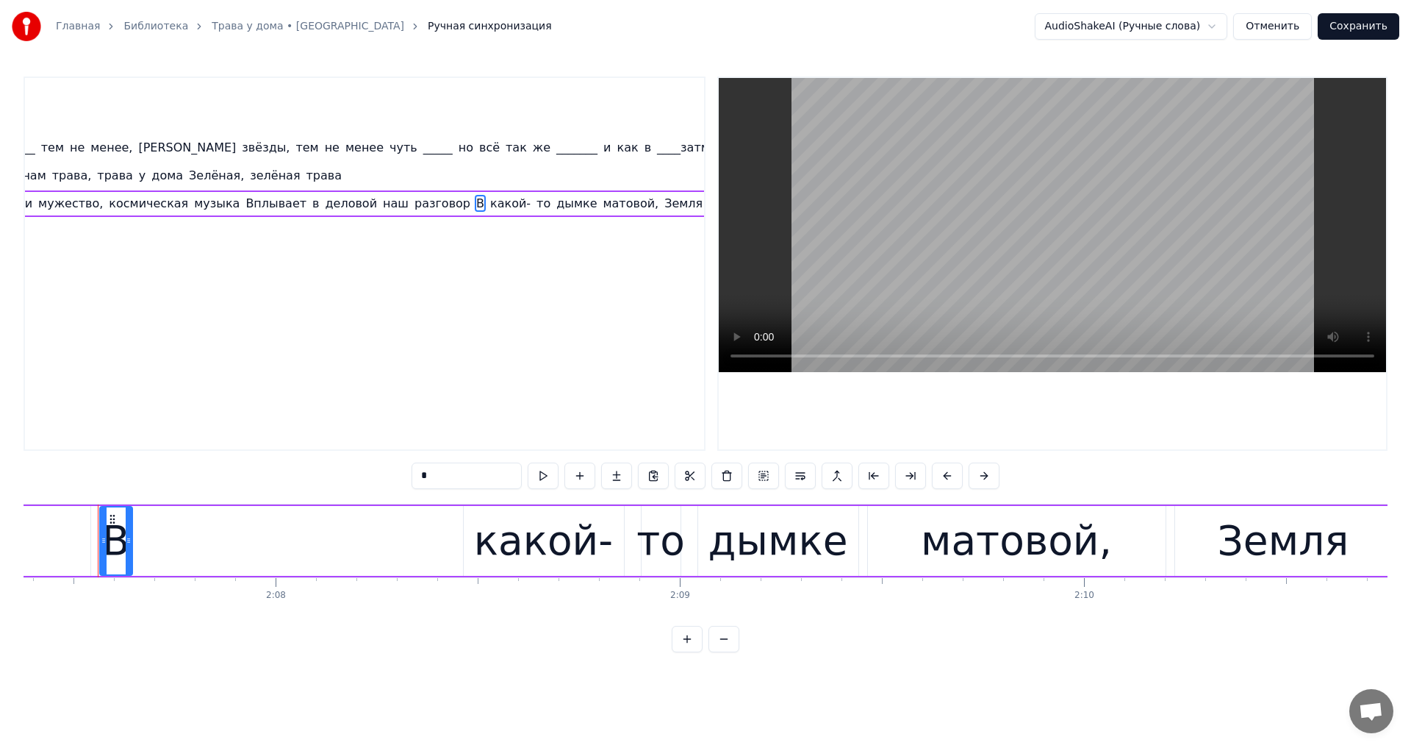
drag, startPoint x: 103, startPoint y: 536, endPoint x: 129, endPoint y: 541, distance: 26.2
click at [129, 541] on icon at bounding box center [129, 540] width 6 height 12
drag, startPoint x: 112, startPoint y: 518, endPoint x: 462, endPoint y: 509, distance: 350.0
click at [462, 509] on div "В" at bounding box center [465, 540] width 31 height 67
click at [1073, 194] on video at bounding box center [1052, 225] width 667 height 294
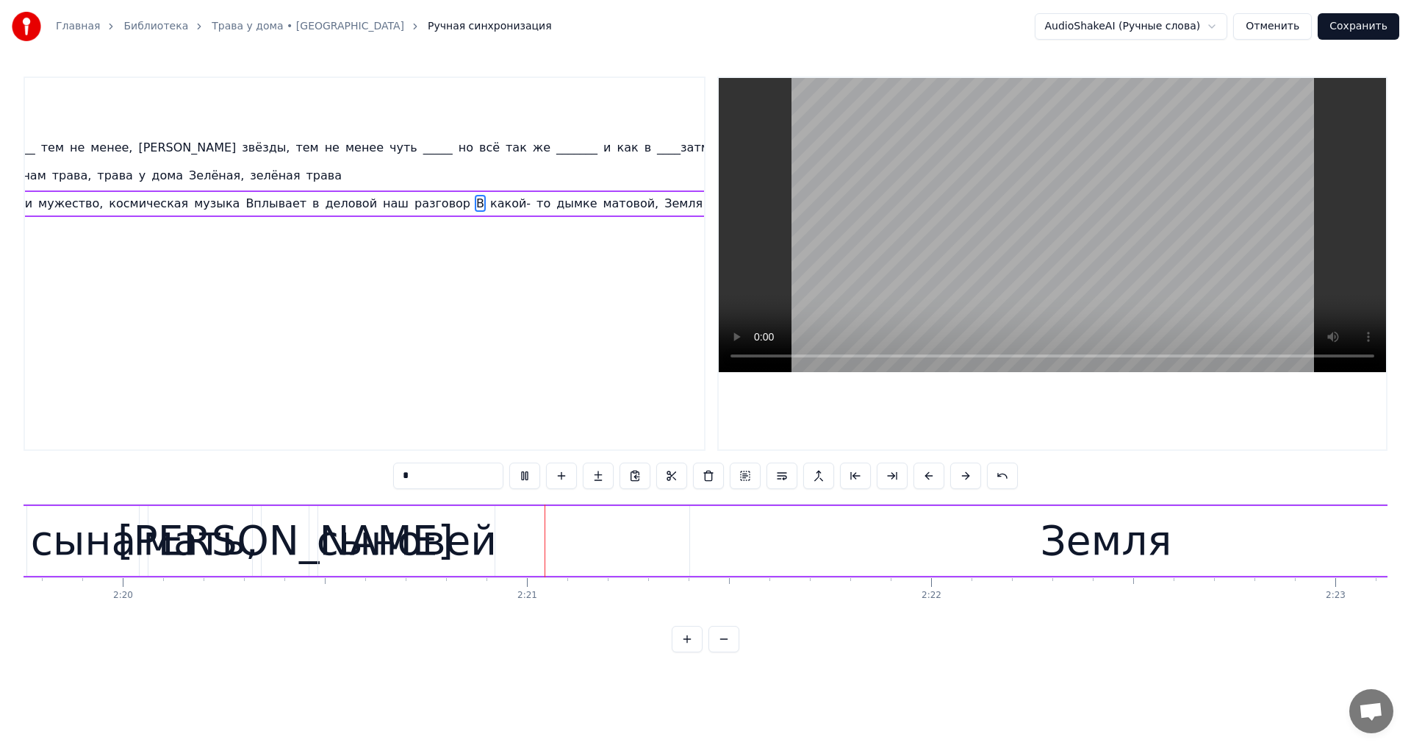
scroll to position [0, 56689]
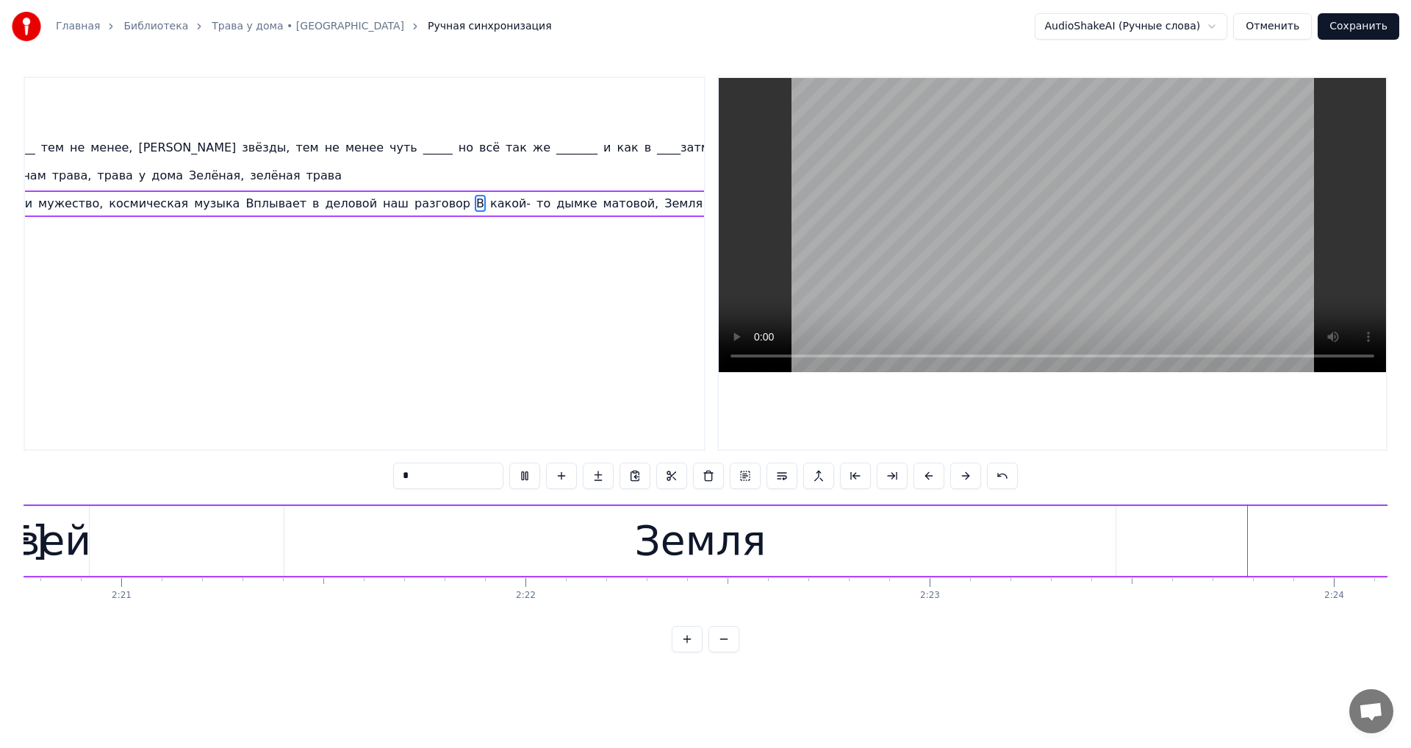
click at [1051, 214] on video at bounding box center [1052, 225] width 667 height 294
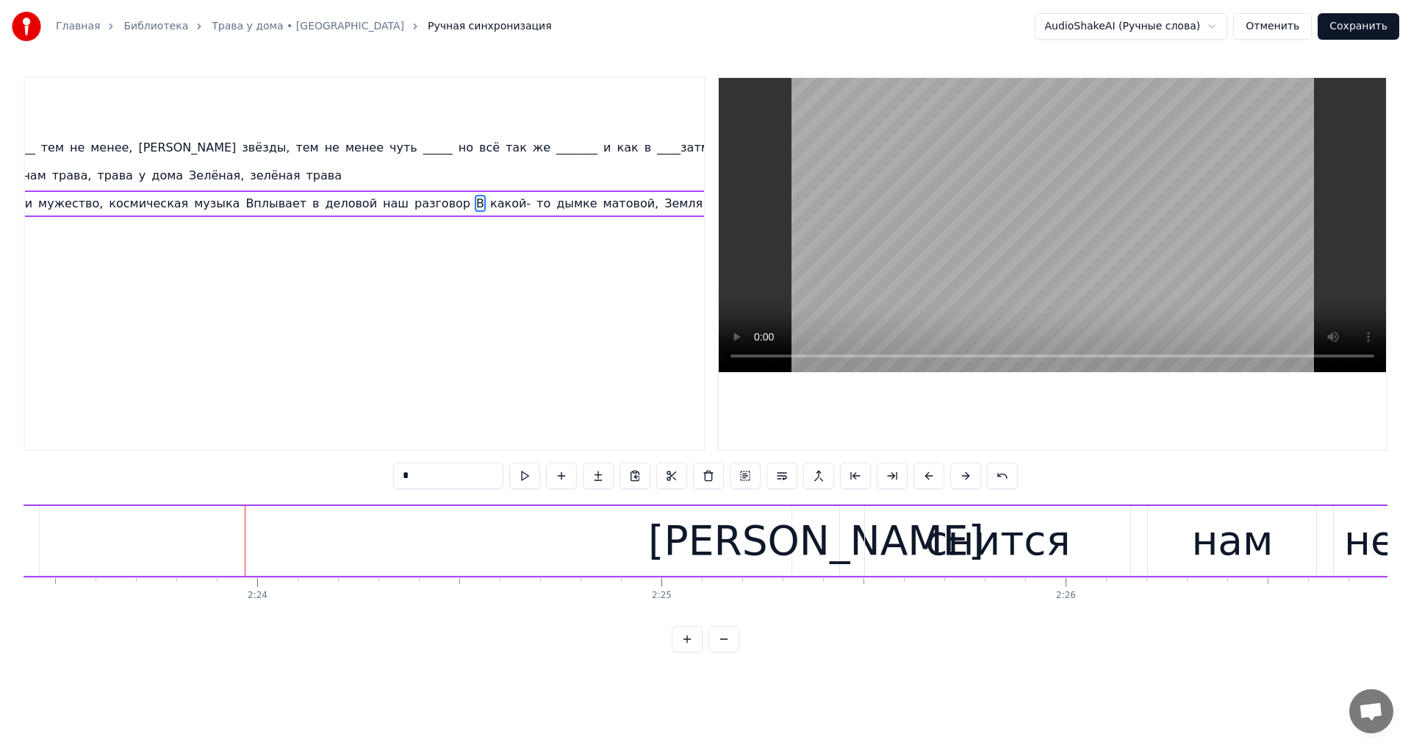
scroll to position [0, 57987]
click at [1051, 214] on video at bounding box center [1052, 225] width 667 height 294
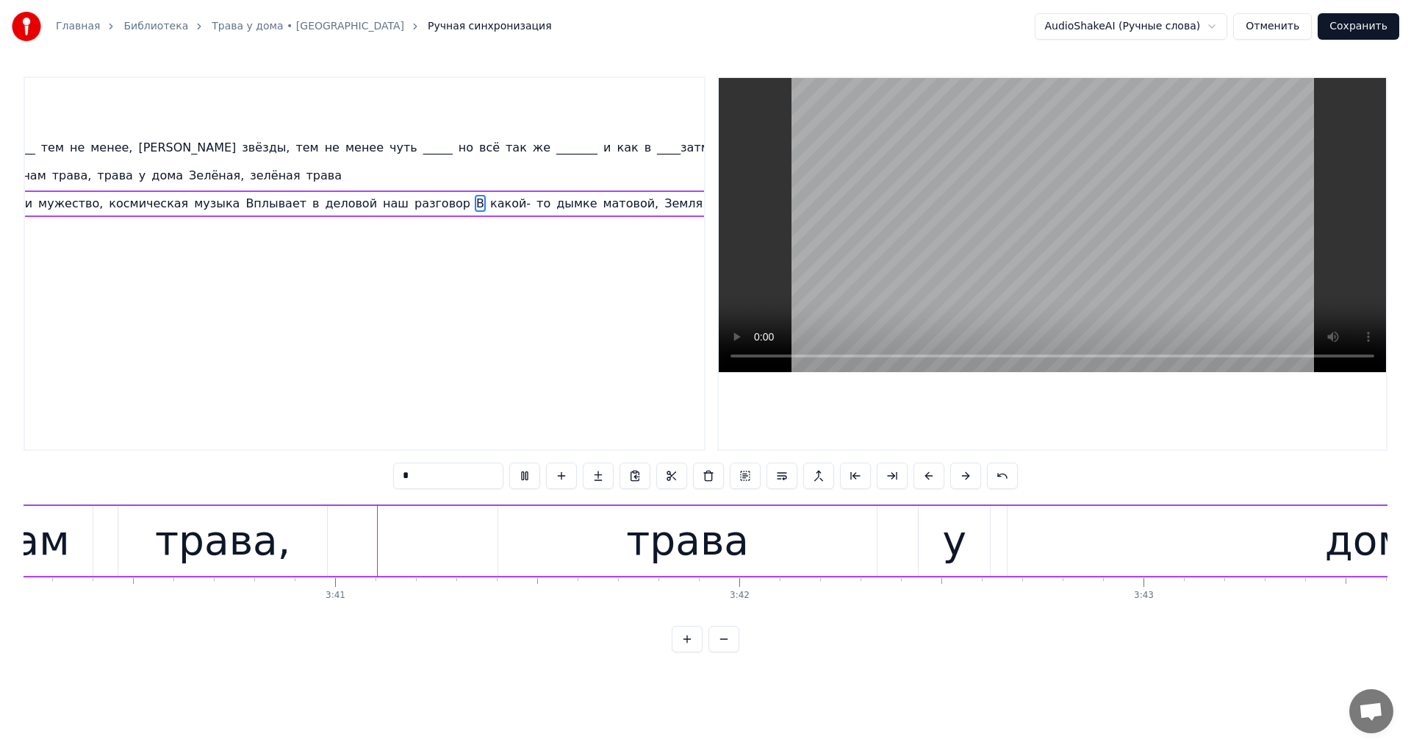
scroll to position [0, 89110]
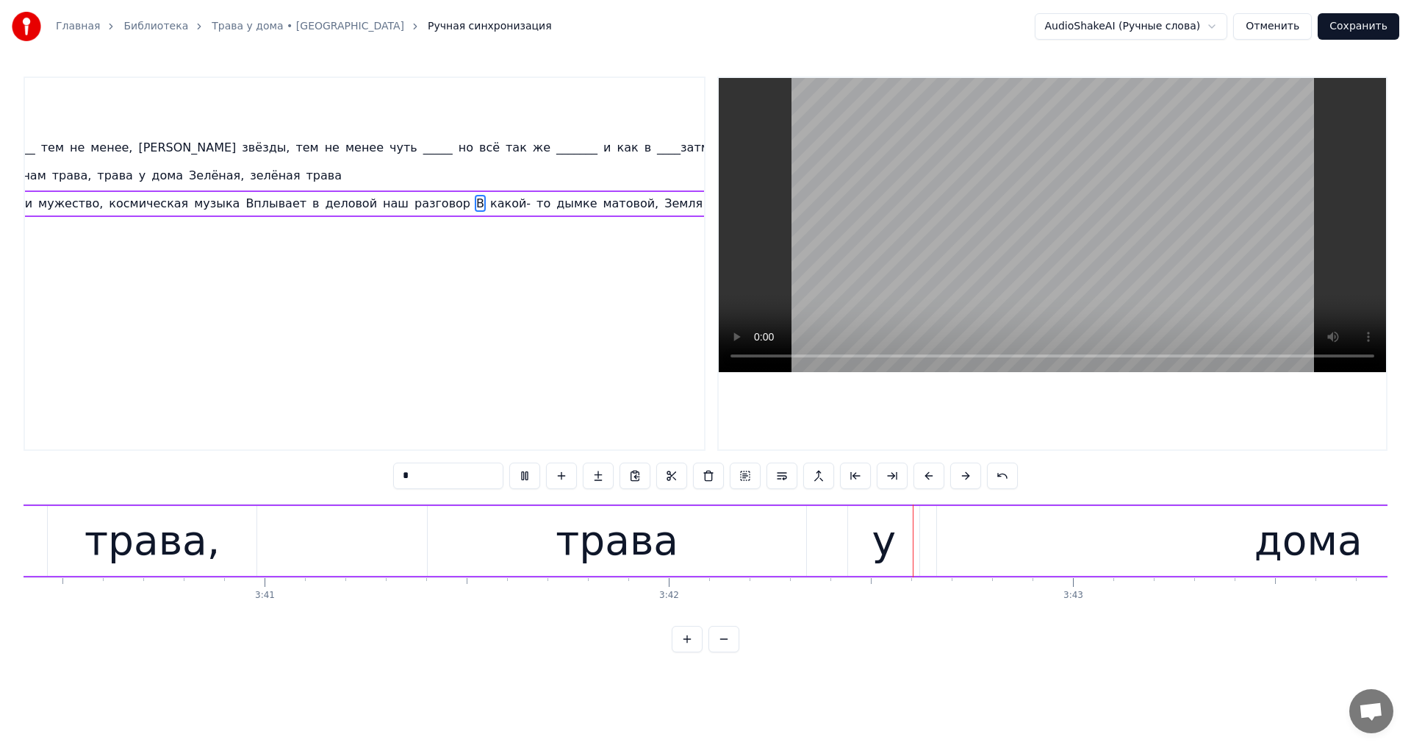
click at [1375, 33] on button "Сохранить" at bounding box center [1359, 26] width 82 height 26
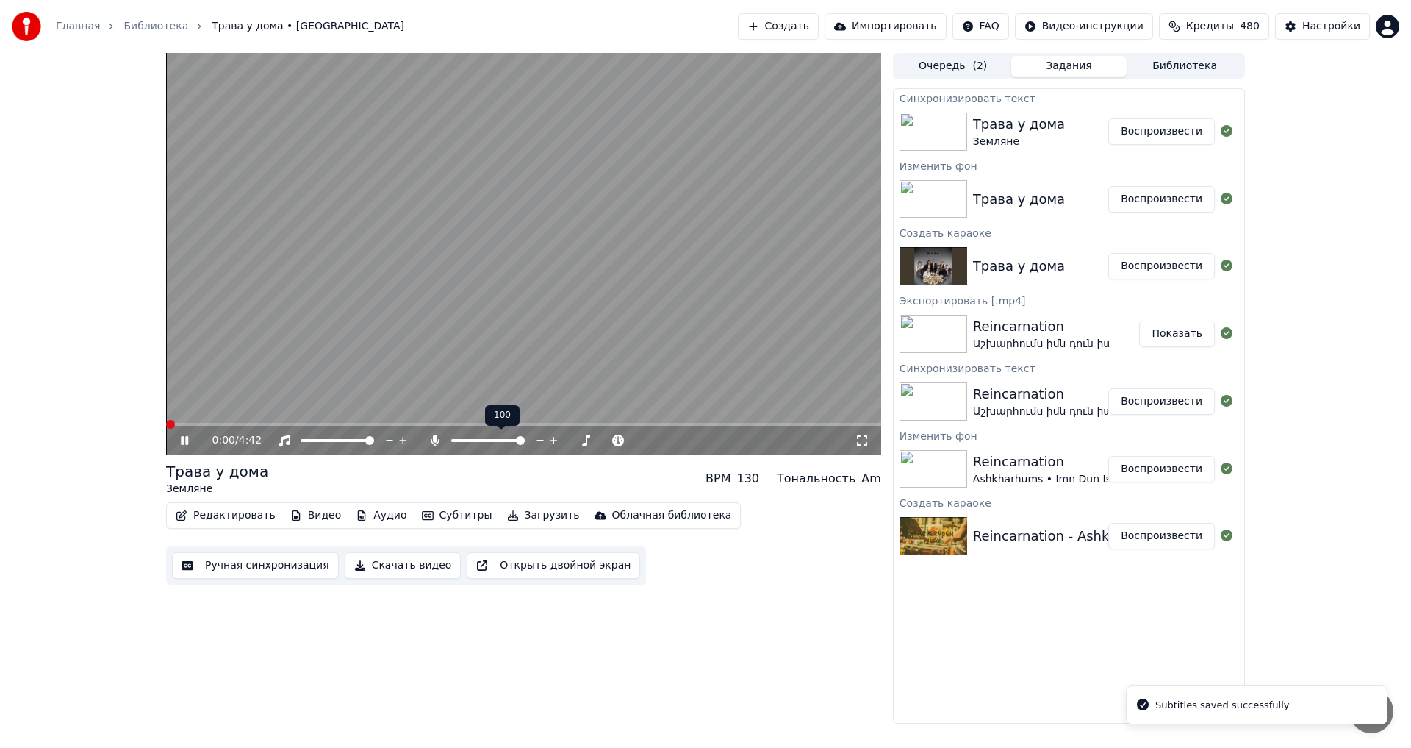
click at [452, 440] on span at bounding box center [488, 440] width 74 height 3
click at [553, 437] on icon at bounding box center [554, 440] width 14 height 15
click at [265, 422] on video at bounding box center [523, 254] width 715 height 402
click at [261, 425] on span at bounding box center [523, 424] width 715 height 3
click at [370, 342] on video at bounding box center [523, 254] width 715 height 402
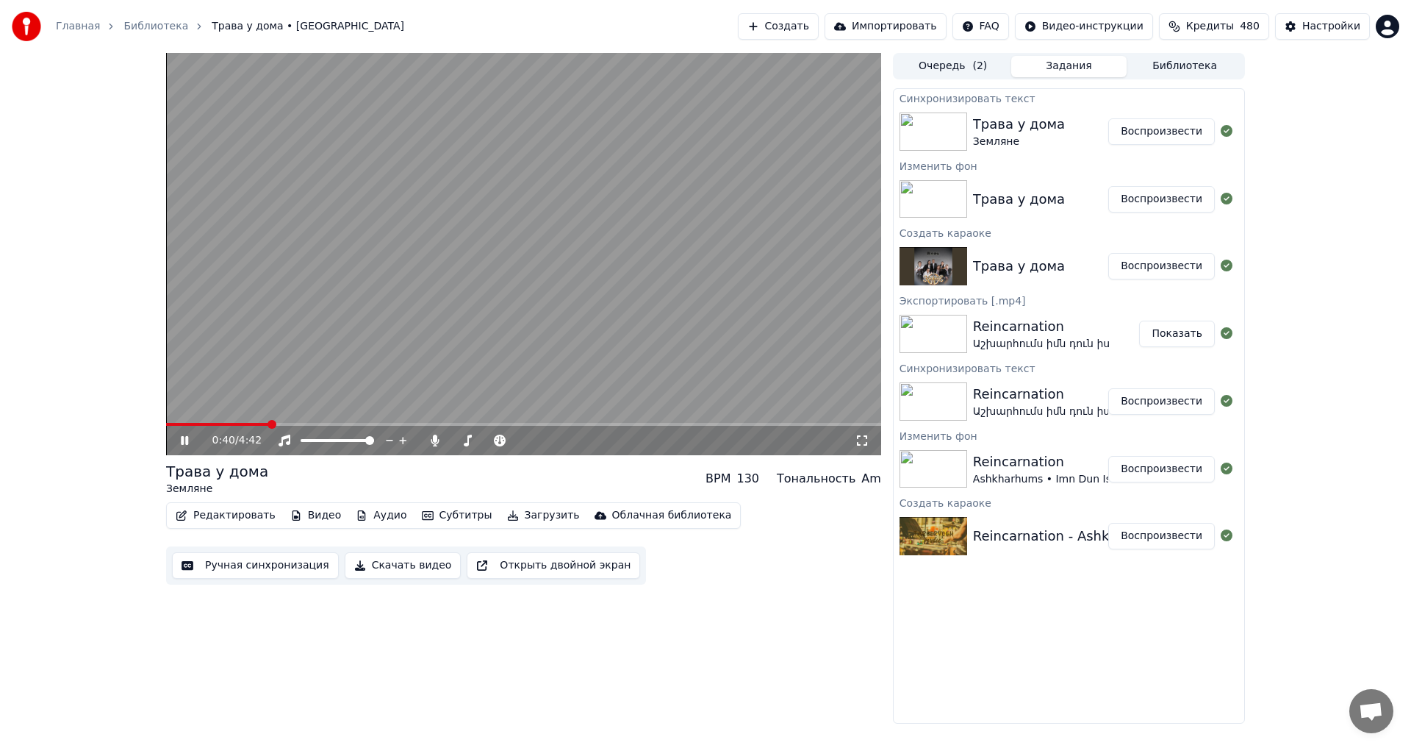
click at [559, 336] on video at bounding box center [523, 254] width 715 height 402
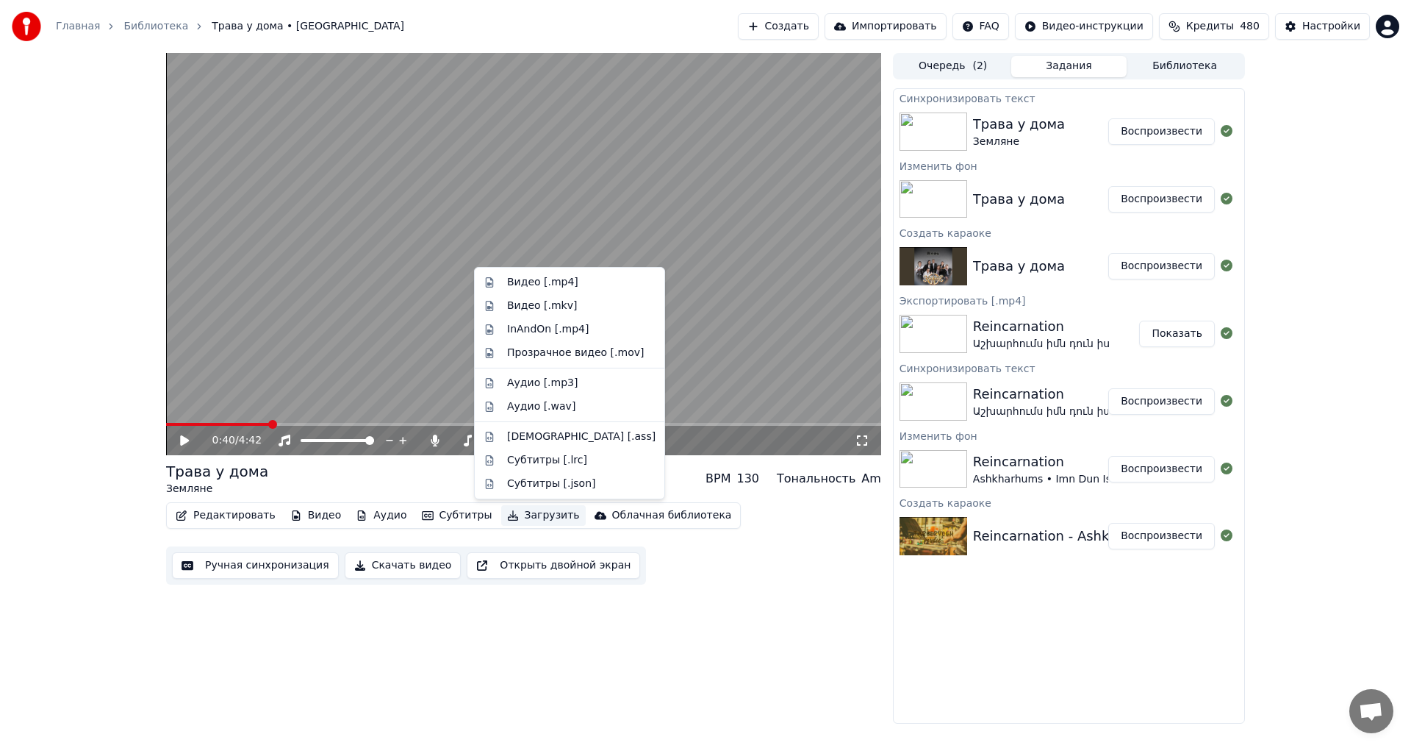
click at [528, 515] on button "Загрузить" at bounding box center [543, 515] width 85 height 21
click at [561, 282] on div "Видео [.mp4]" at bounding box center [542, 282] width 71 height 15
